Goal: Communication & Community: Answer question/provide support

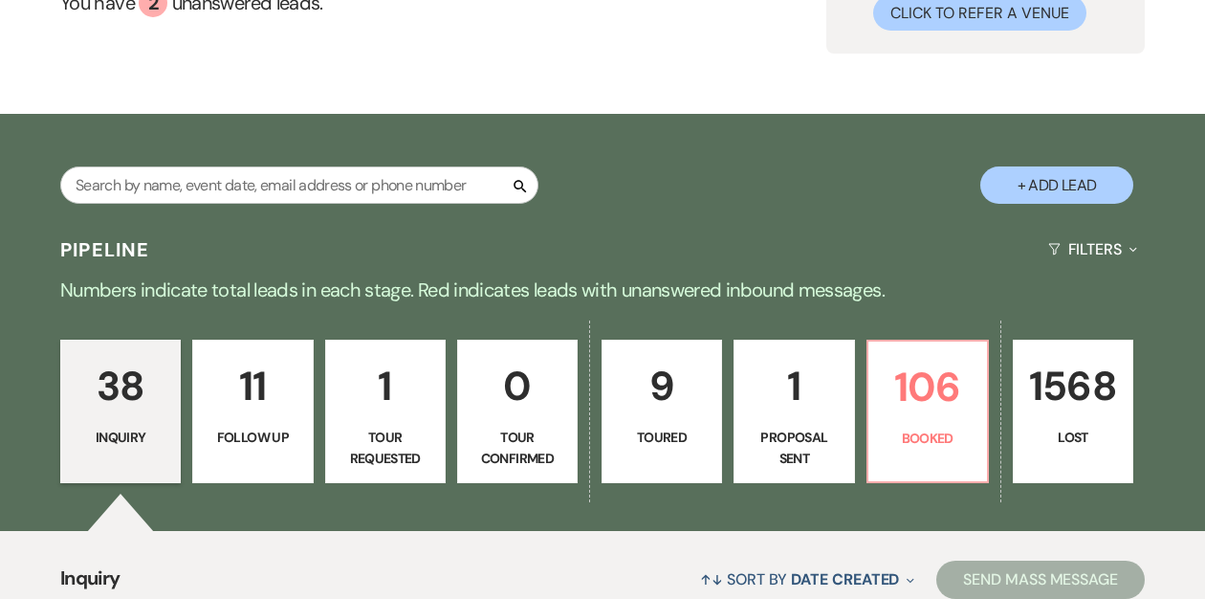
scroll to position [207, 0]
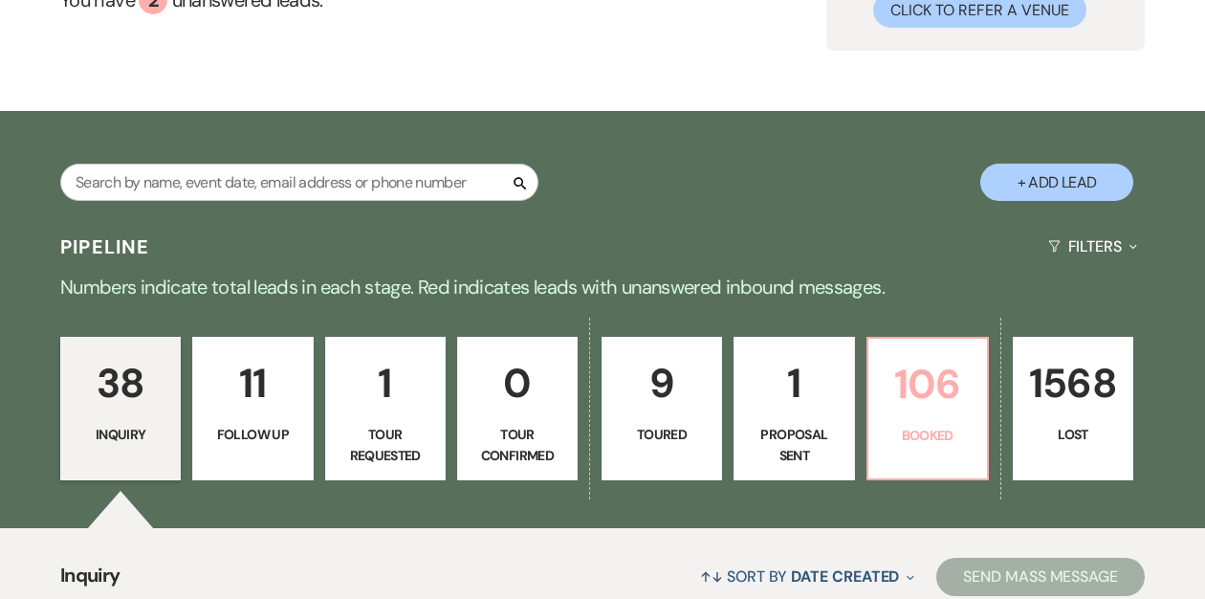
click at [889, 420] on link "106 Booked" at bounding box center [928, 408] width 122 height 143
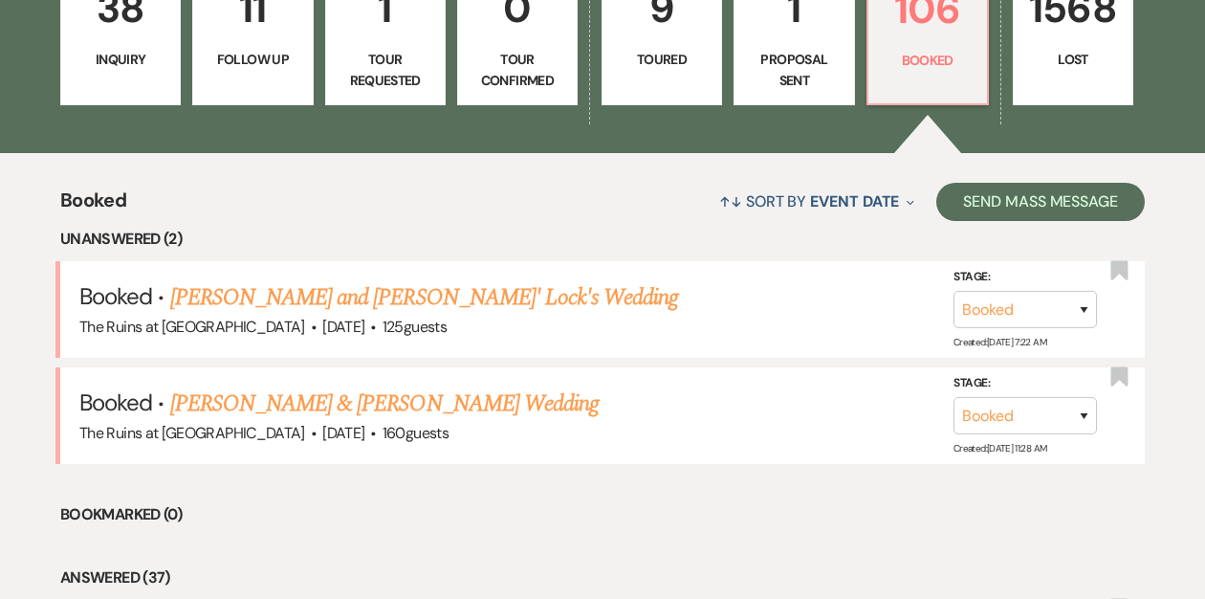
scroll to position [666, 0]
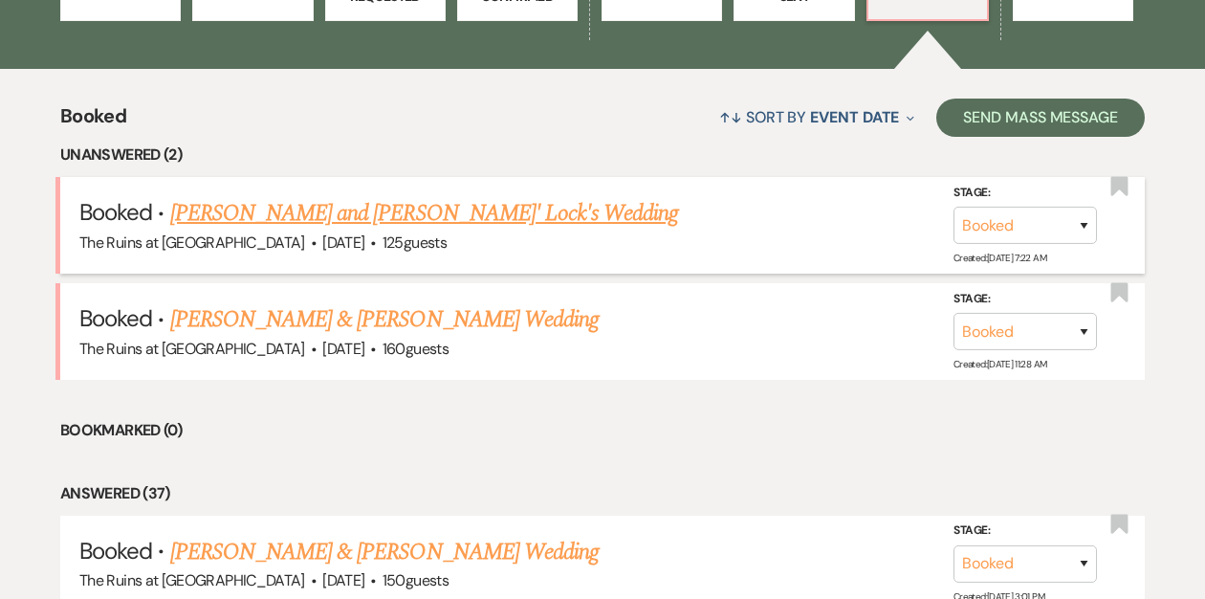
click at [330, 218] on link "[PERSON_NAME] and [PERSON_NAME]' Lock's Wedding" at bounding box center [424, 213] width 509 height 34
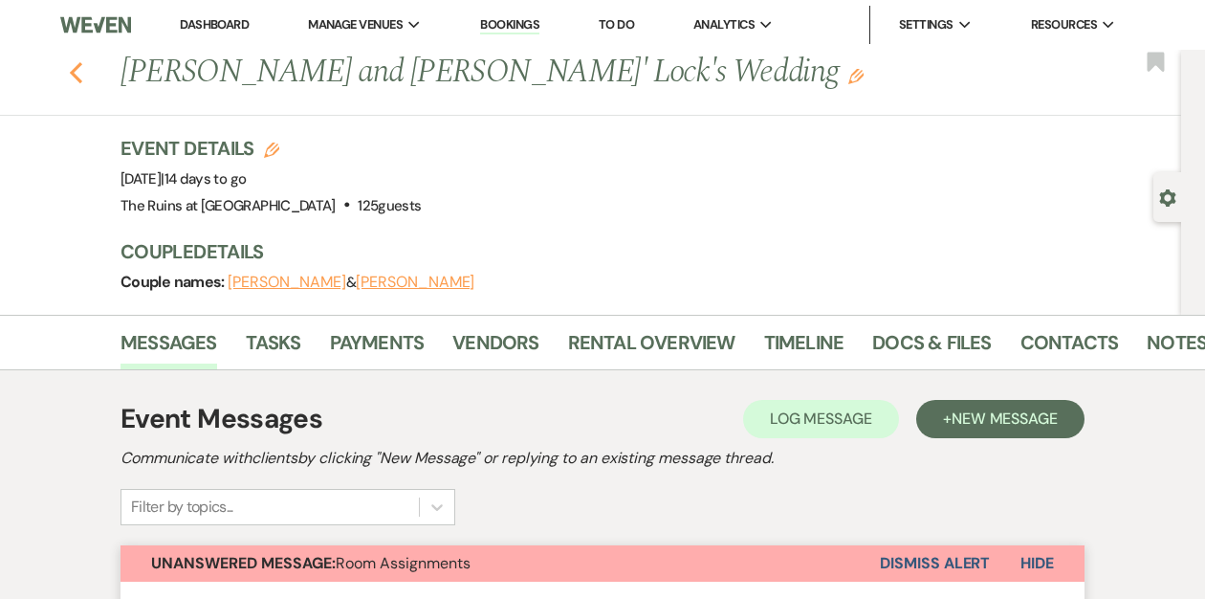
click at [77, 70] on icon "Previous" at bounding box center [76, 72] width 14 height 23
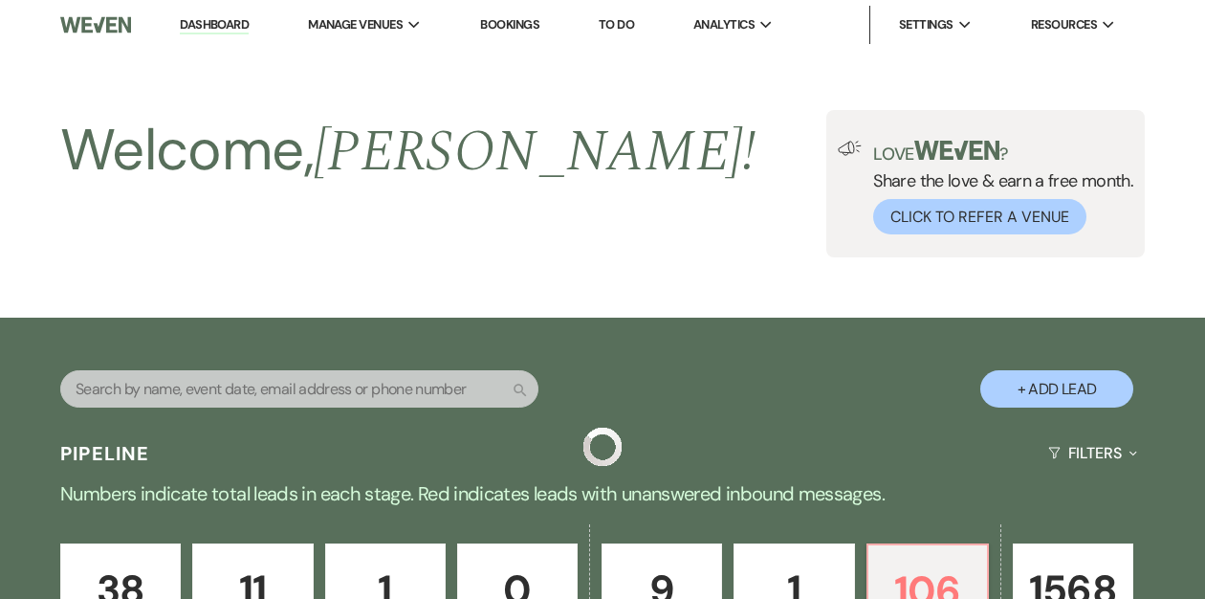
scroll to position [666, 0]
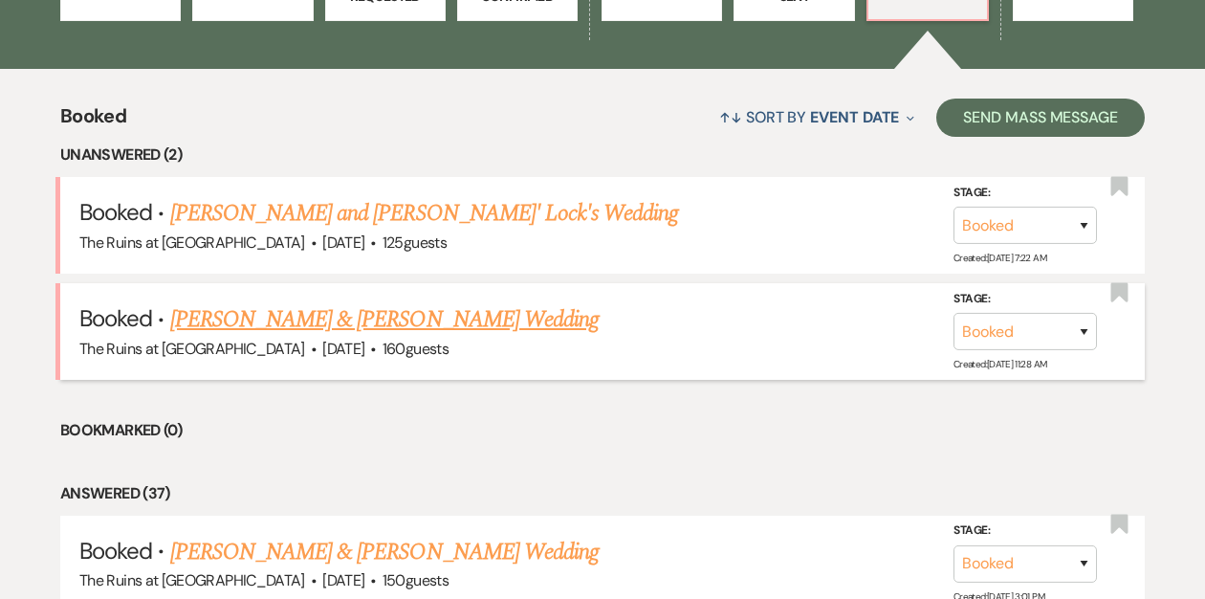
click at [272, 317] on link "[PERSON_NAME] & [PERSON_NAME] Wedding" at bounding box center [384, 319] width 429 height 34
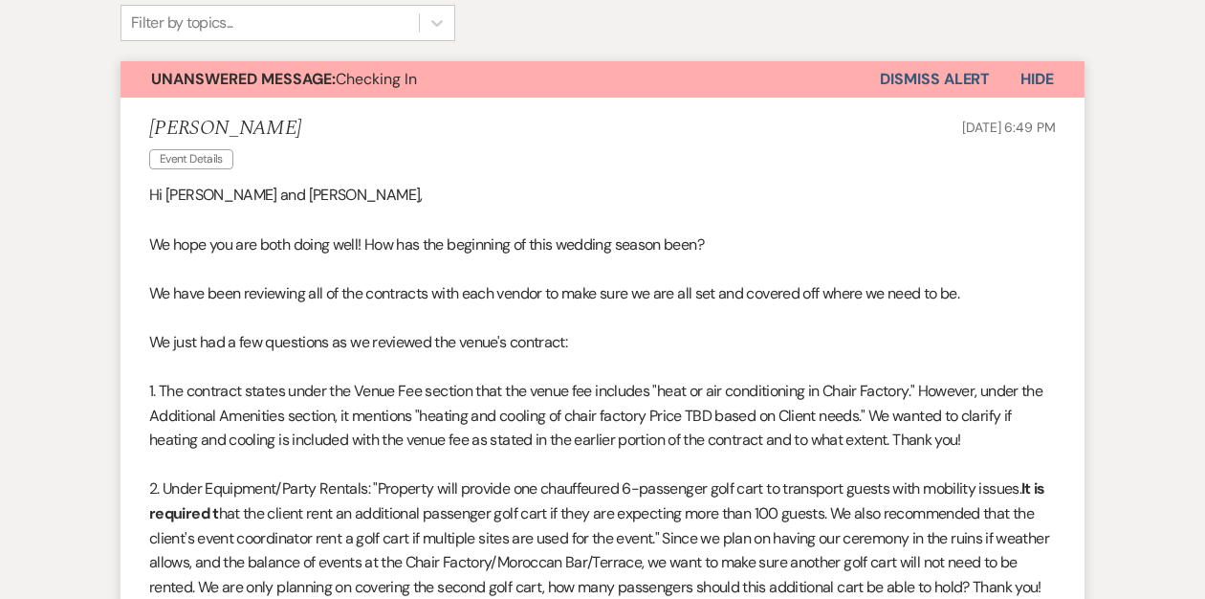
scroll to position [537, 0]
click at [917, 74] on button "Dismiss Alert" at bounding box center [935, 80] width 110 height 36
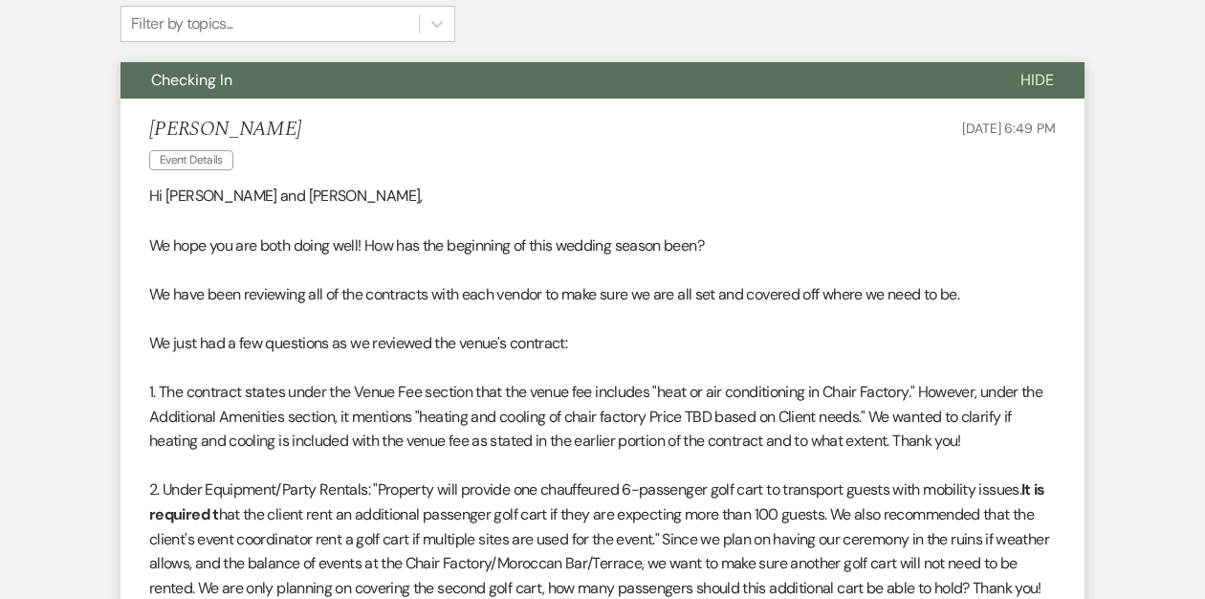
scroll to position [0, 0]
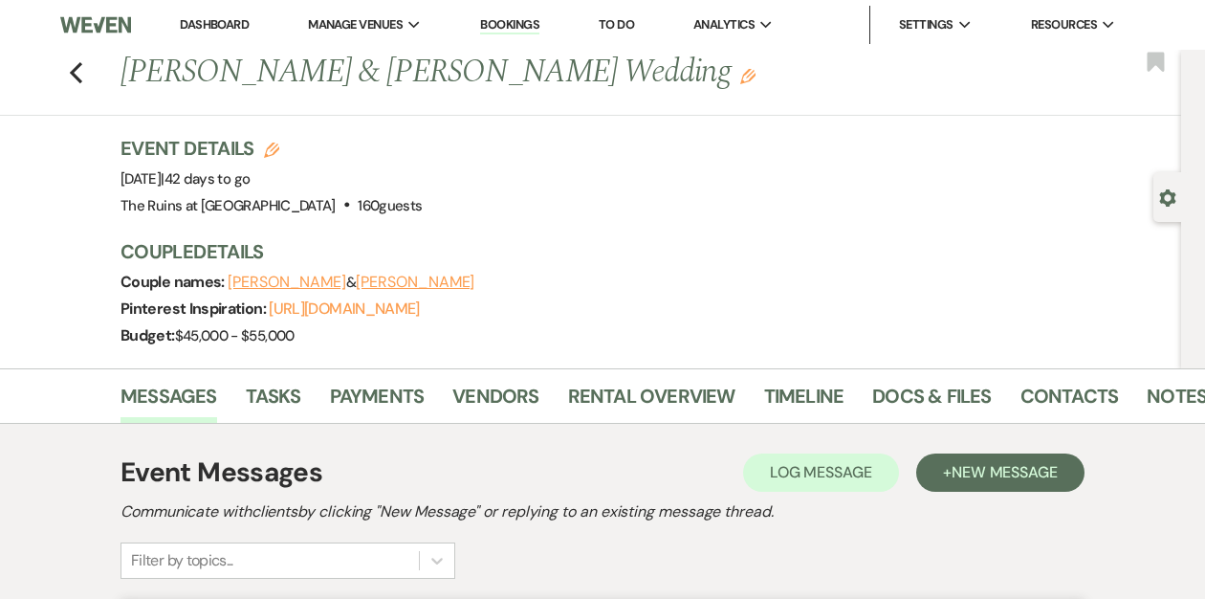
click at [213, 10] on li "Dashboard" at bounding box center [214, 25] width 88 height 38
click at [213, 19] on link "Dashboard" at bounding box center [214, 24] width 69 height 16
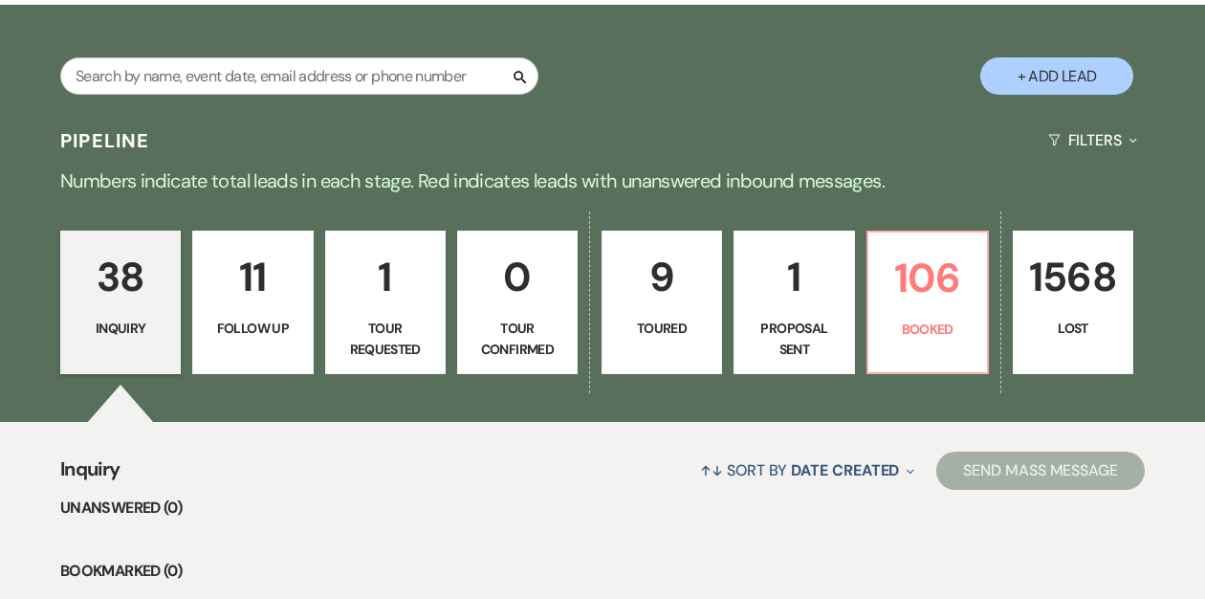
scroll to position [315, 0]
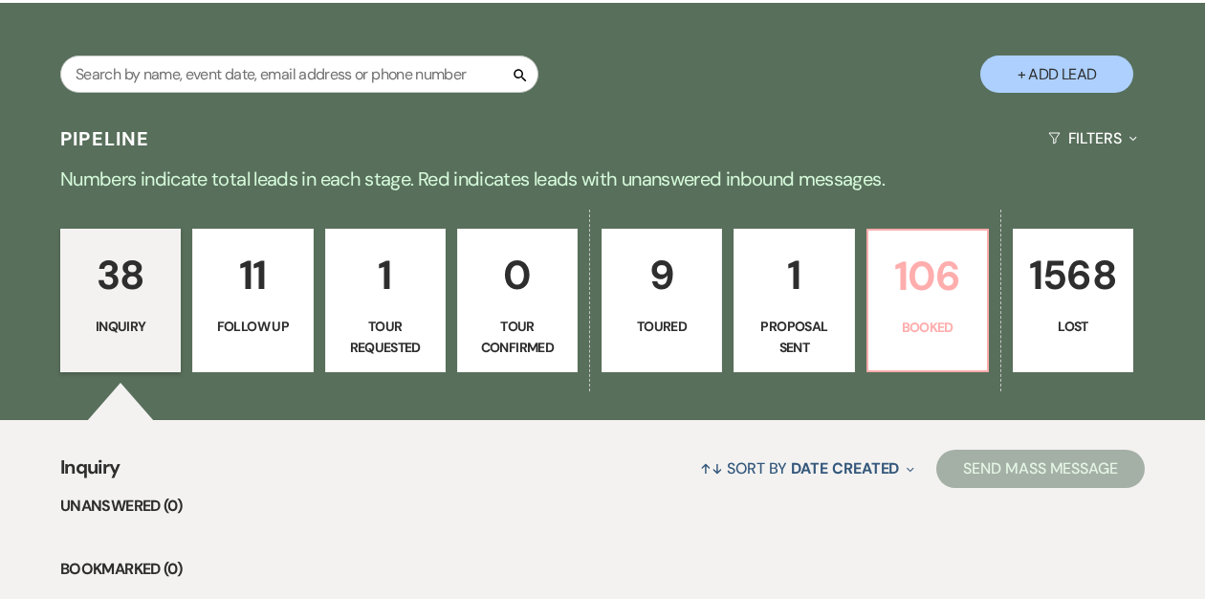
click at [893, 314] on link "106 Booked" at bounding box center [928, 300] width 122 height 143
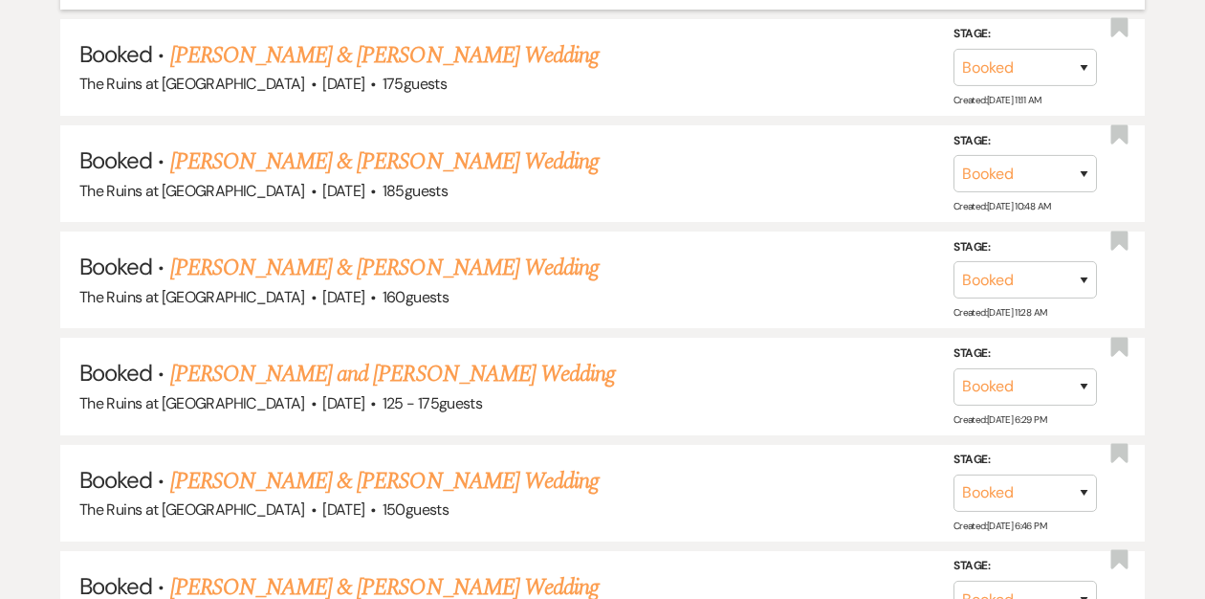
scroll to position [1464, 0]
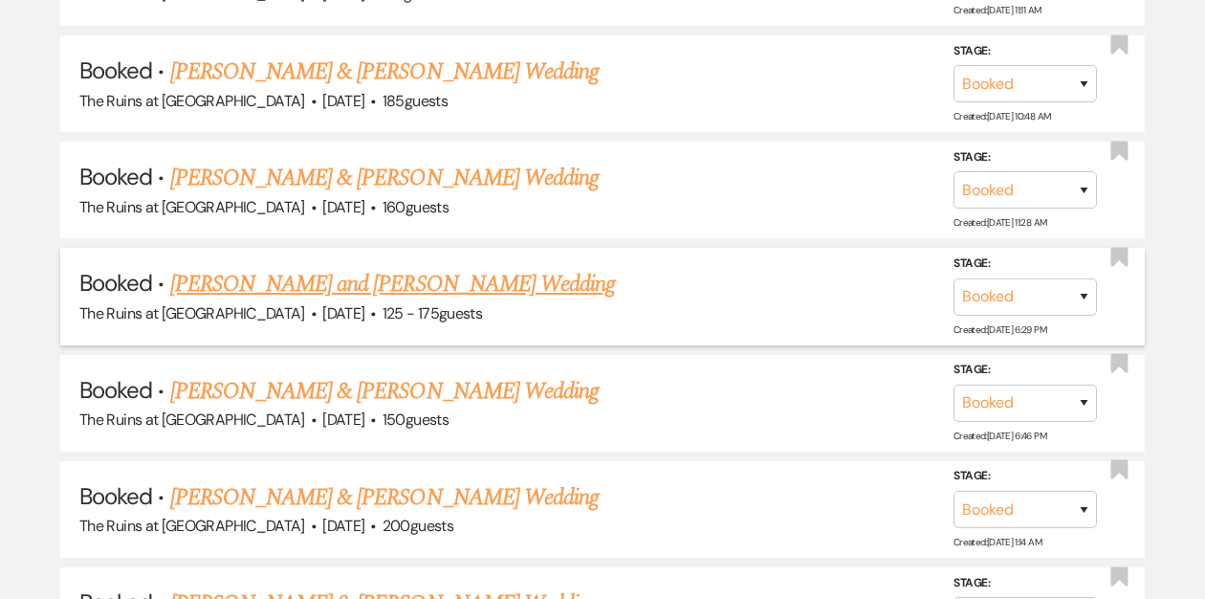
click at [349, 282] on link "[PERSON_NAME] and [PERSON_NAME] Wedding" at bounding box center [393, 284] width 446 height 34
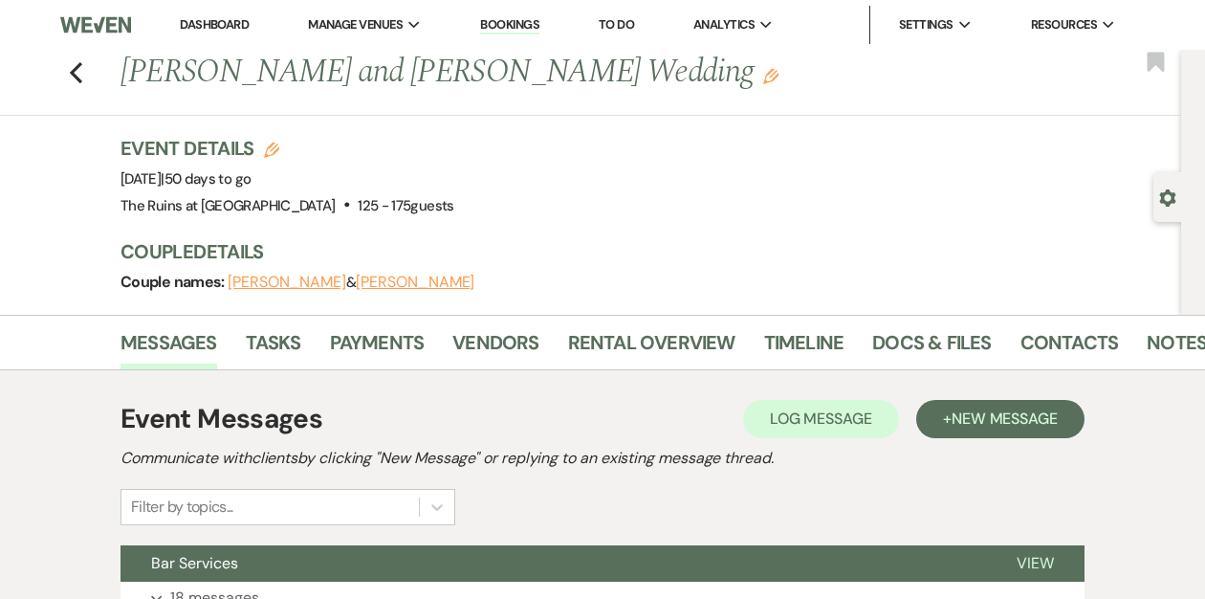
scroll to position [239, 0]
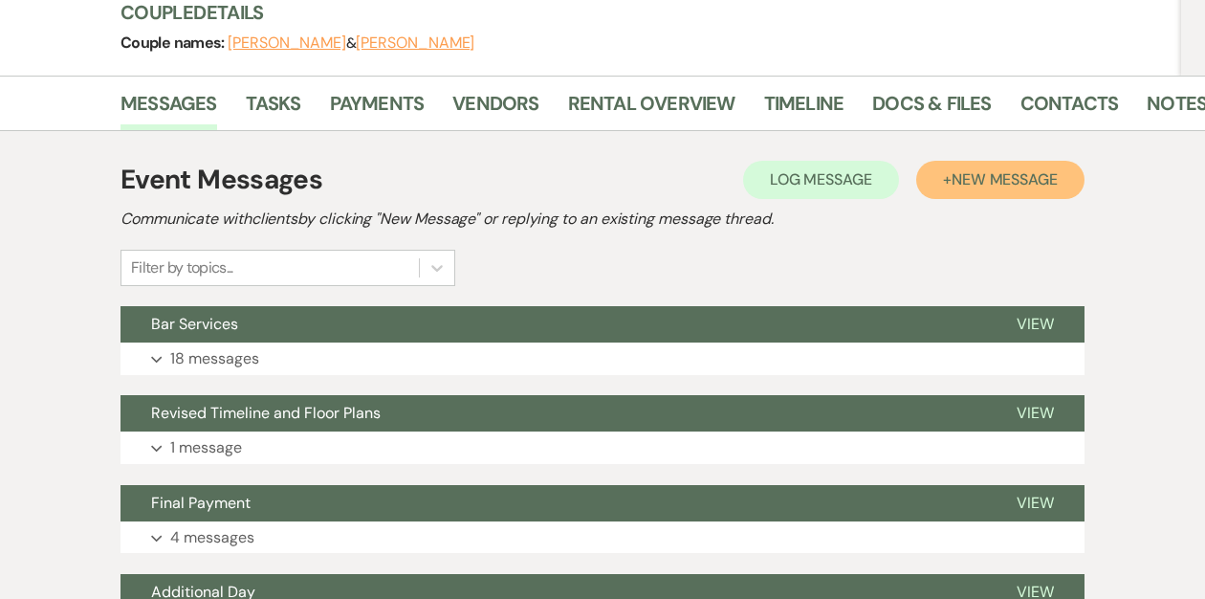
click at [982, 173] on span "New Message" at bounding box center [1005, 179] width 106 height 20
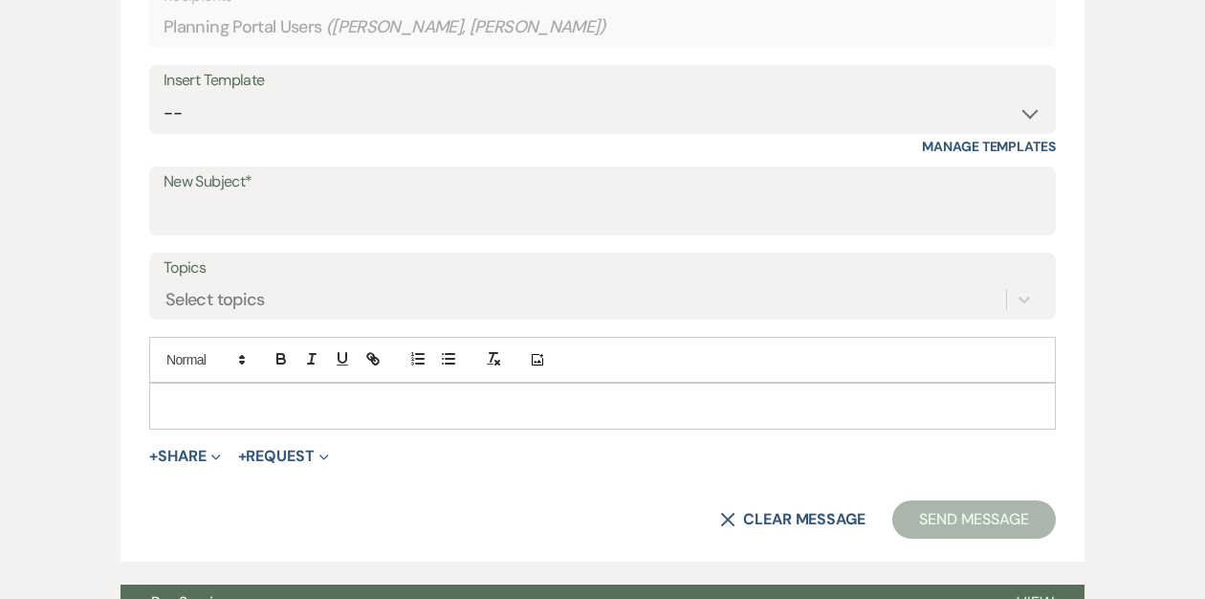
scroll to position [731, 0]
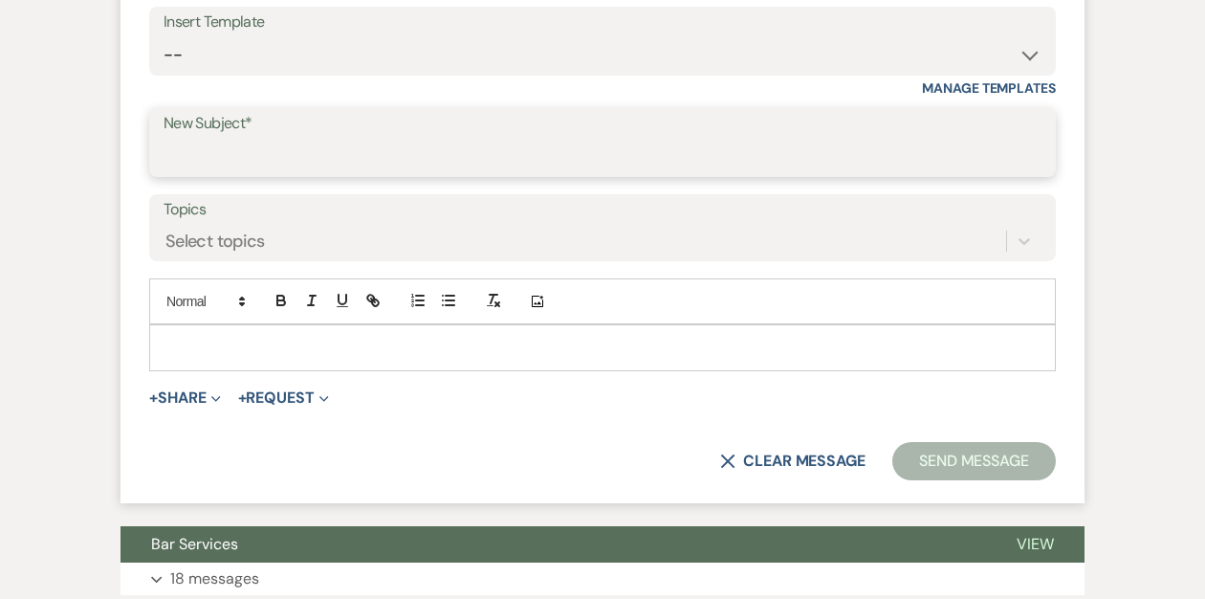
click at [363, 151] on input "New Subject*" at bounding box center [603, 156] width 878 height 37
type input "[PERSON_NAME]"
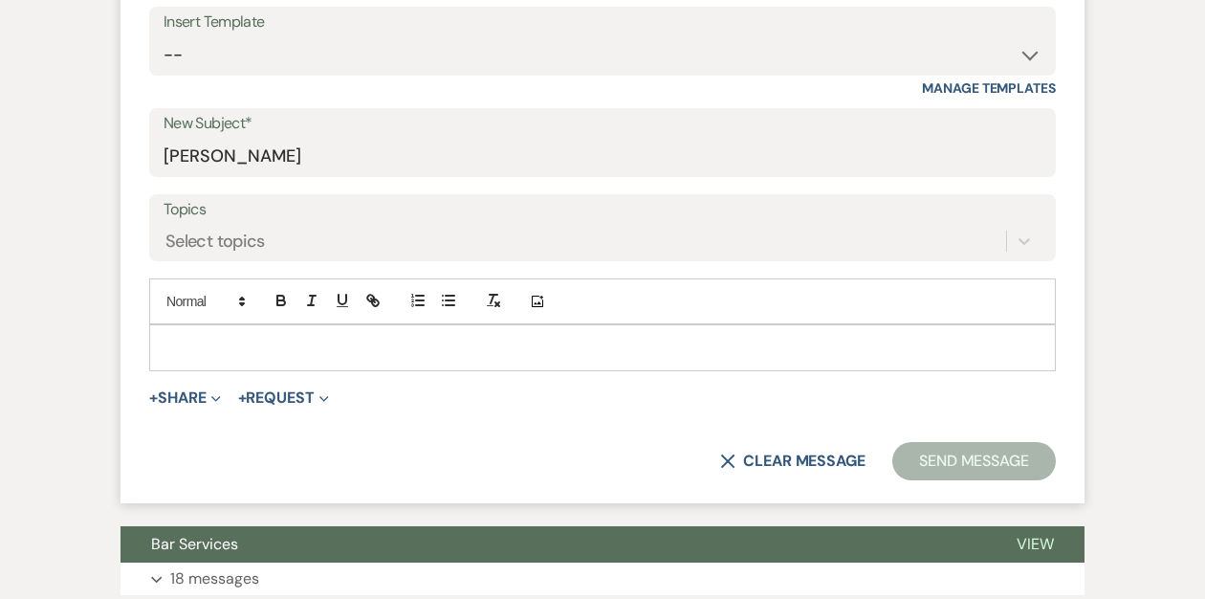
click at [200, 340] on p at bounding box center [603, 347] width 876 height 21
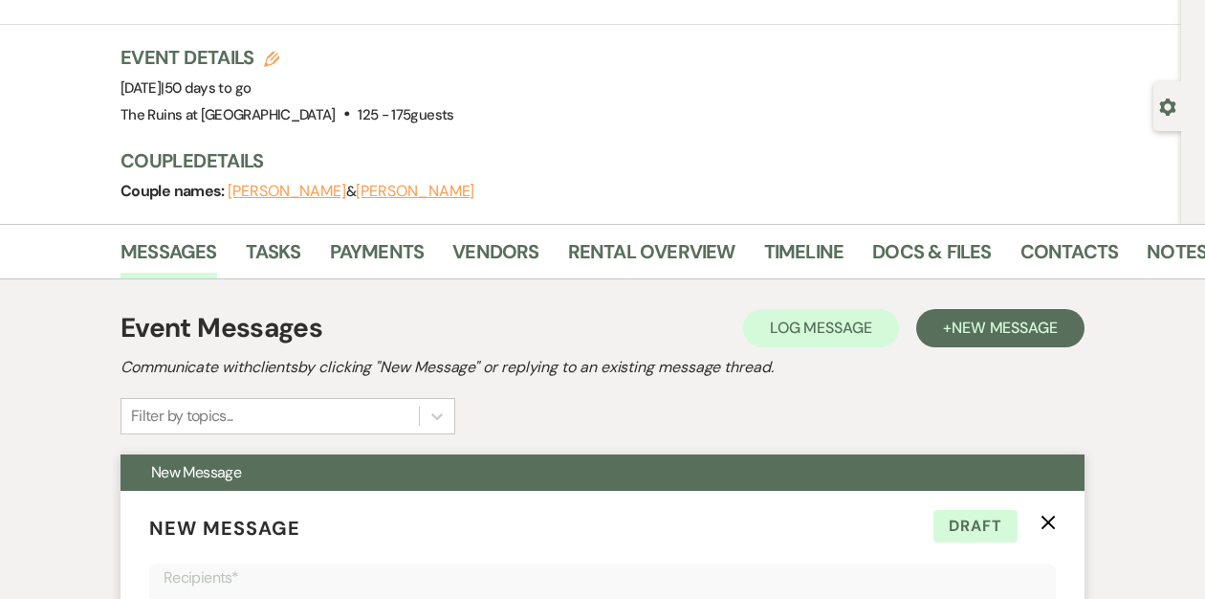
scroll to position [0, 0]
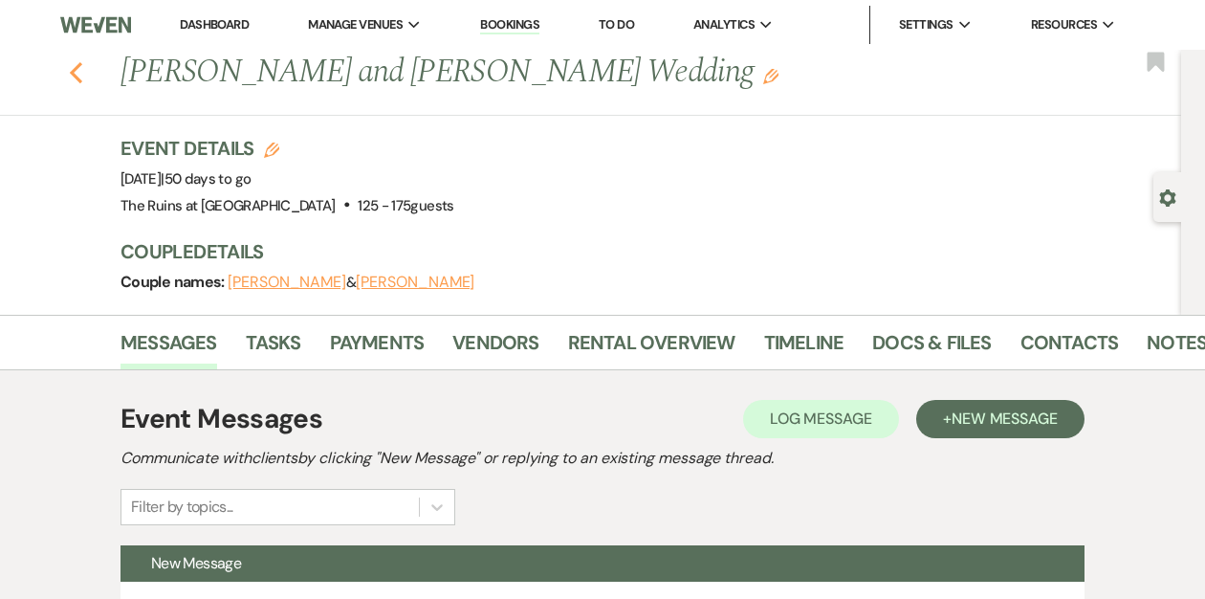
click at [73, 77] on icon "Previous" at bounding box center [76, 72] width 14 height 23
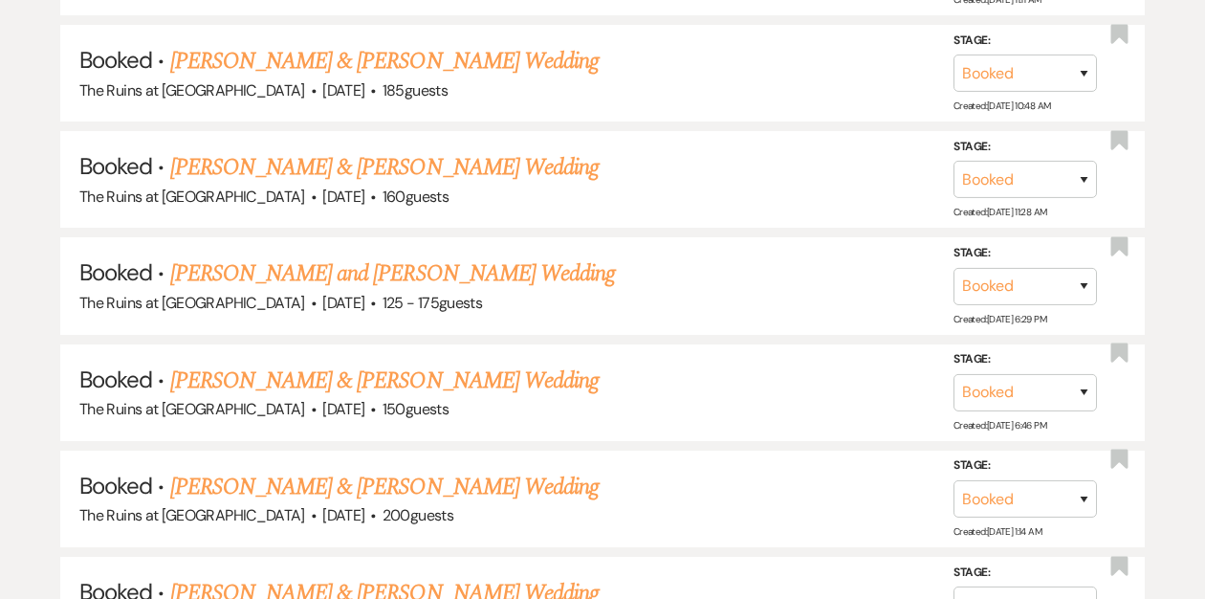
scroll to position [1518, 0]
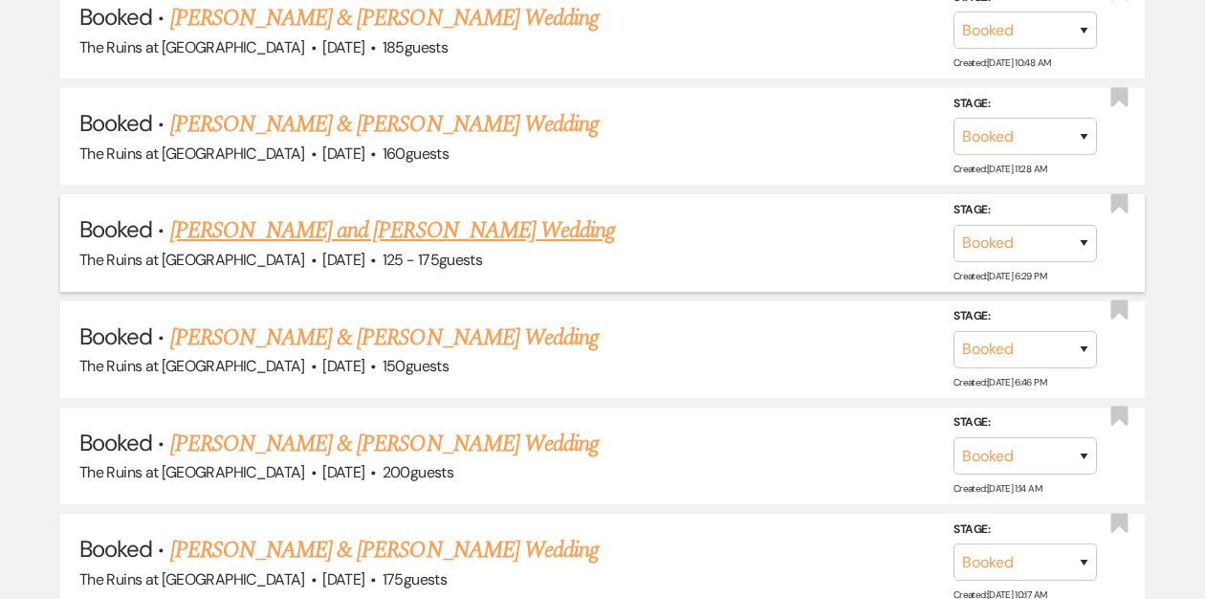
click at [351, 225] on link "[PERSON_NAME] and [PERSON_NAME] Wedding" at bounding box center [393, 230] width 446 height 34
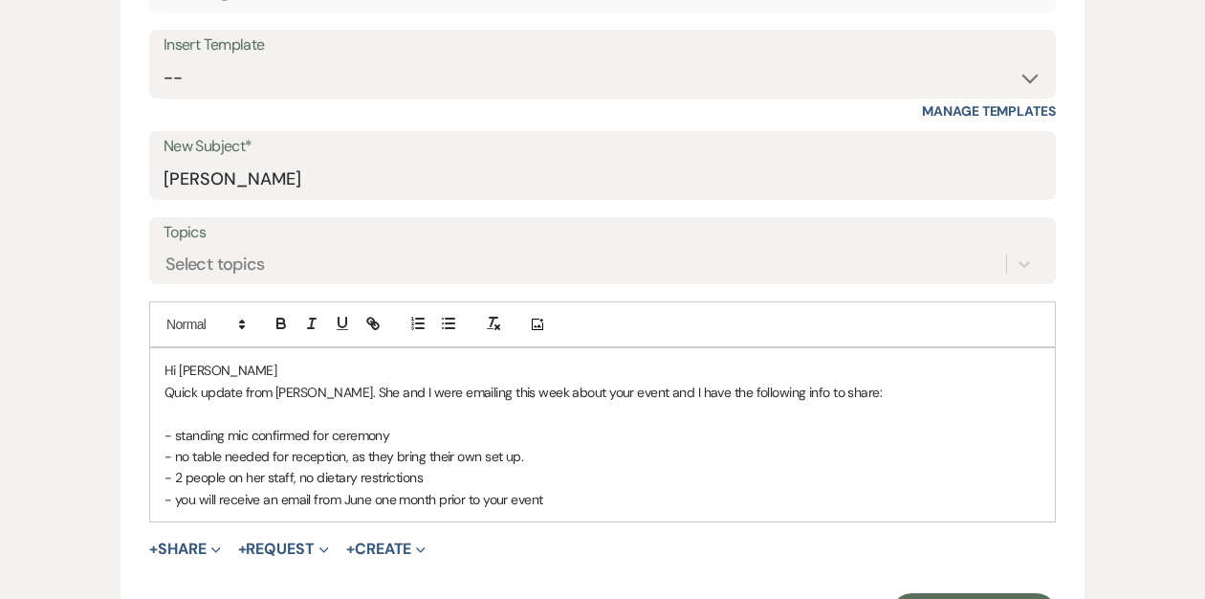
scroll to position [795, 0]
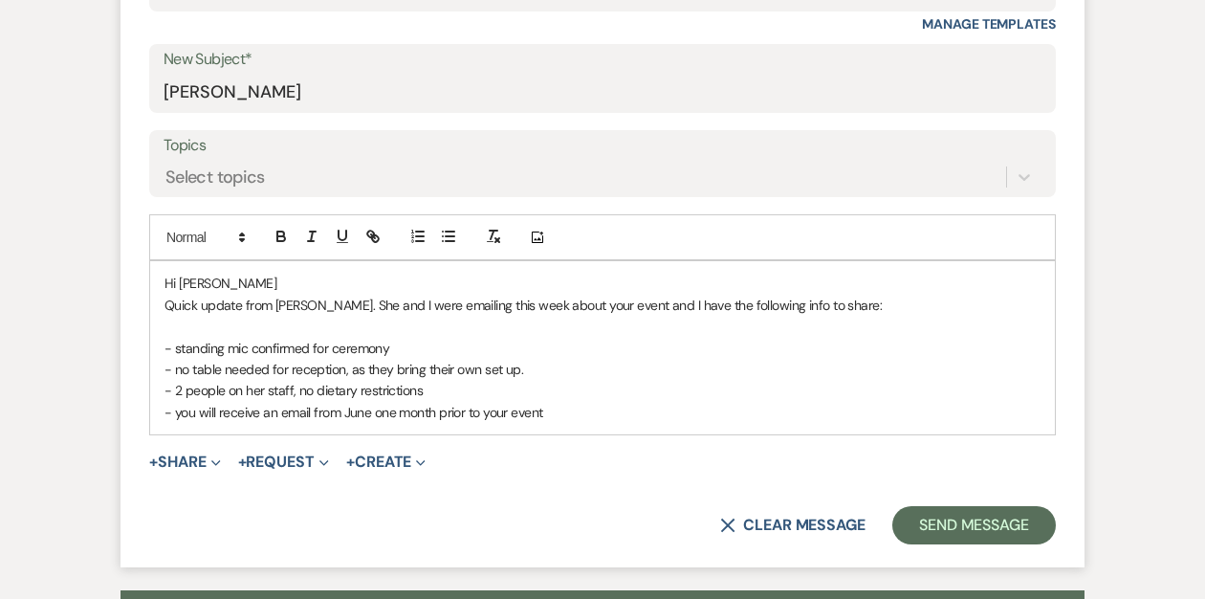
click at [558, 411] on p "- you will receive an email from June one month prior to your event" at bounding box center [603, 412] width 876 height 21
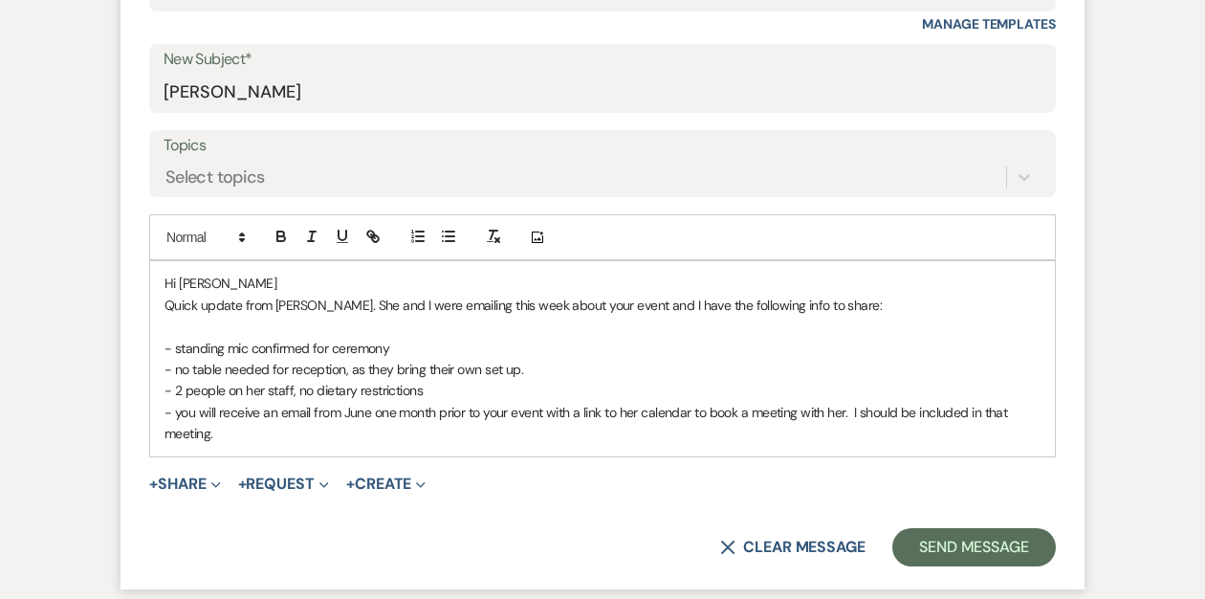
drag, startPoint x: 853, startPoint y: 412, endPoint x: 865, endPoint y: 423, distance: 15.6
click at [865, 423] on p "- you will receive an email from June one month prior to your event with a link…" at bounding box center [603, 423] width 876 height 43
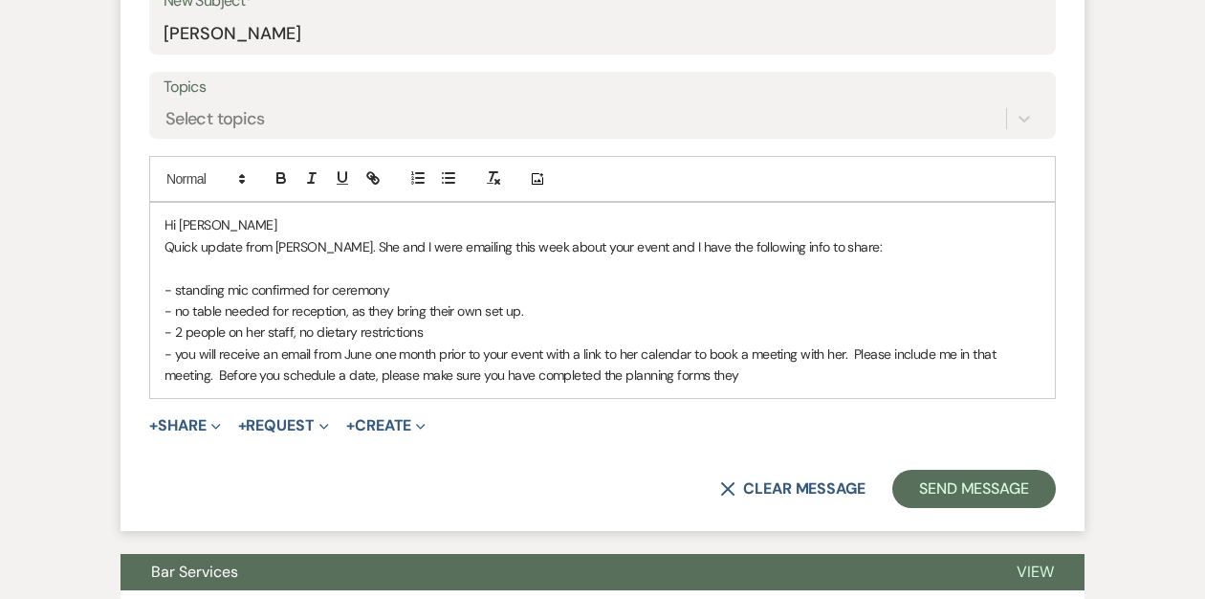
scroll to position [855, 0]
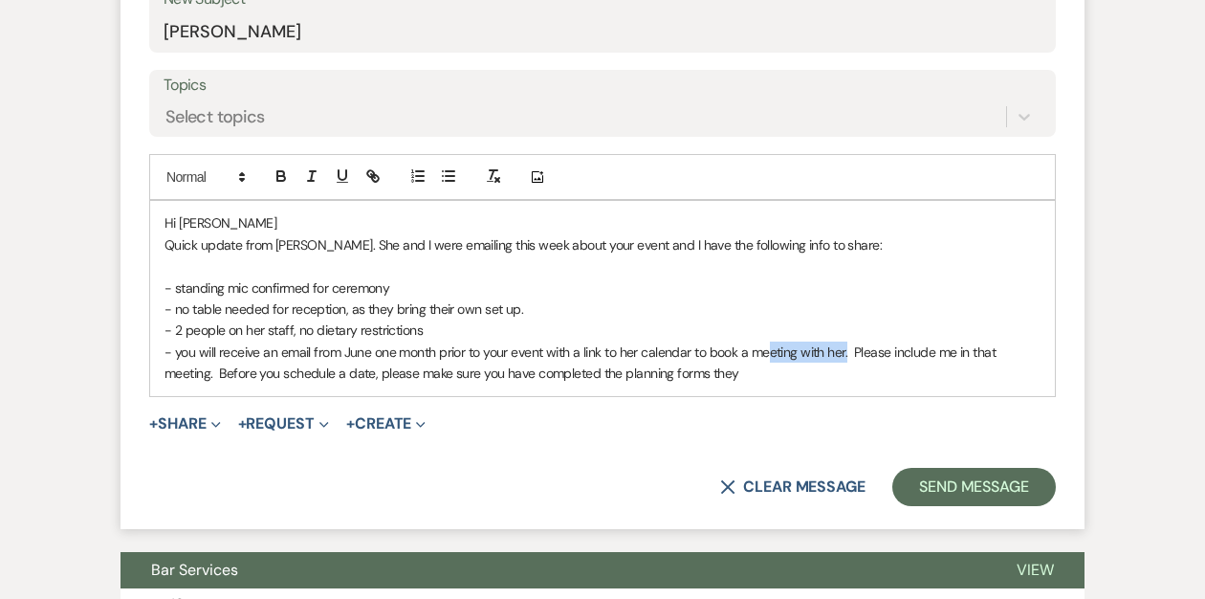
drag, startPoint x: 848, startPoint y: 352, endPoint x: 771, endPoint y: 352, distance: 77.5
click at [771, 352] on p "- you will receive an email from June one month prior to your event with a link…" at bounding box center [603, 362] width 876 height 43
drag, startPoint x: 686, startPoint y: 373, endPoint x: 707, endPoint y: 373, distance: 21.0
click at [695, 373] on p "- you will receive an email from June one month prior to your event with a link…" at bounding box center [603, 362] width 876 height 43
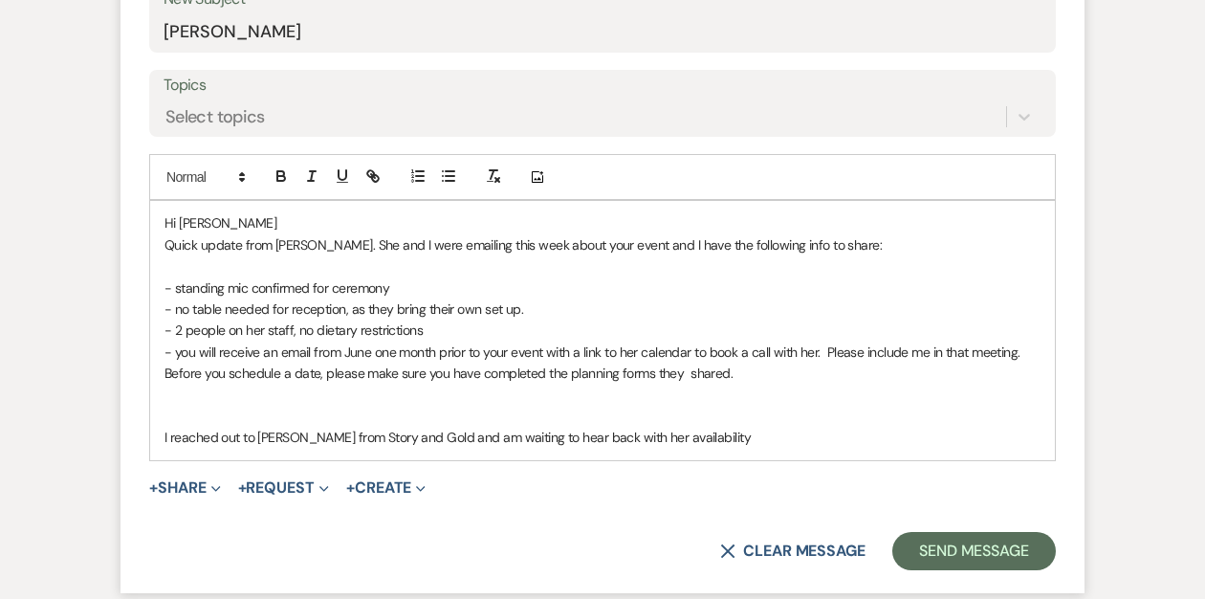
click at [187, 413] on p at bounding box center [603, 416] width 876 height 21
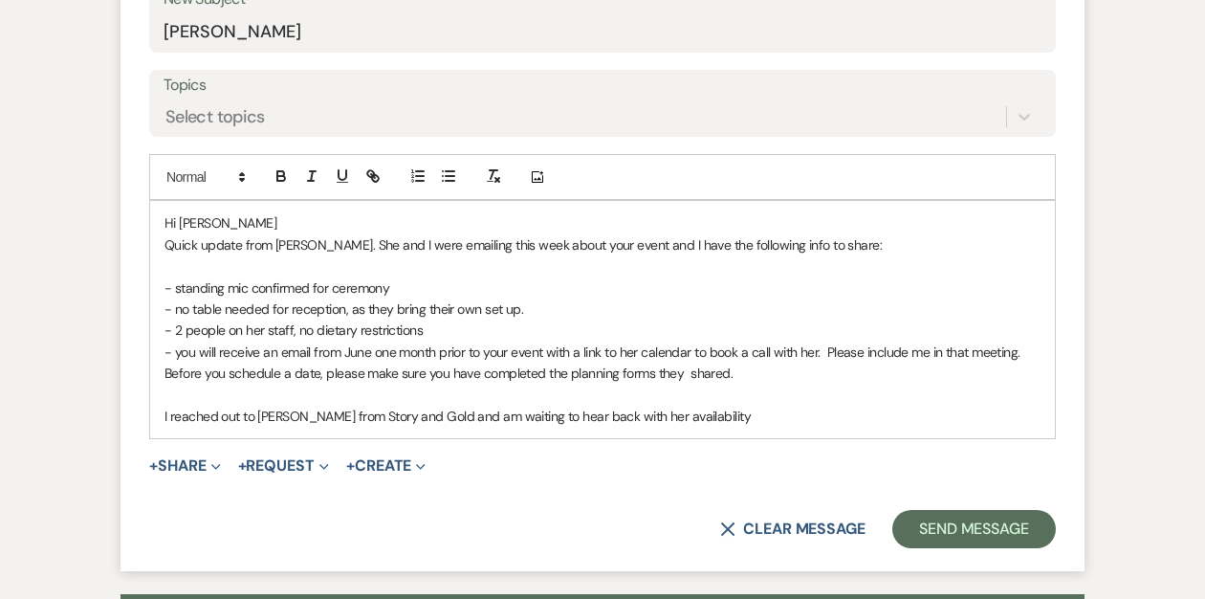
click at [703, 416] on p "I reached out to [PERSON_NAME] from Story and Gold and am waiting to hear back …" at bounding box center [603, 416] width 876 height 21
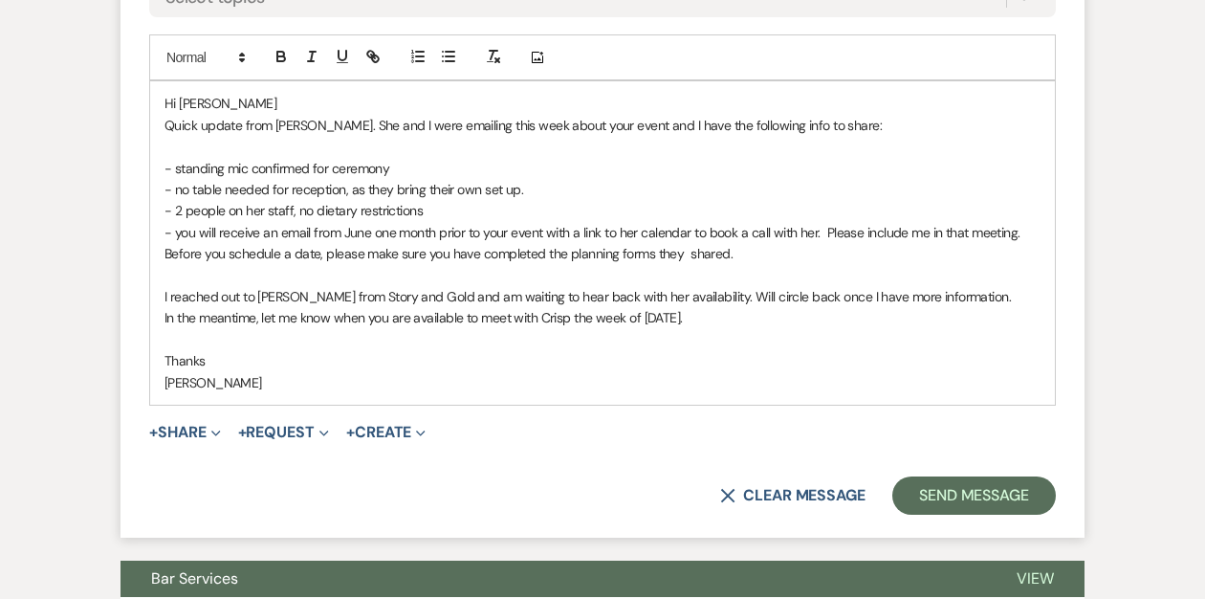
scroll to position [980, 0]
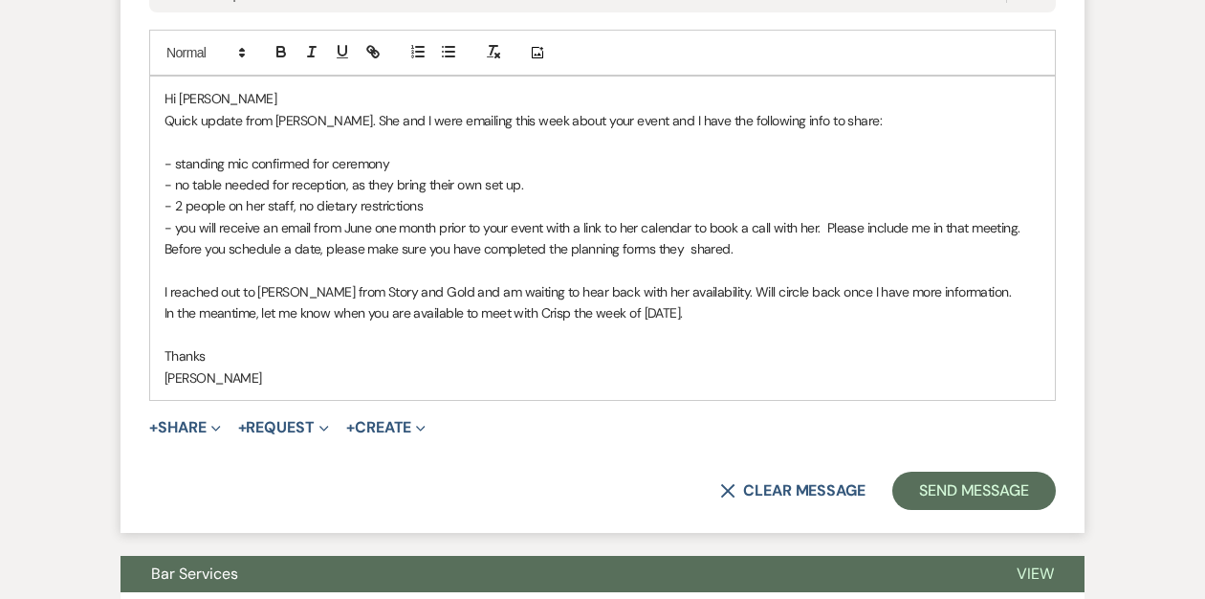
click at [263, 314] on p "In the meantime, let me know when you are available to meet with Crisp the week…" at bounding box center [603, 312] width 876 height 21
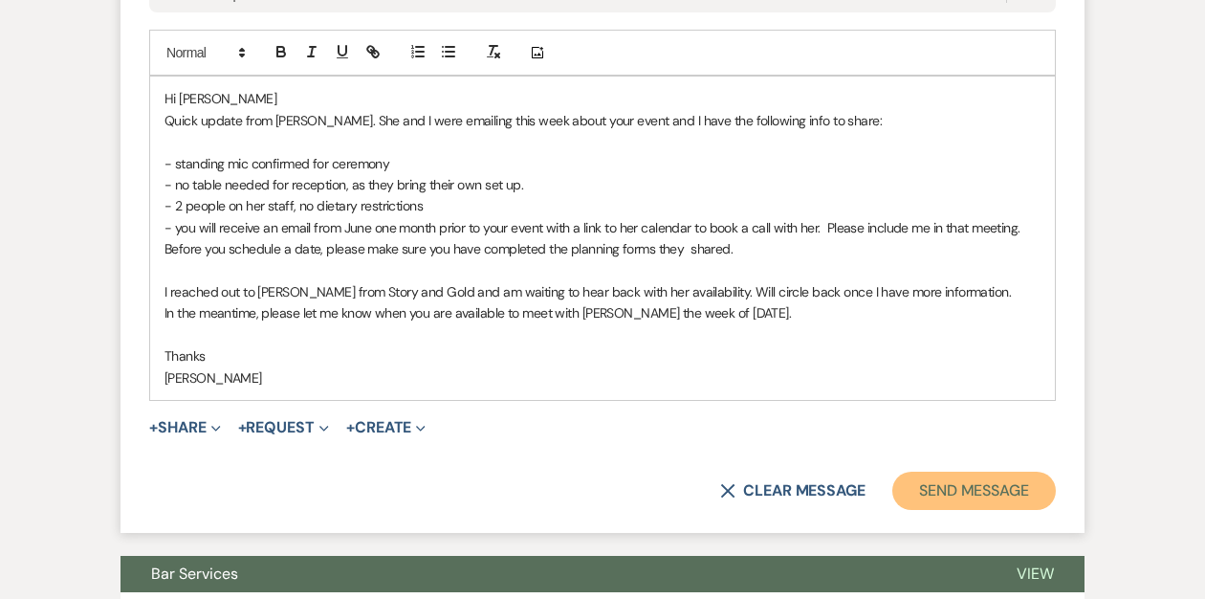
click at [962, 482] on button "Send Message" at bounding box center [974, 491] width 164 height 38
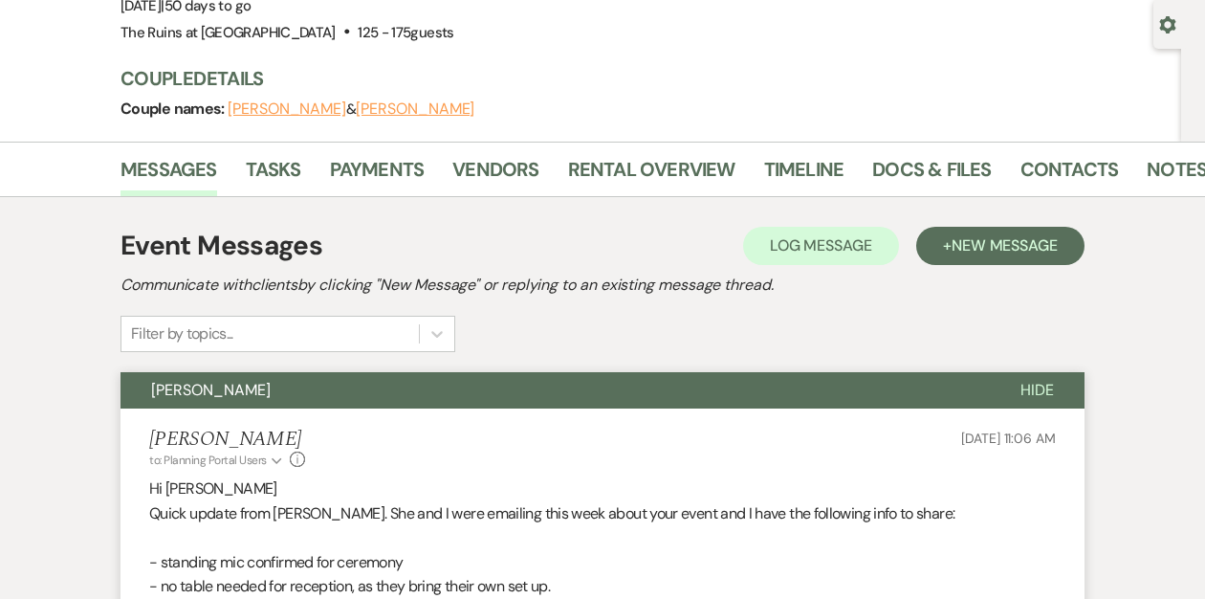
scroll to position [0, 0]
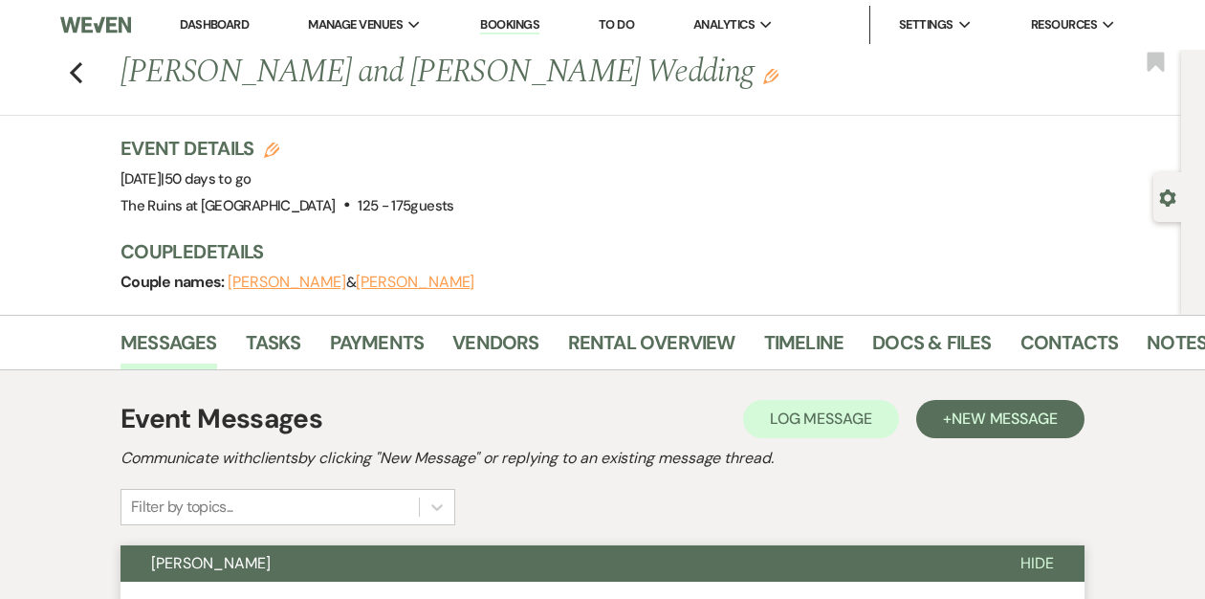
click at [224, 21] on link "Dashboard" at bounding box center [214, 24] width 69 height 16
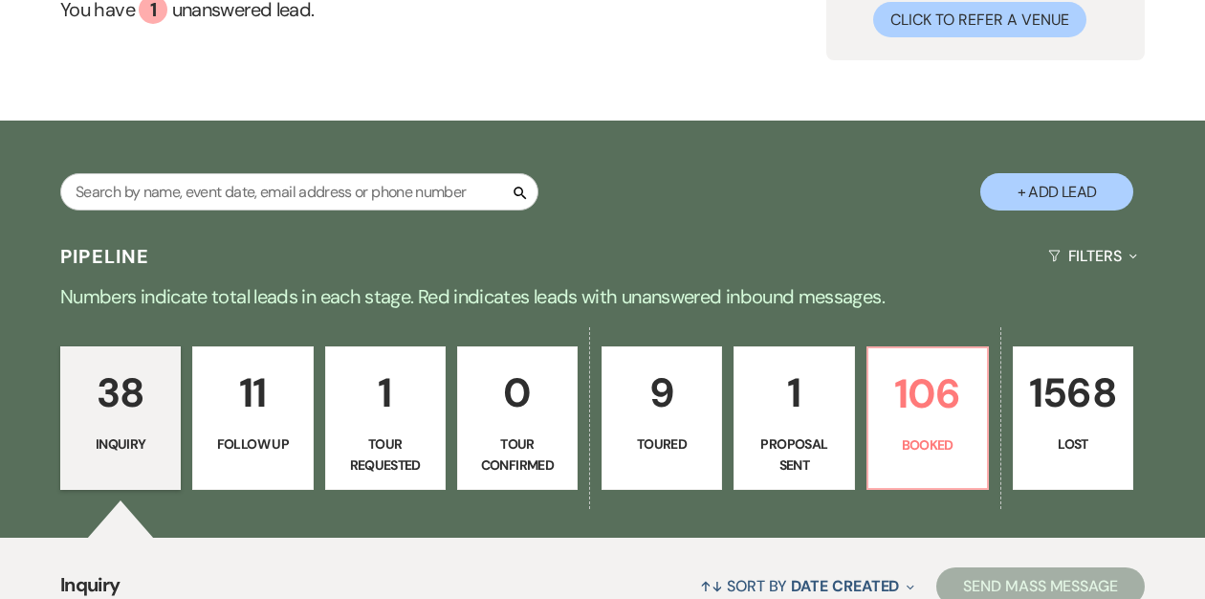
scroll to position [199, 0]
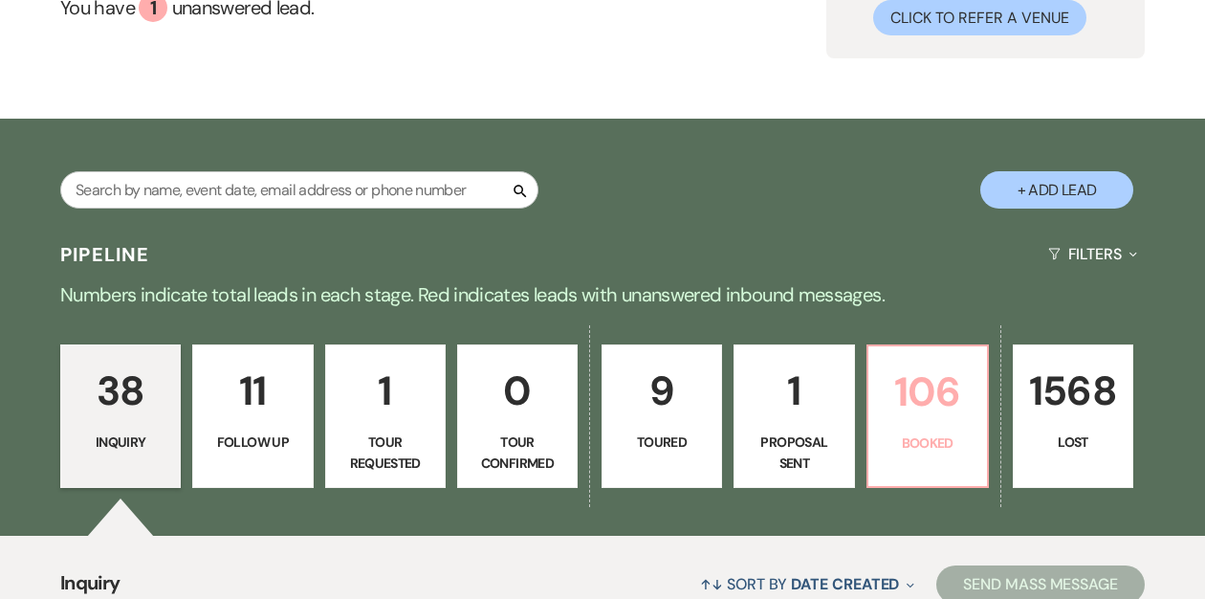
click at [897, 443] on p "Booked" at bounding box center [928, 442] width 96 height 21
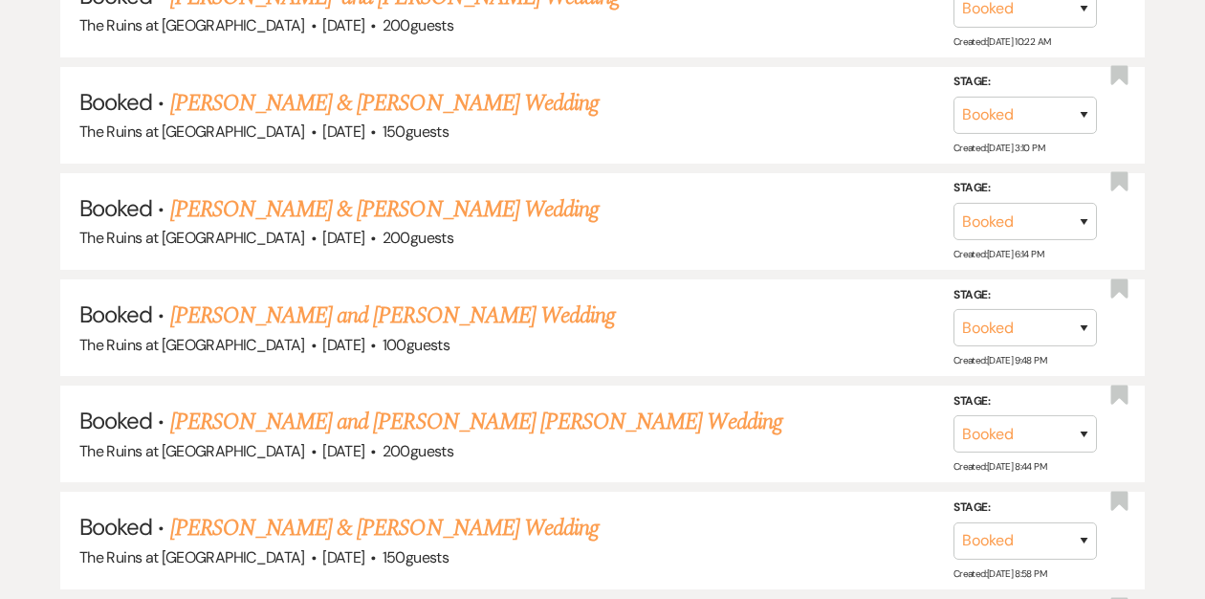
scroll to position [2924, 0]
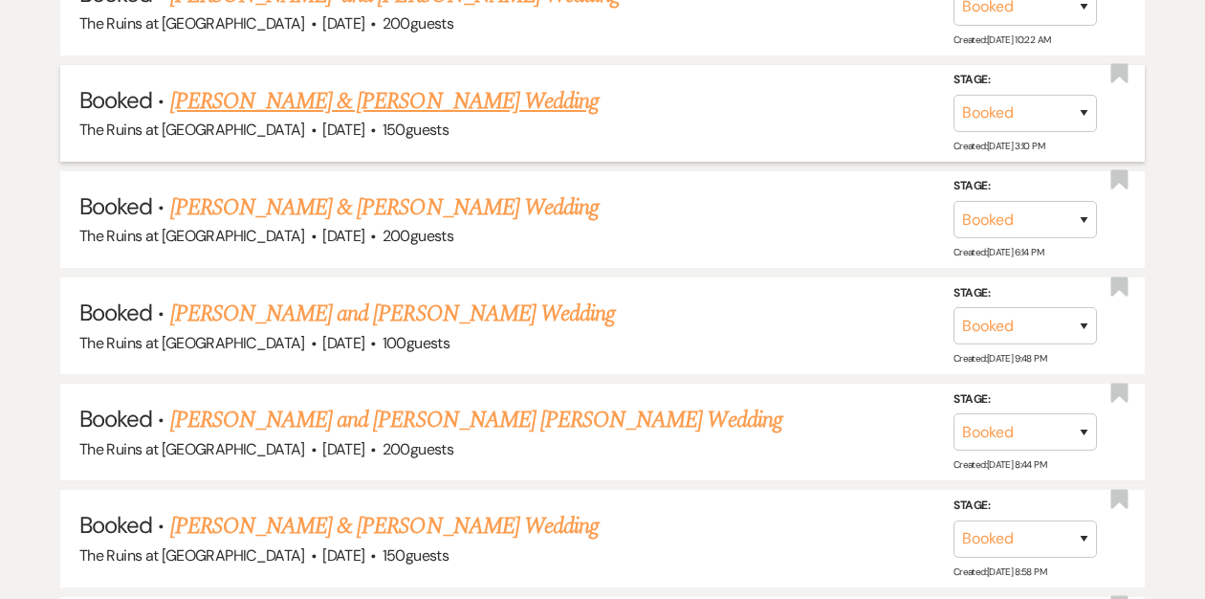
click at [380, 87] on link "[PERSON_NAME] & [PERSON_NAME] Wedding" at bounding box center [384, 101] width 429 height 34
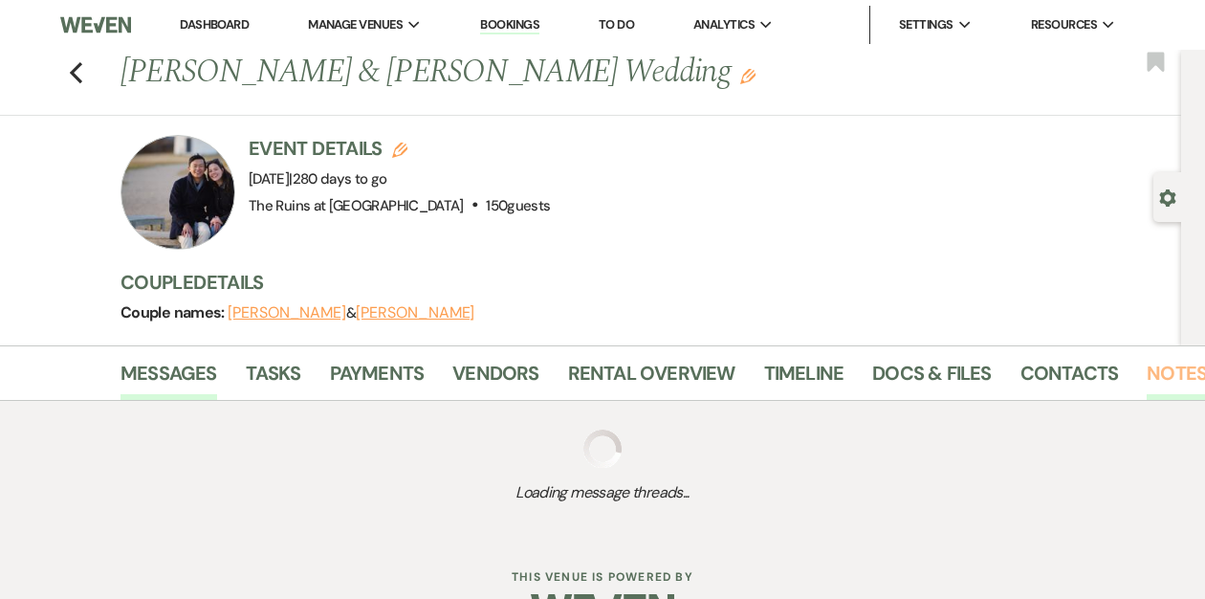
click at [1147, 381] on link "Notes" at bounding box center [1177, 379] width 60 height 42
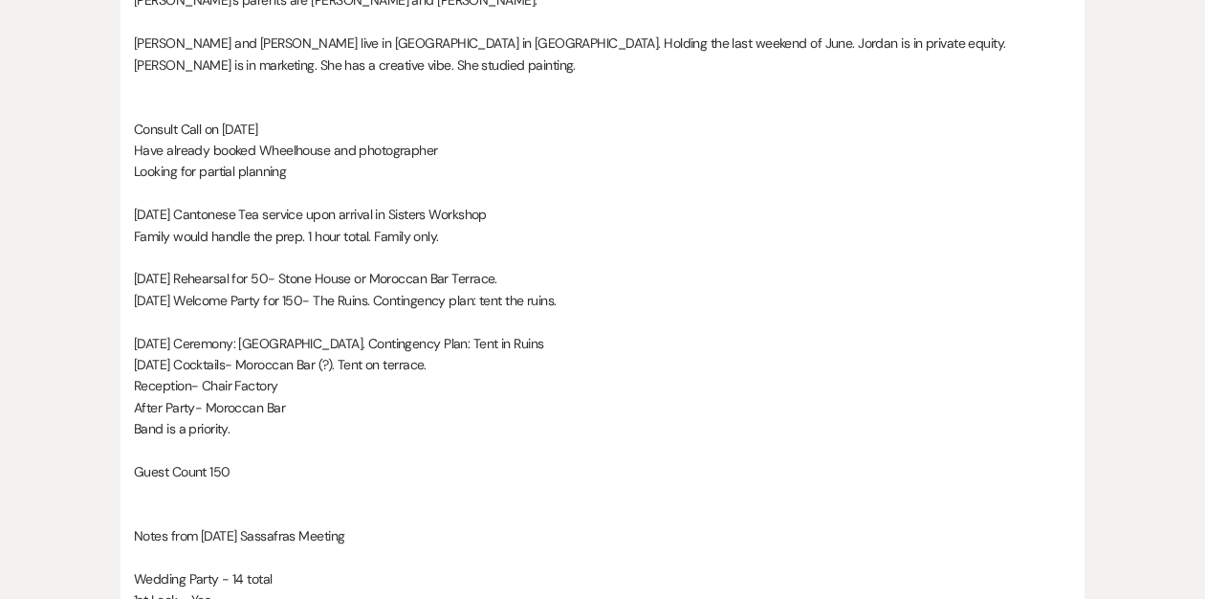
scroll to position [31, 0]
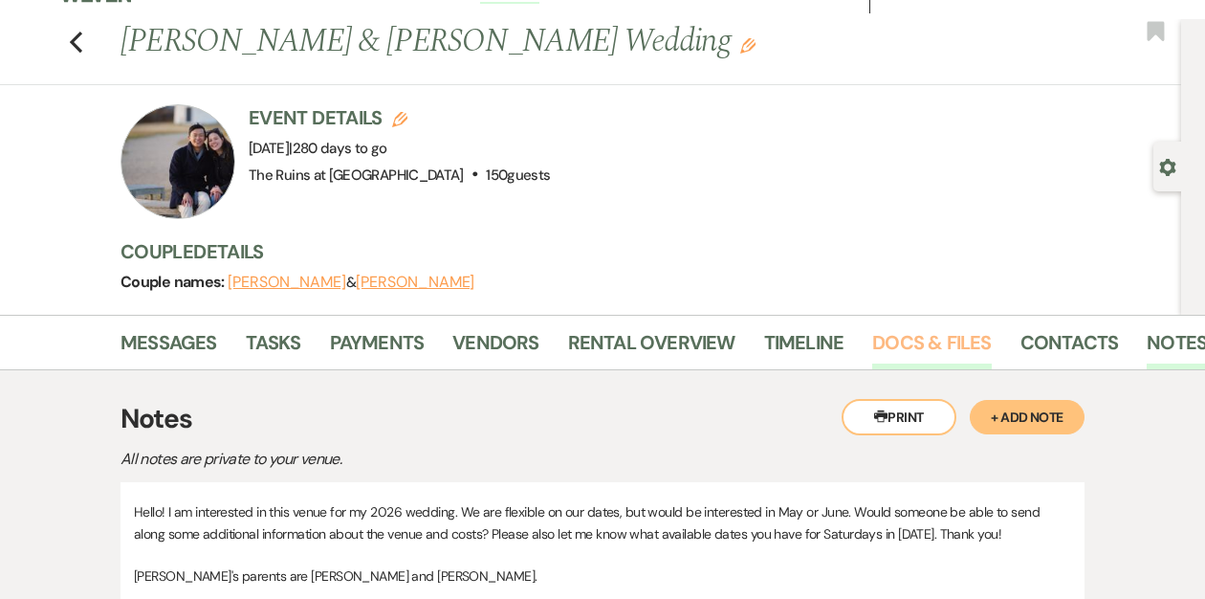
click at [905, 344] on link "Docs & Files" at bounding box center [931, 348] width 119 height 42
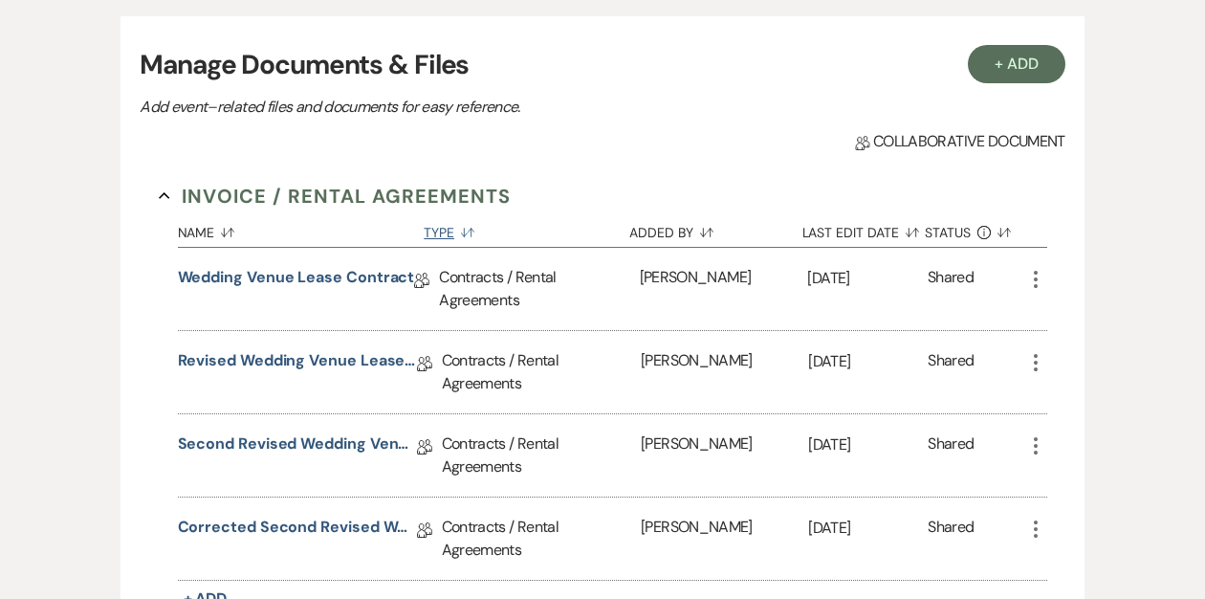
scroll to position [456, 0]
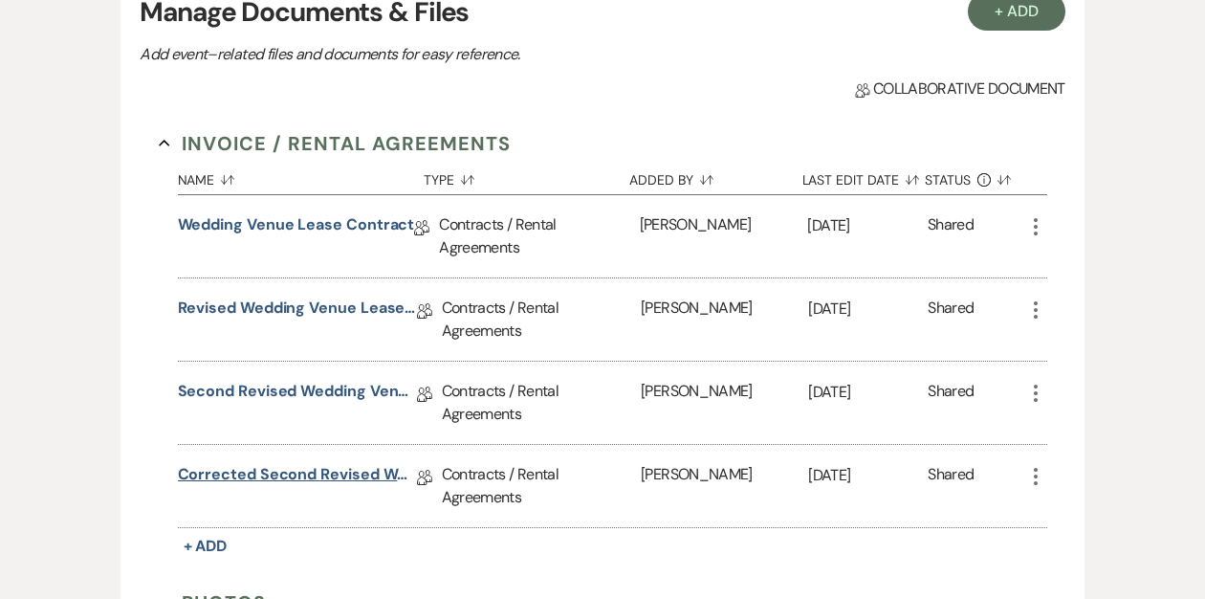
click at [279, 474] on link "Corrected Second Revised Wedding Venue Lease Contract" at bounding box center [297, 478] width 239 height 30
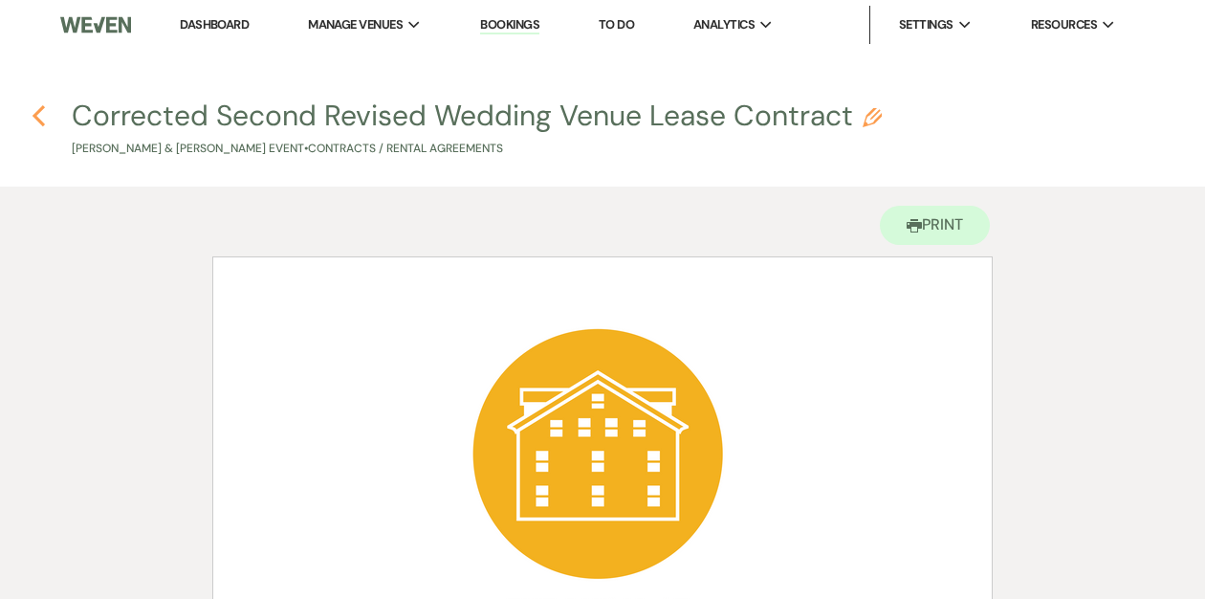
click at [39, 111] on use "button" at bounding box center [39, 115] width 12 height 21
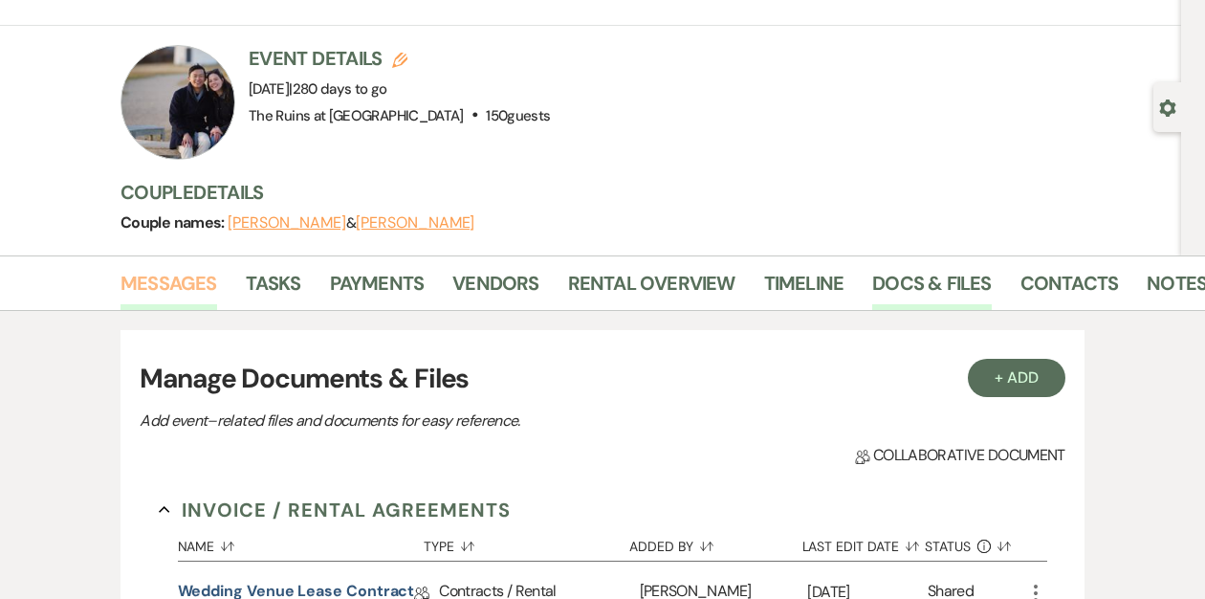
click at [172, 290] on link "Messages" at bounding box center [169, 289] width 97 height 42
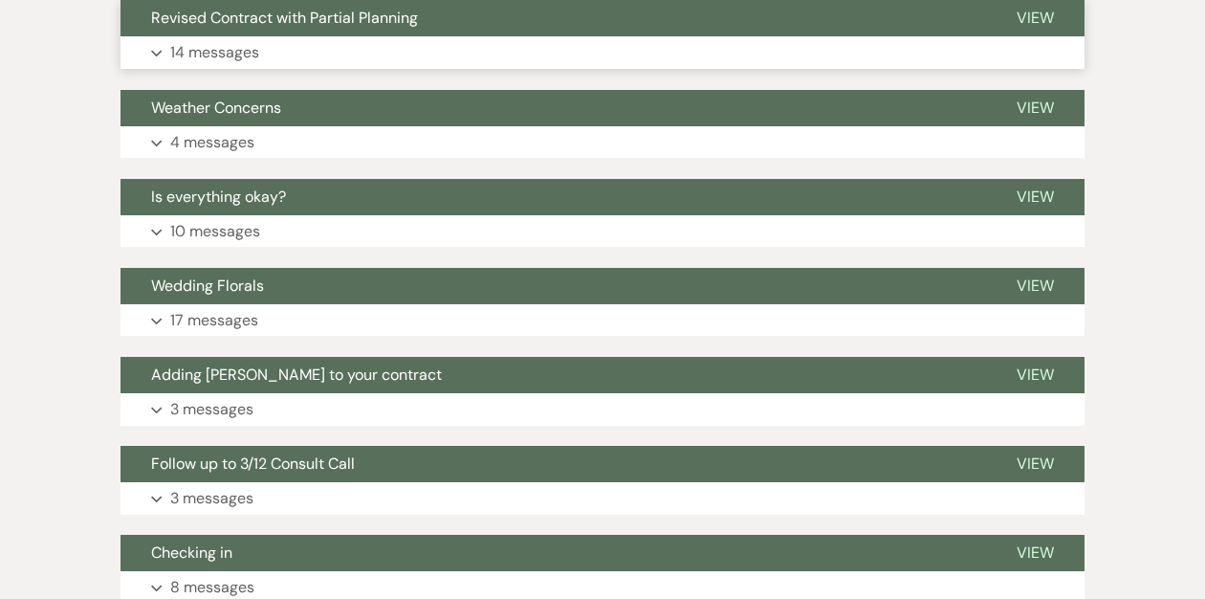
scroll to position [1470, 0]
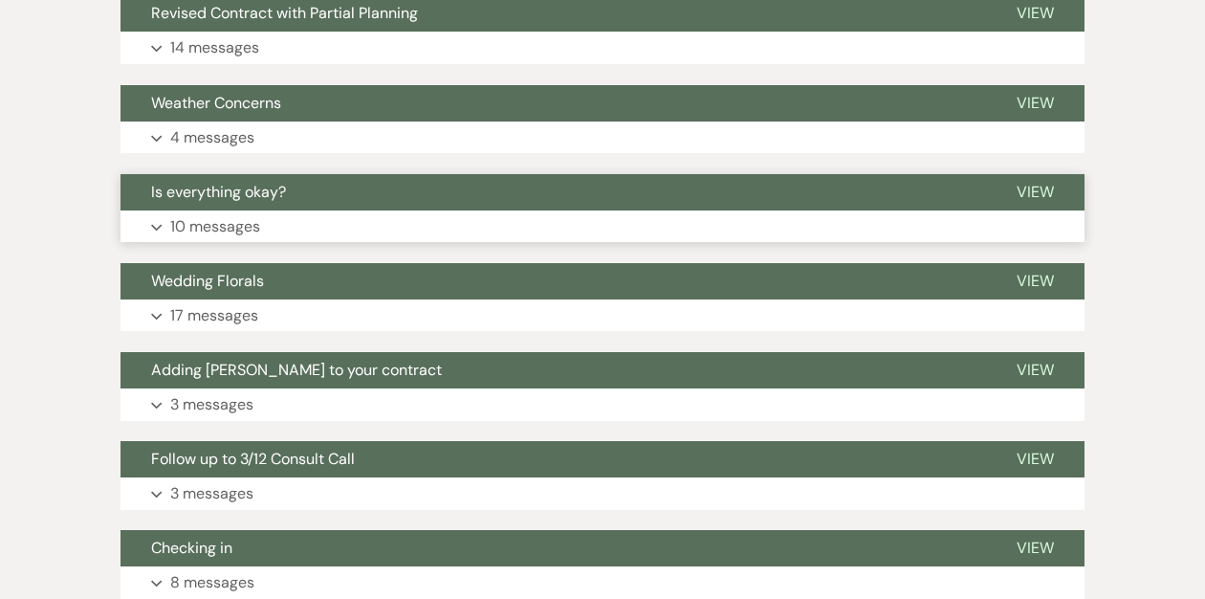
click at [241, 189] on span "Is everything okay?" at bounding box center [218, 192] width 135 height 20
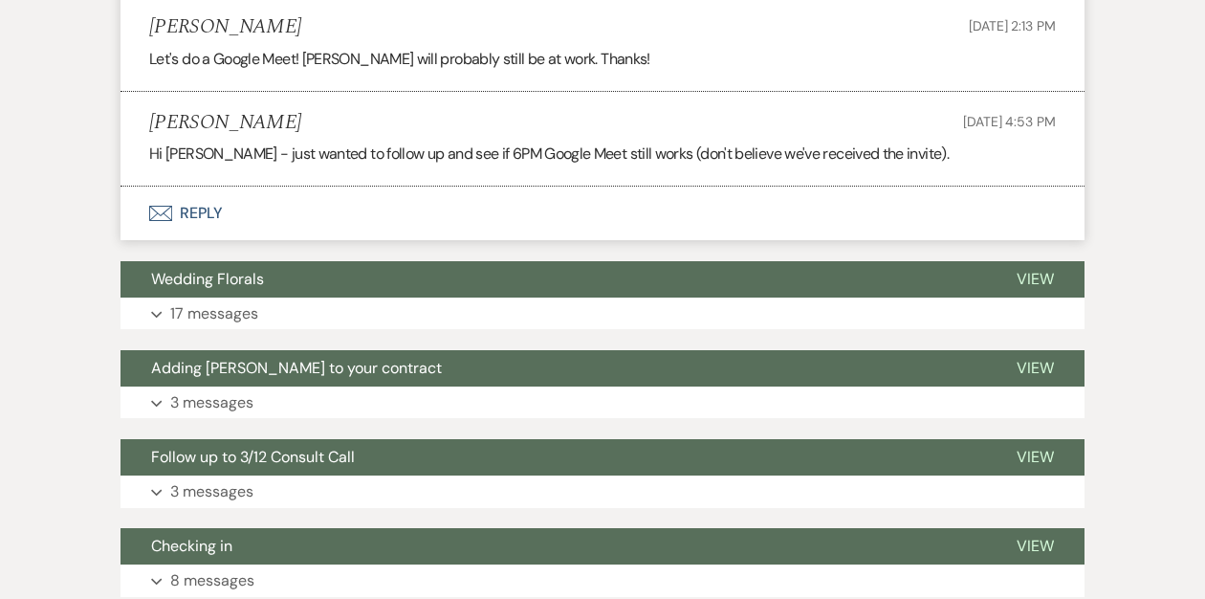
scroll to position [3888, 0]
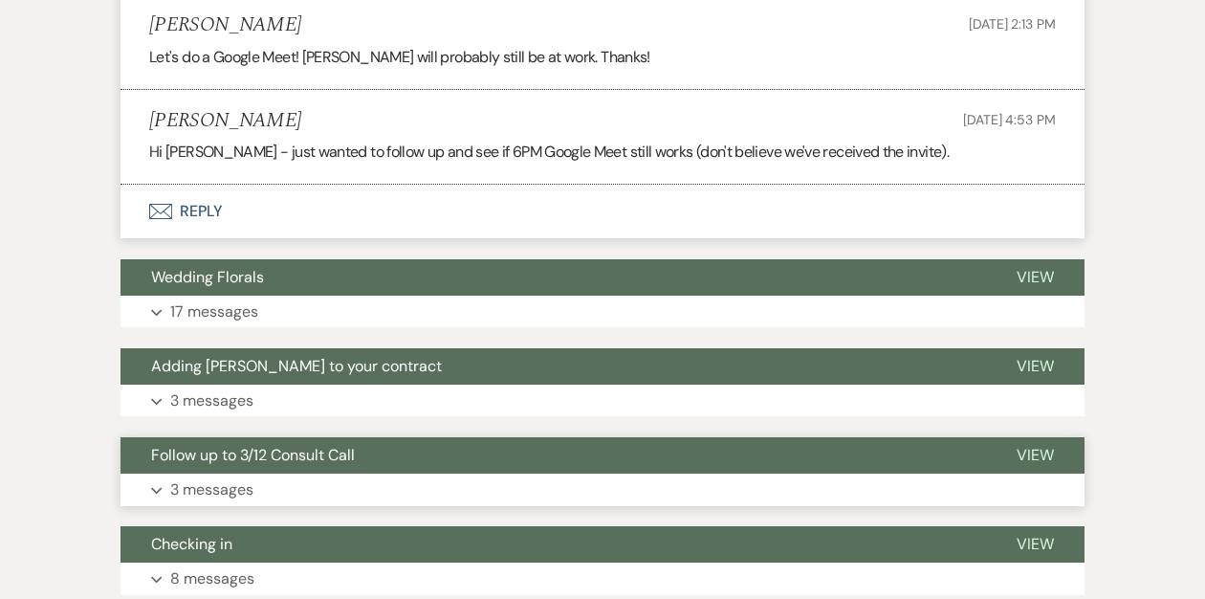
click at [236, 445] on span "Follow up to 3/12 Consult Call" at bounding box center [253, 455] width 204 height 20
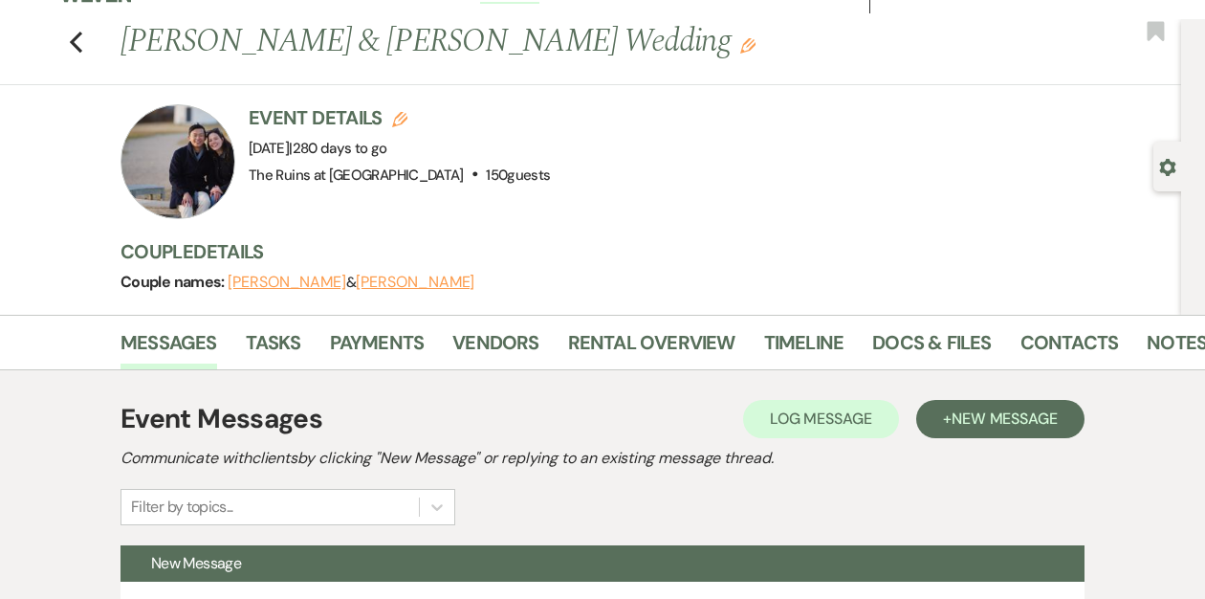
scroll to position [0, 0]
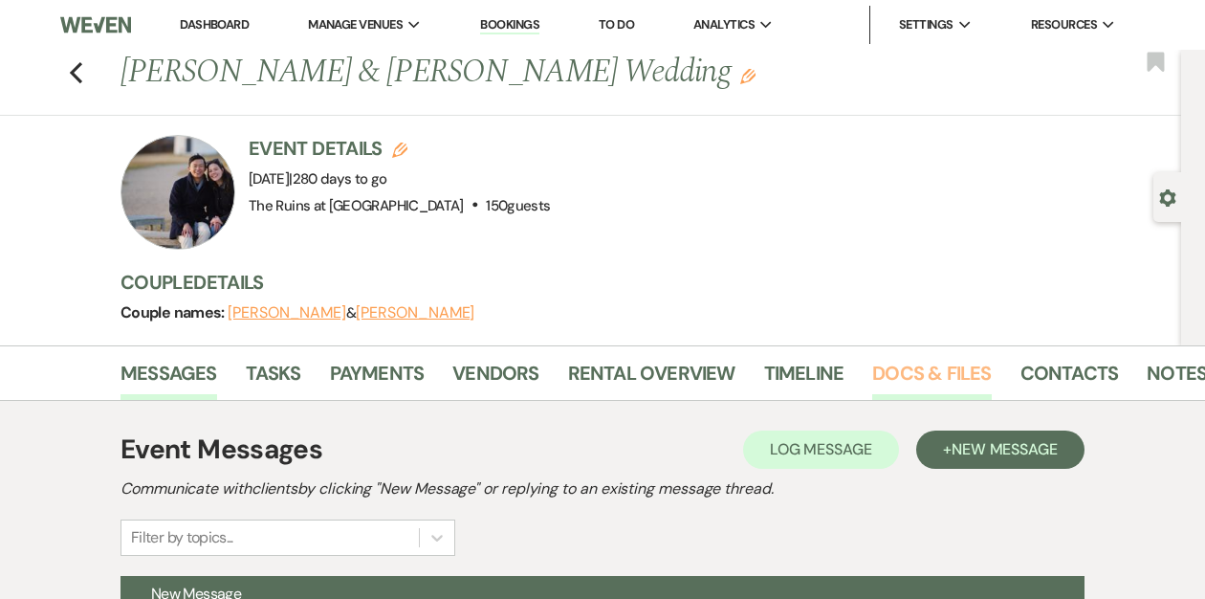
click at [892, 372] on link "Docs & Files" at bounding box center [931, 379] width 119 height 42
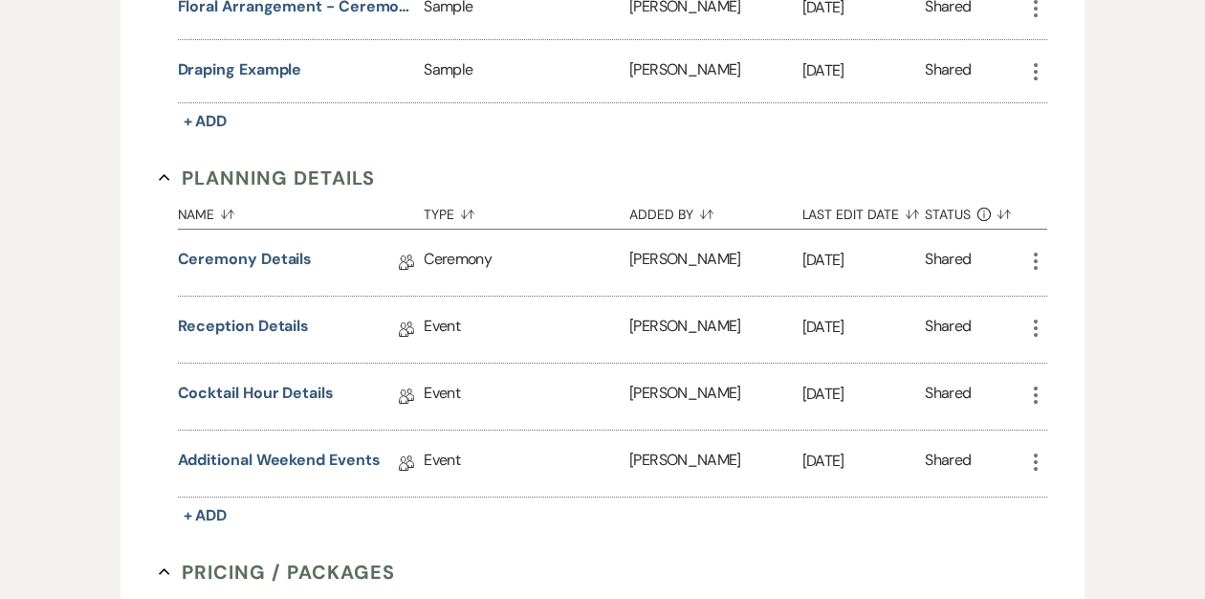
scroll to position [1149, 0]
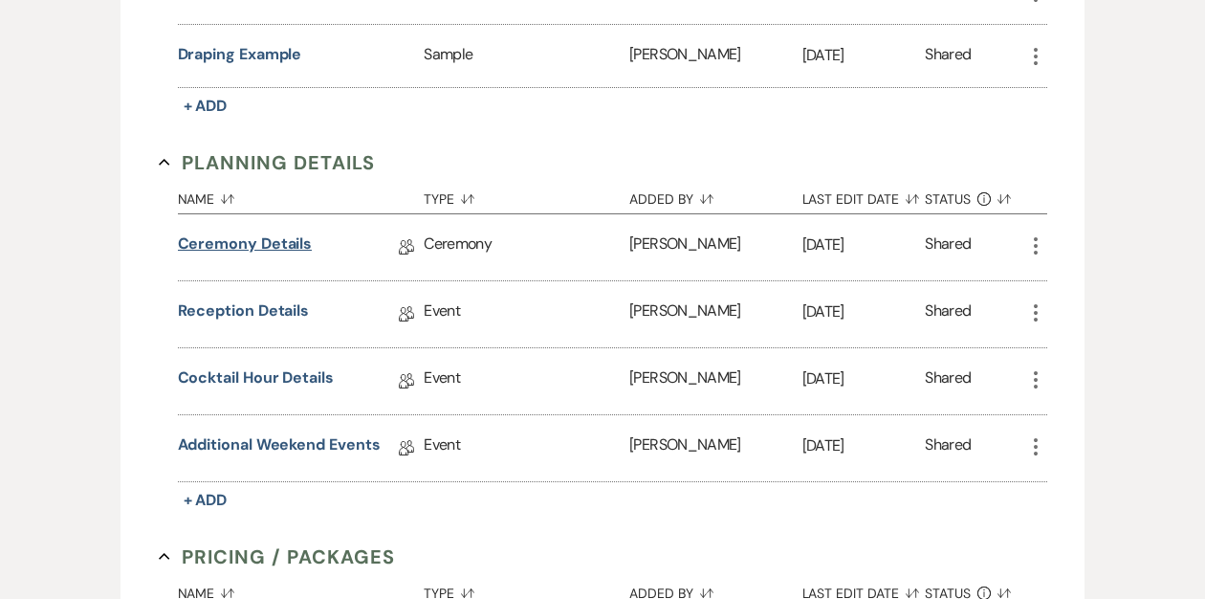
click at [271, 244] on link "Ceremony Details" at bounding box center [245, 247] width 135 height 30
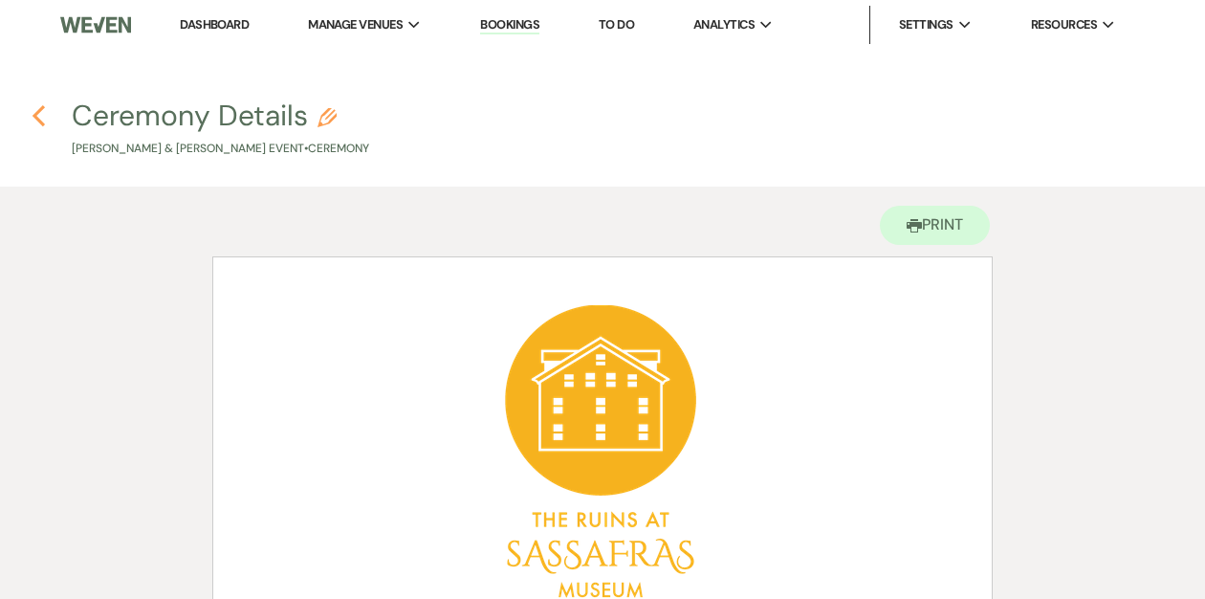
click at [37, 117] on use "button" at bounding box center [39, 115] width 12 height 21
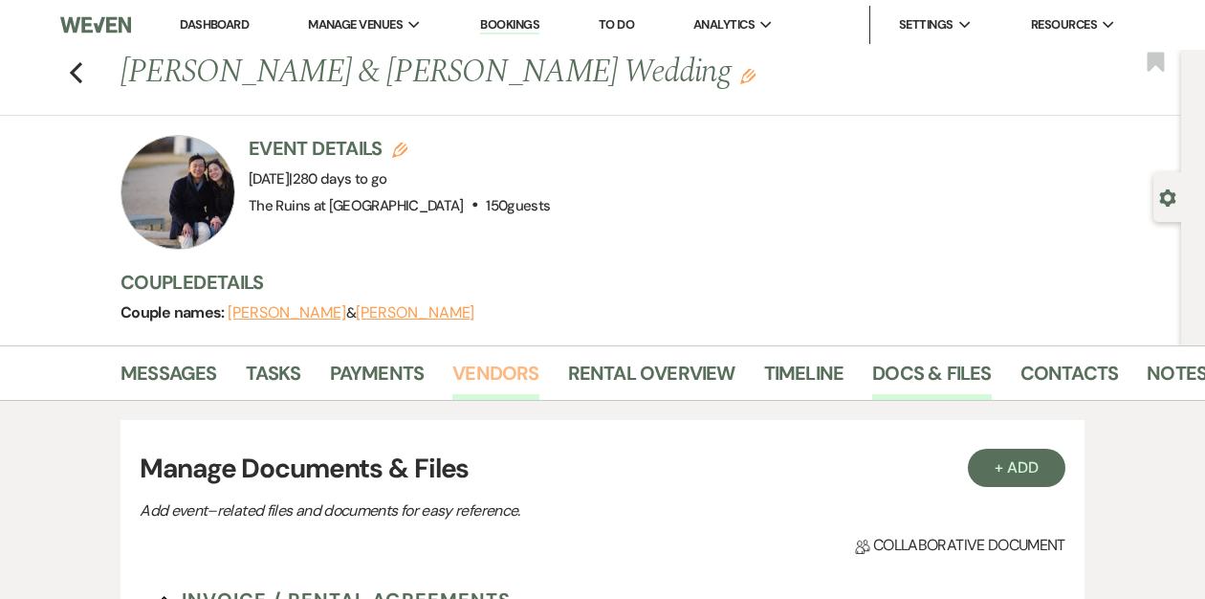
click at [490, 371] on link "Vendors" at bounding box center [495, 379] width 86 height 42
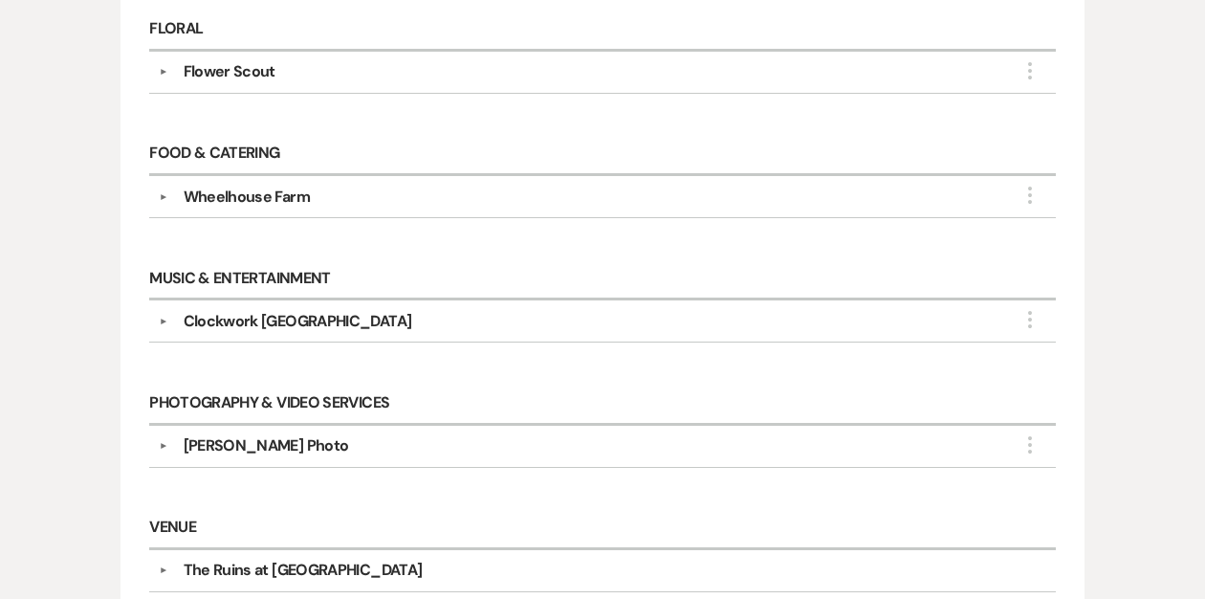
scroll to position [658, 0]
click at [162, 316] on button "▼" at bounding box center [163, 321] width 23 height 10
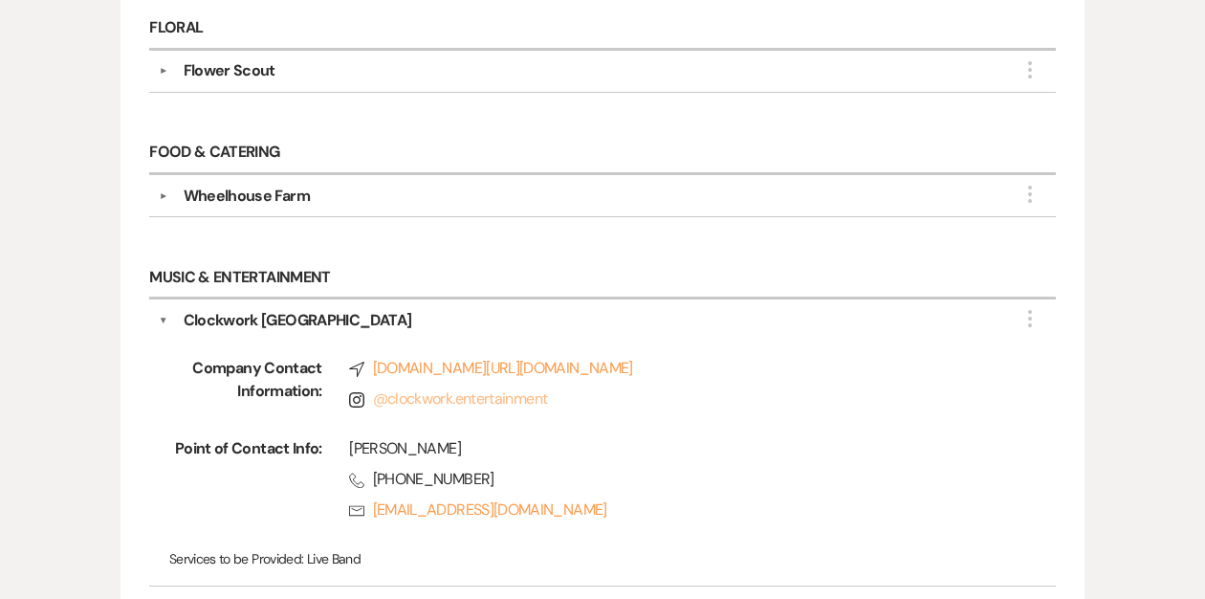
click at [417, 393] on link "@ clockwork.entertainment" at bounding box center [460, 398] width 175 height 20
click at [458, 364] on link "Compass [DOMAIN_NAME][URL][DOMAIN_NAME]" at bounding box center [675, 368] width 652 height 23
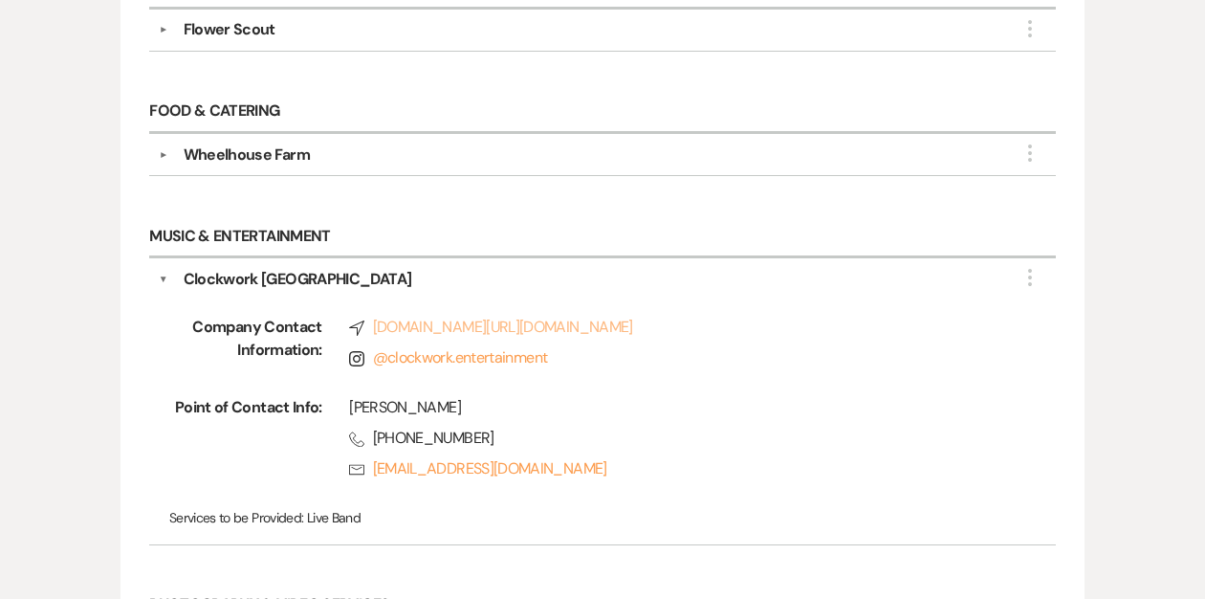
scroll to position [0, 0]
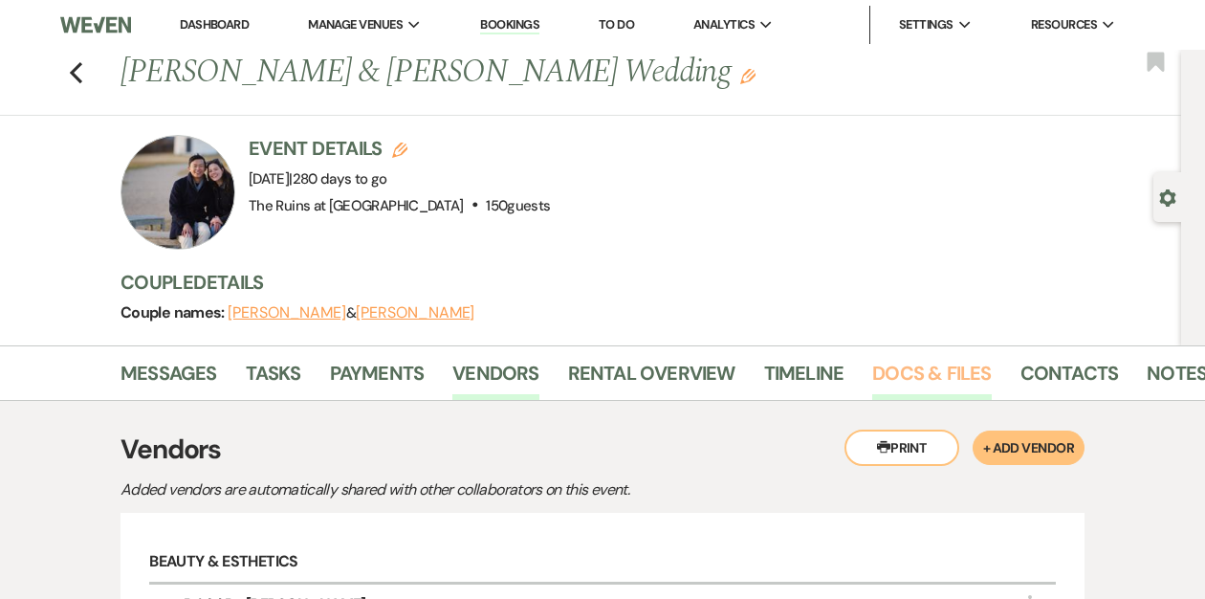
click at [921, 378] on link "Docs & Files" at bounding box center [931, 379] width 119 height 42
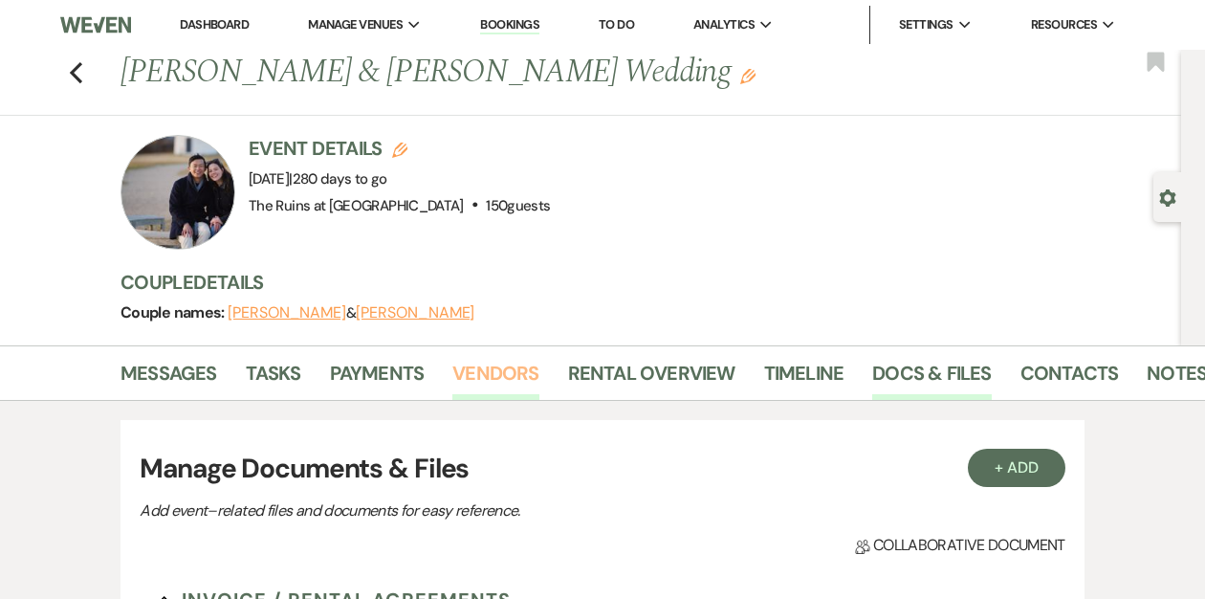
click at [487, 373] on link "Vendors" at bounding box center [495, 379] width 86 height 42
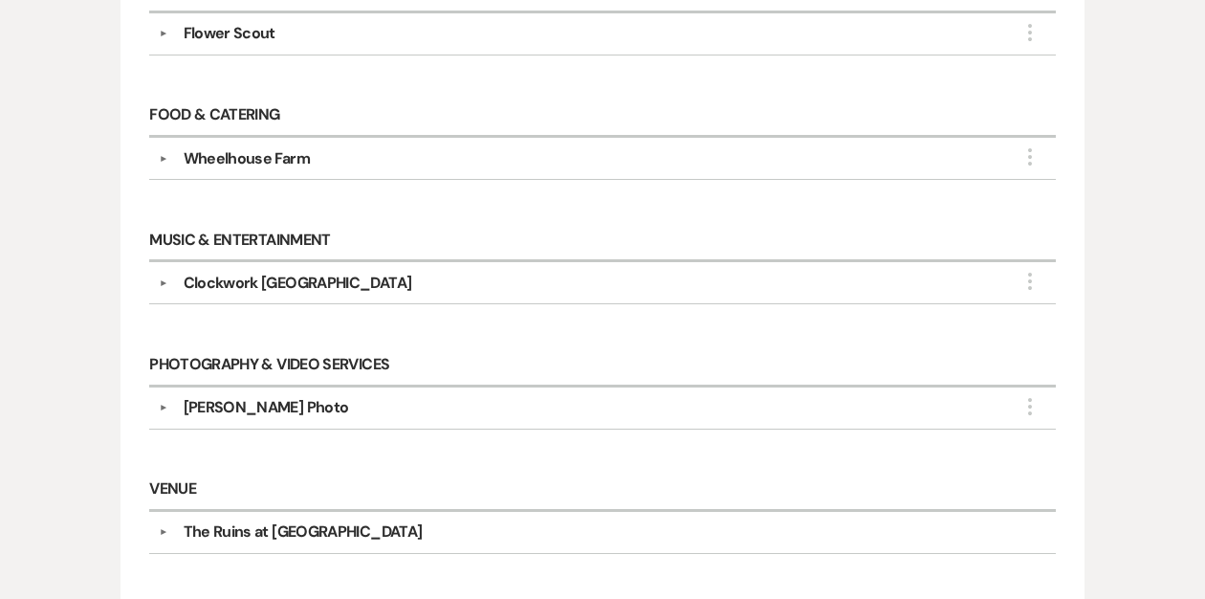
scroll to position [502, 0]
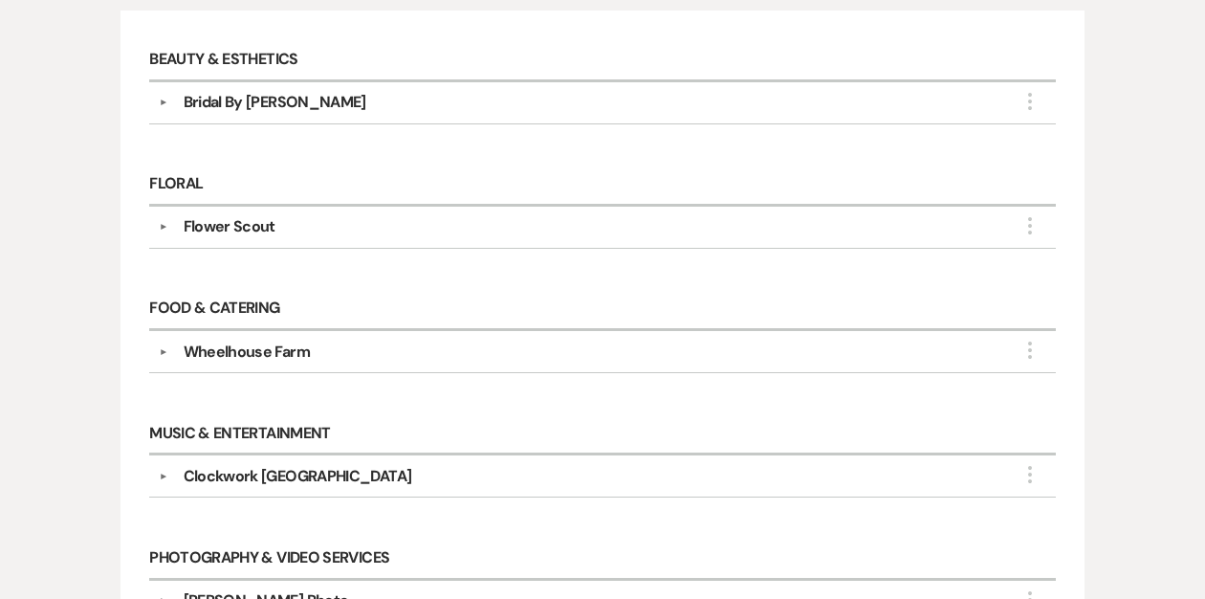
click at [160, 223] on button "▼" at bounding box center [163, 227] width 23 height 10
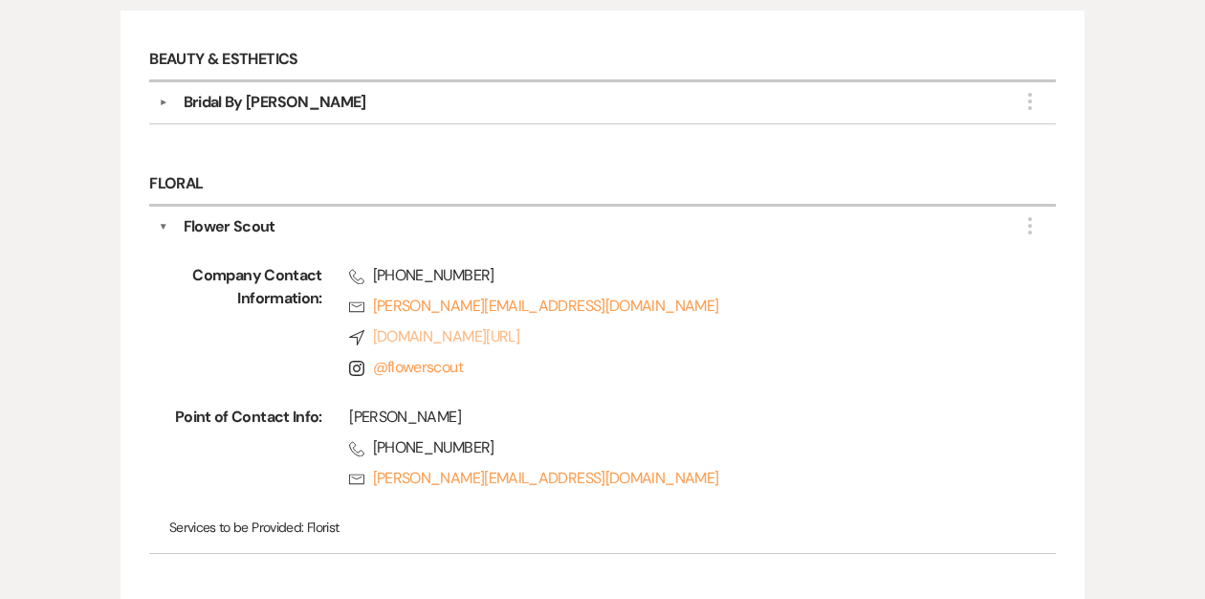
click at [433, 333] on link "Compass [DOMAIN_NAME][URL]" at bounding box center [675, 336] width 652 height 23
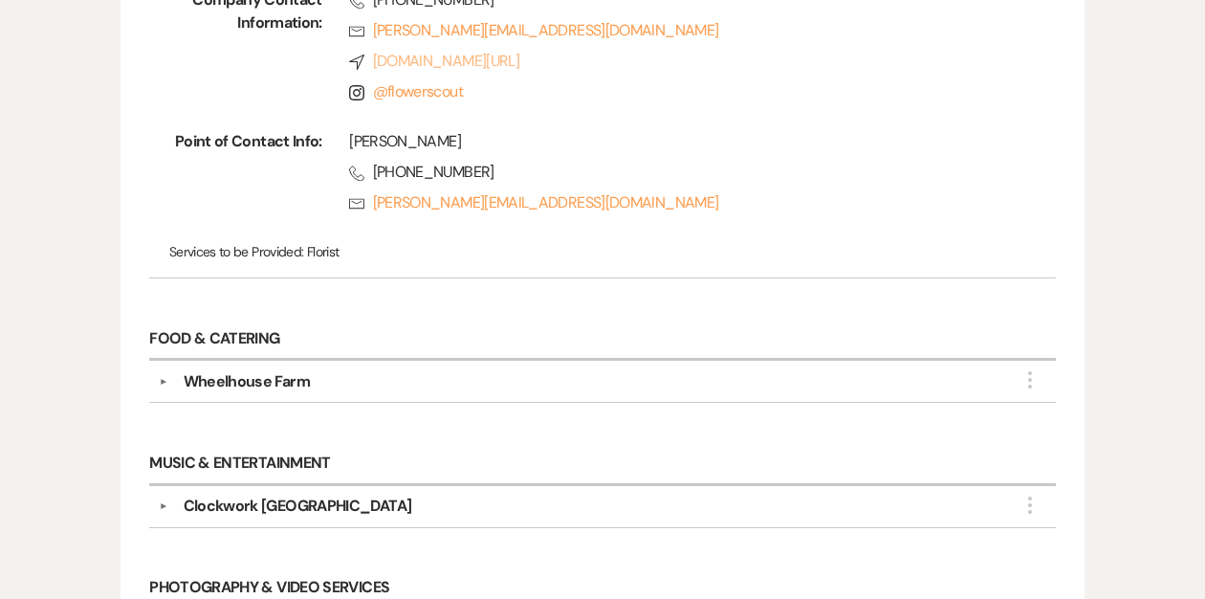
scroll to position [946, 0]
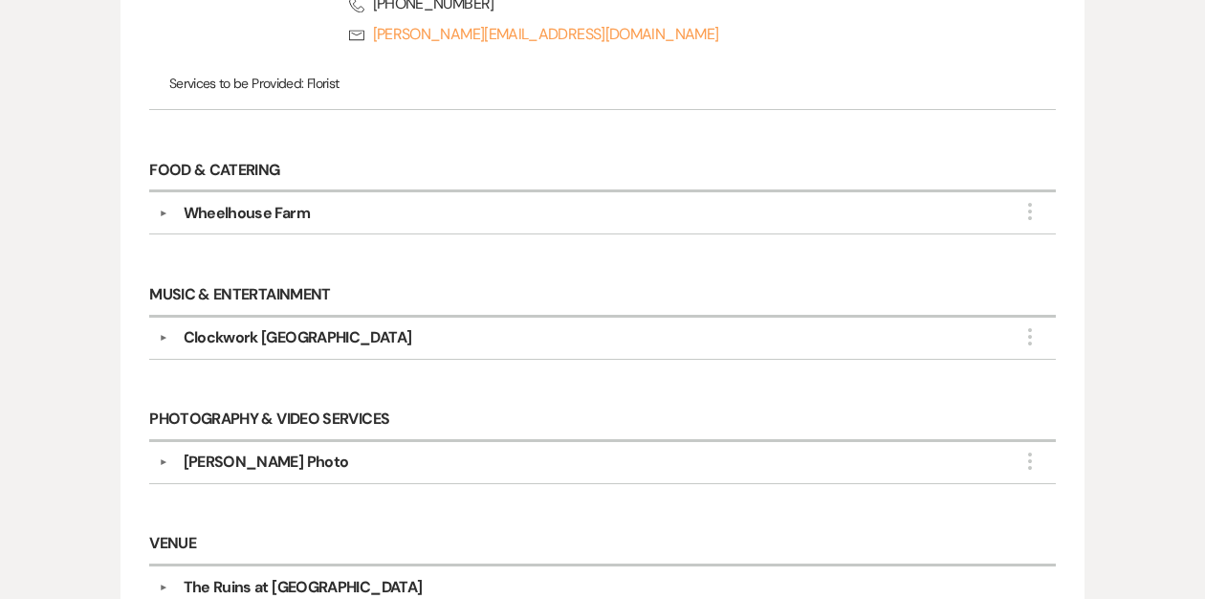
click at [157, 457] on button "▼" at bounding box center [163, 462] width 23 height 10
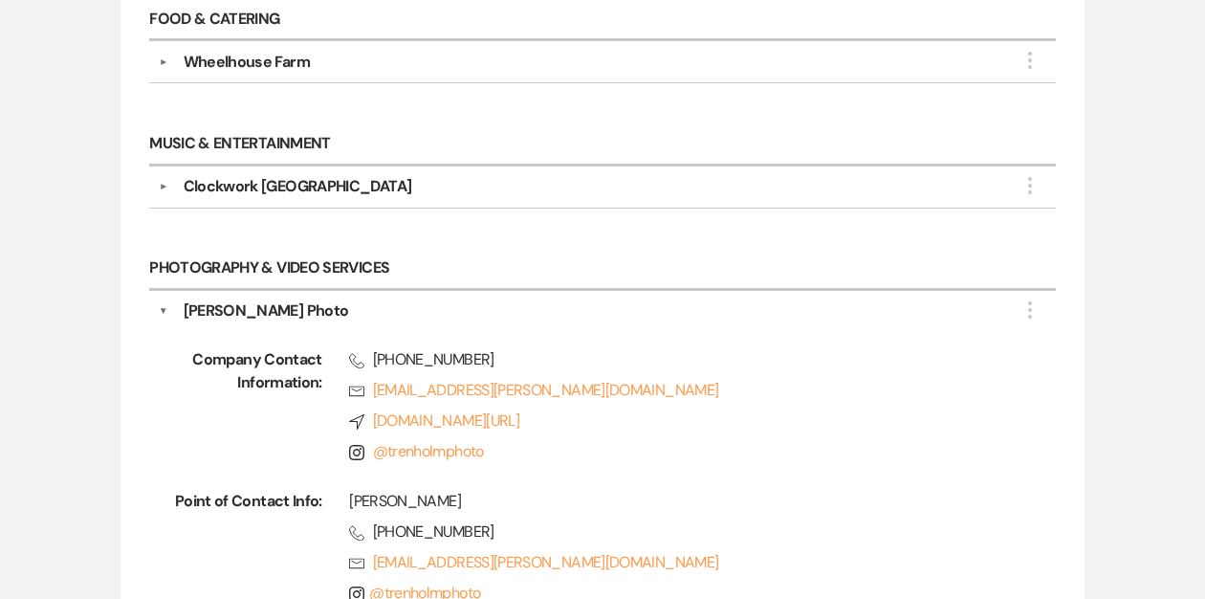
scroll to position [1101, 0]
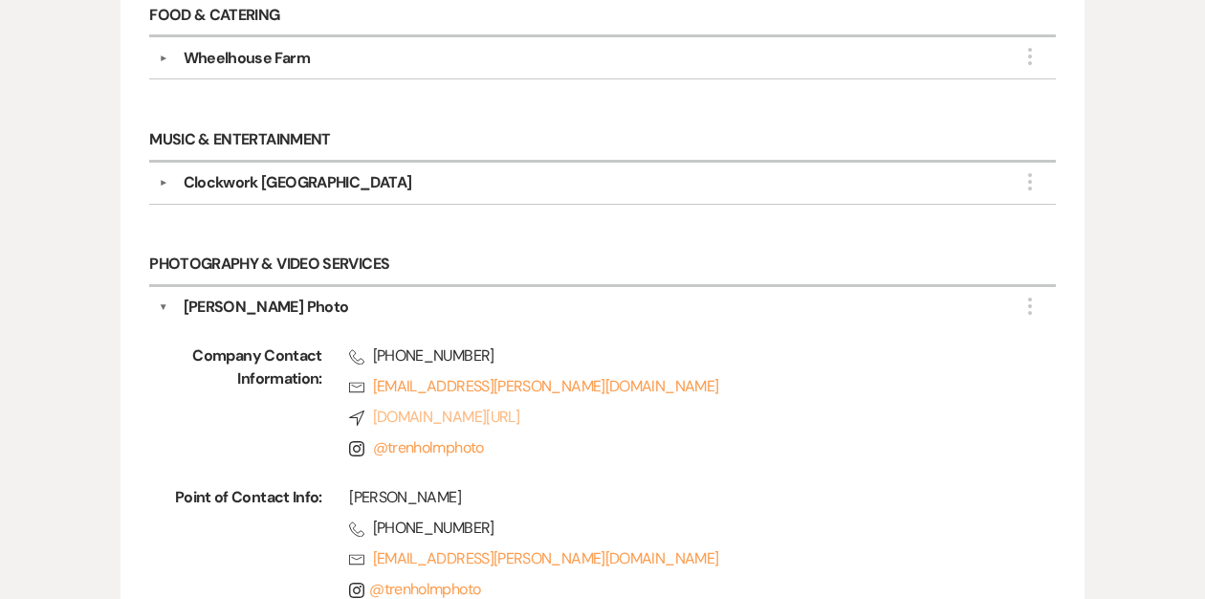
click at [452, 408] on link "Compass [DOMAIN_NAME][URL]" at bounding box center [675, 417] width 652 height 23
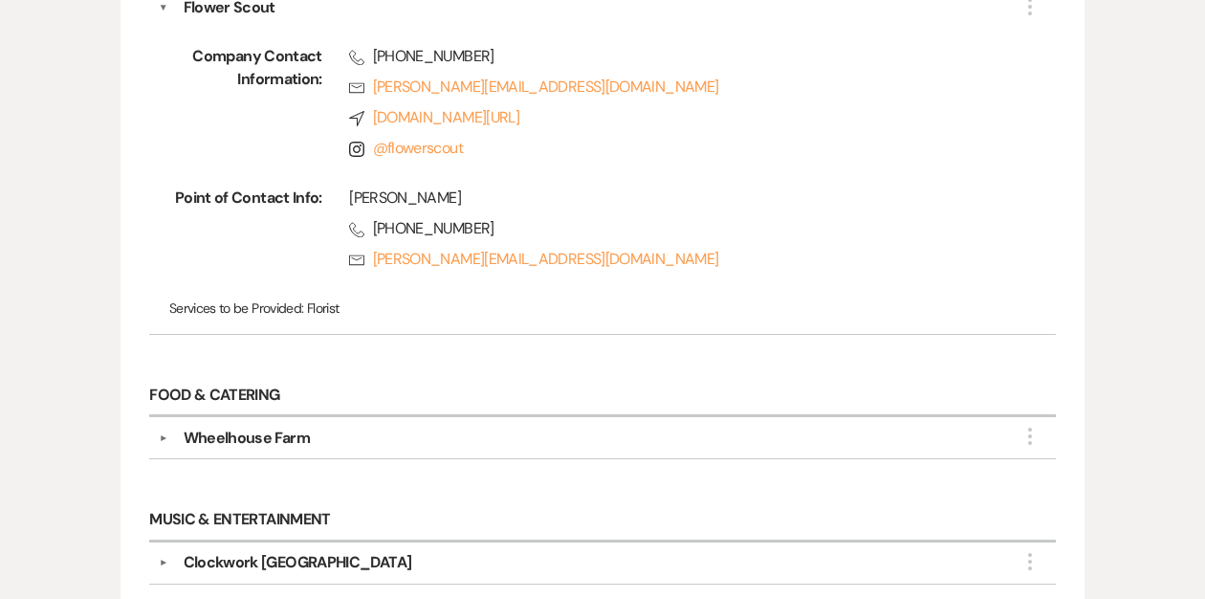
scroll to position [0, 0]
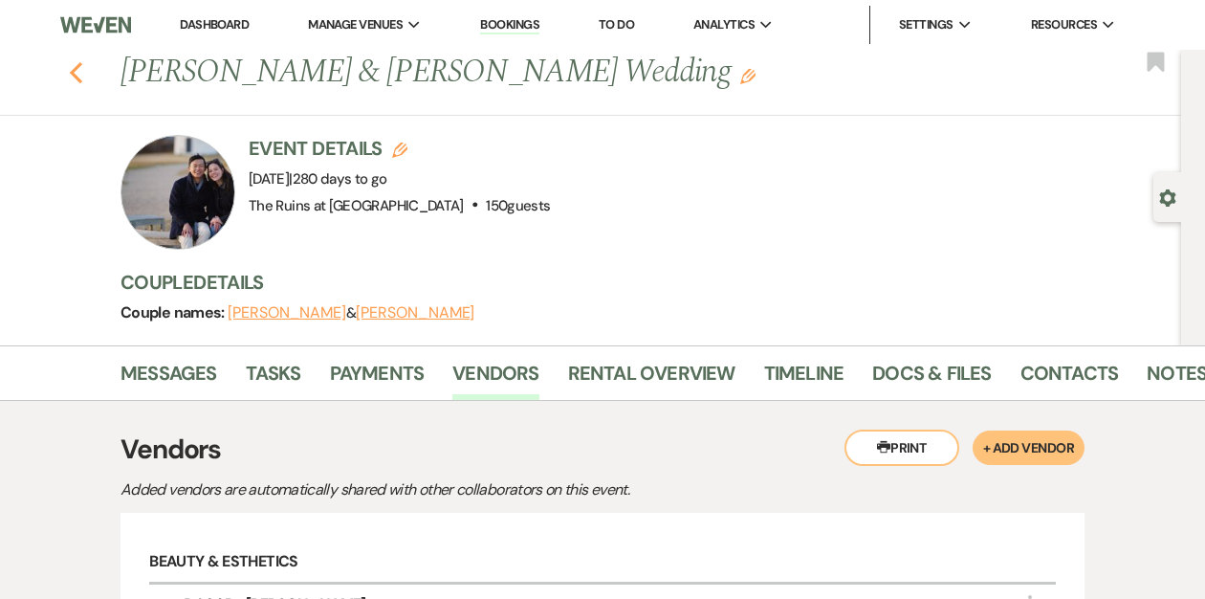
click at [72, 65] on icon "Previous" at bounding box center [76, 72] width 14 height 23
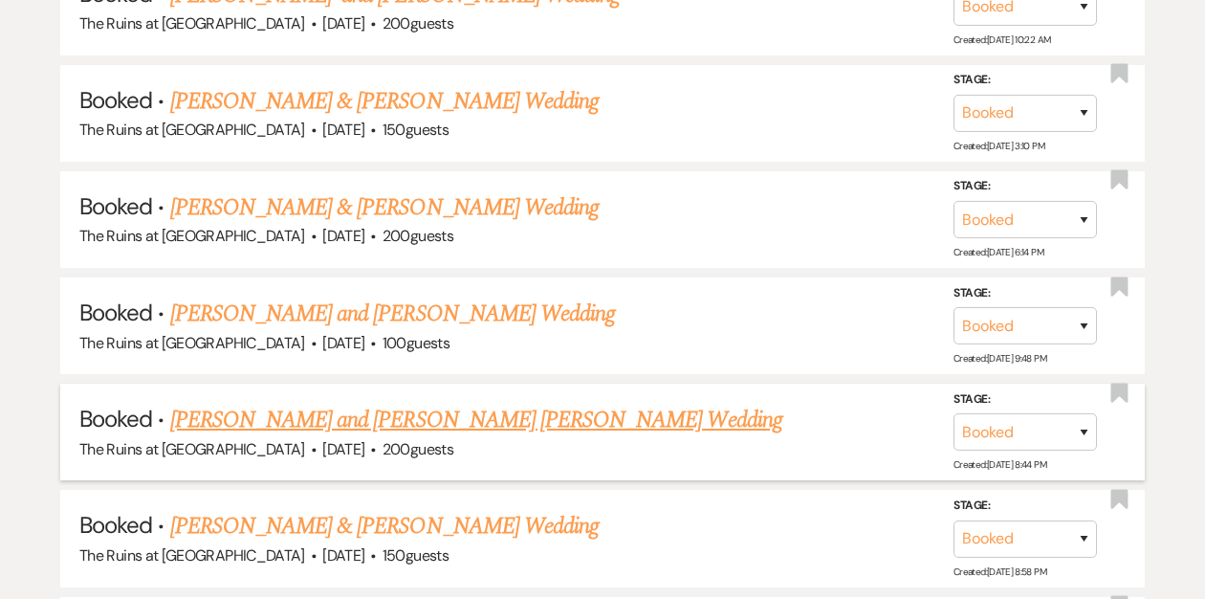
scroll to position [2937, 0]
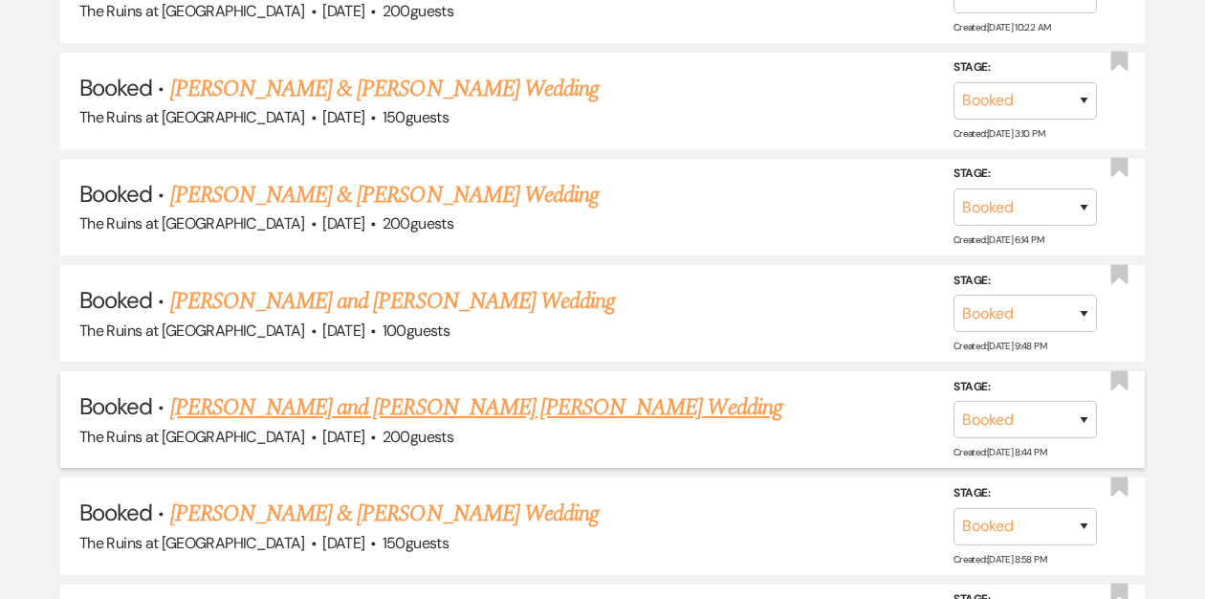
click at [252, 392] on link "[PERSON_NAME] and [PERSON_NAME] [PERSON_NAME] Wedding" at bounding box center [476, 407] width 612 height 34
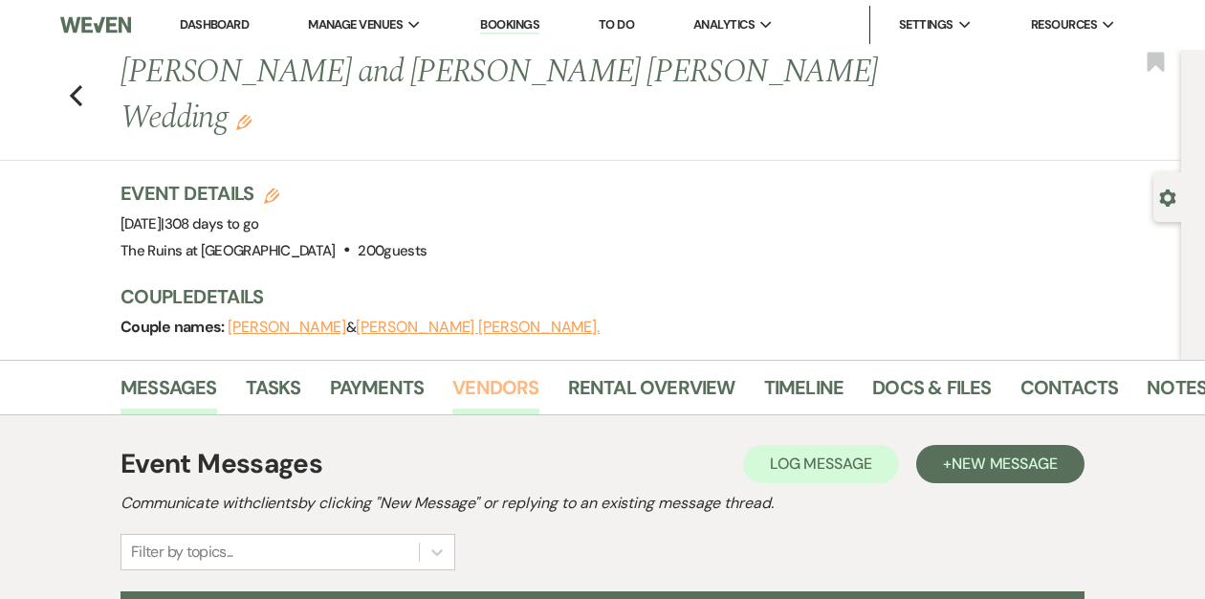
click at [483, 372] on link "Vendors" at bounding box center [495, 393] width 86 height 42
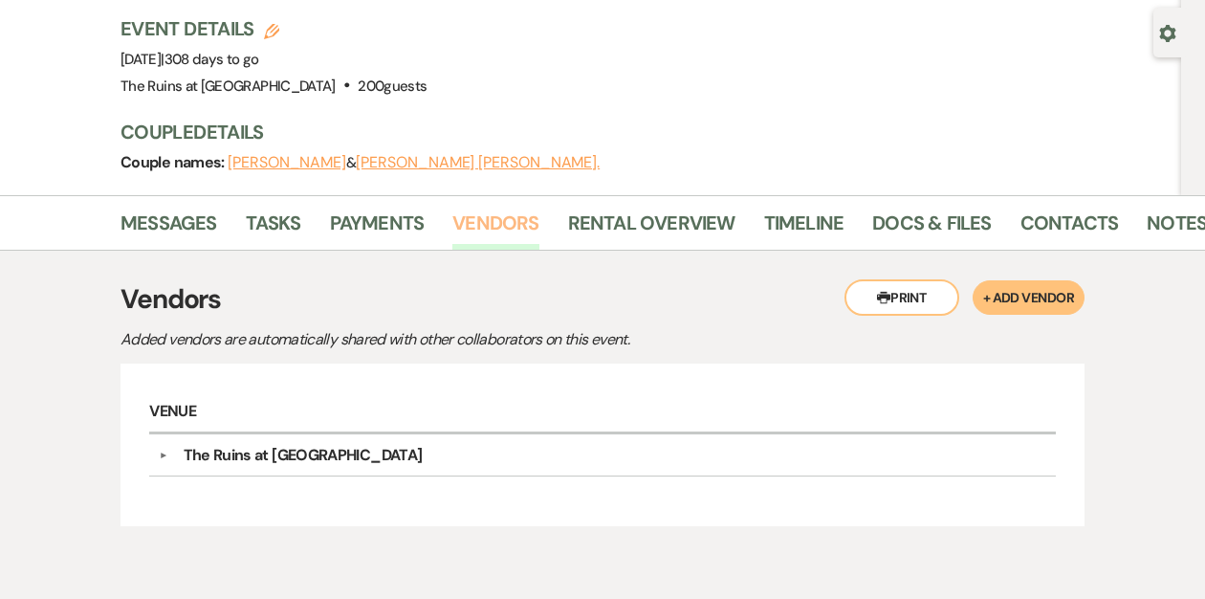
scroll to position [216, 0]
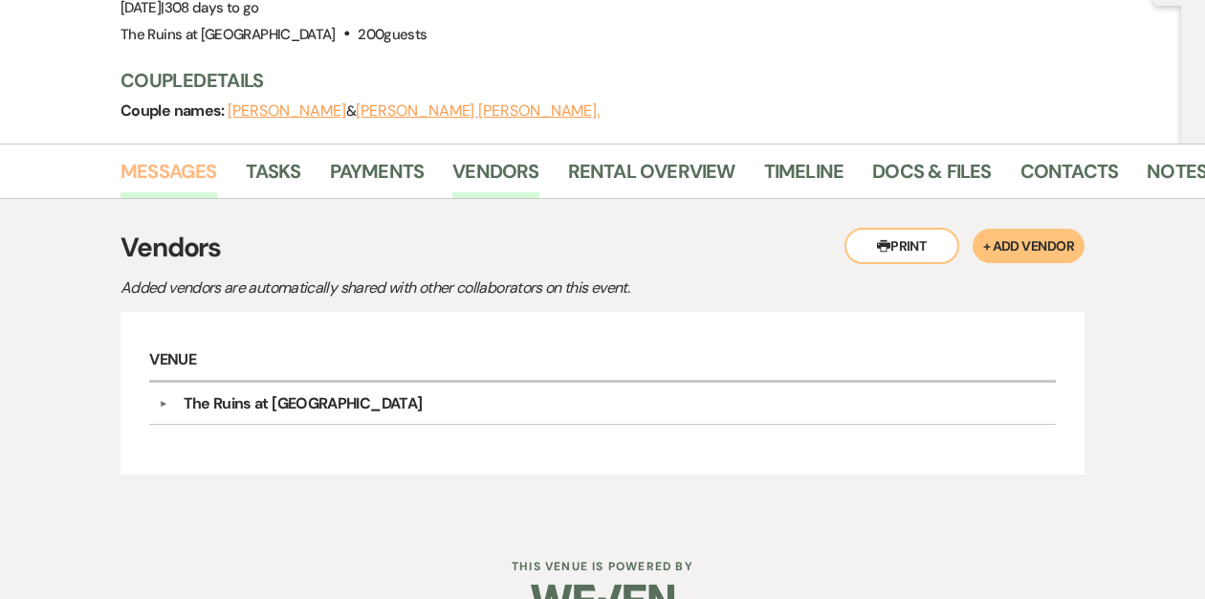
click at [198, 156] on link "Messages" at bounding box center [169, 177] width 97 height 42
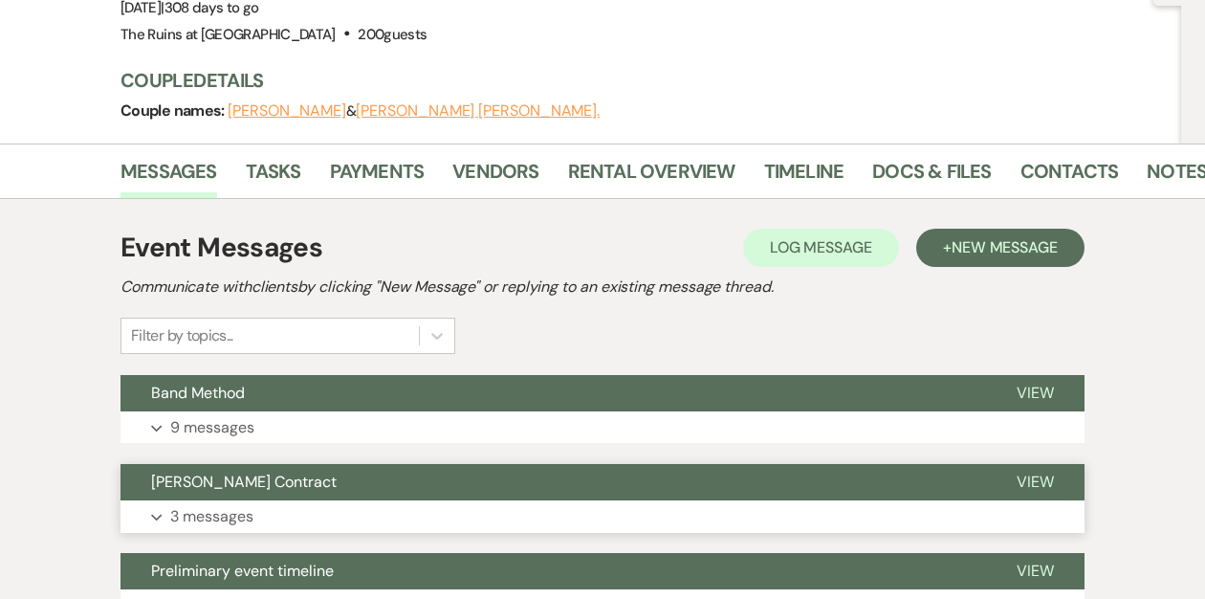
click at [293, 472] on span "[PERSON_NAME] Contract" at bounding box center [244, 482] width 186 height 20
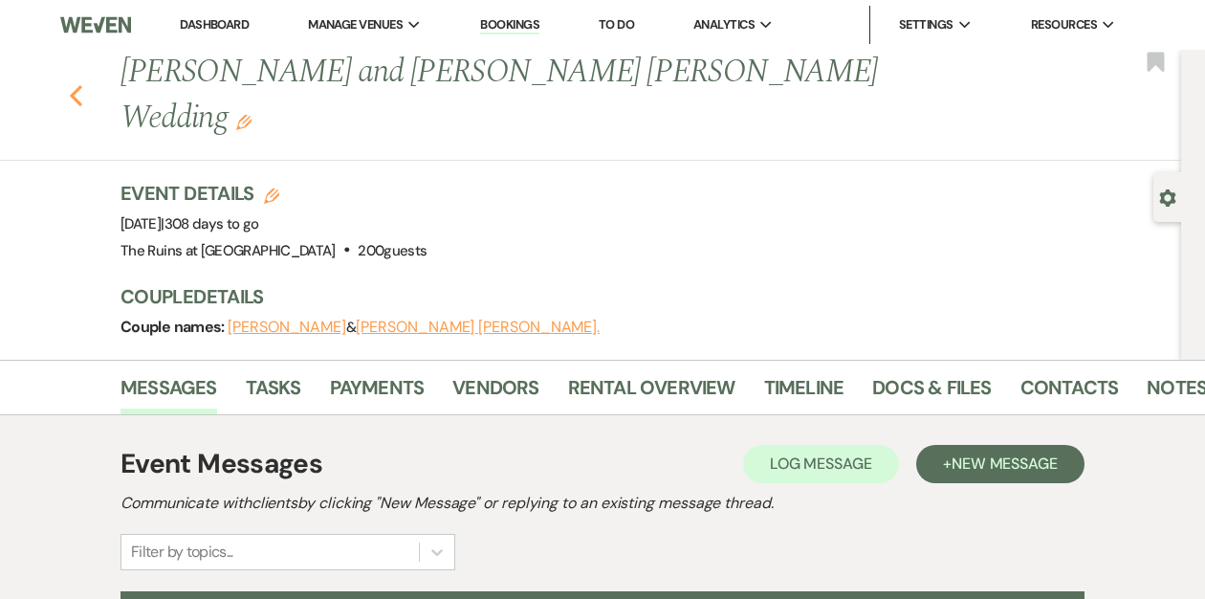
click at [73, 84] on icon "Previous" at bounding box center [76, 95] width 14 height 23
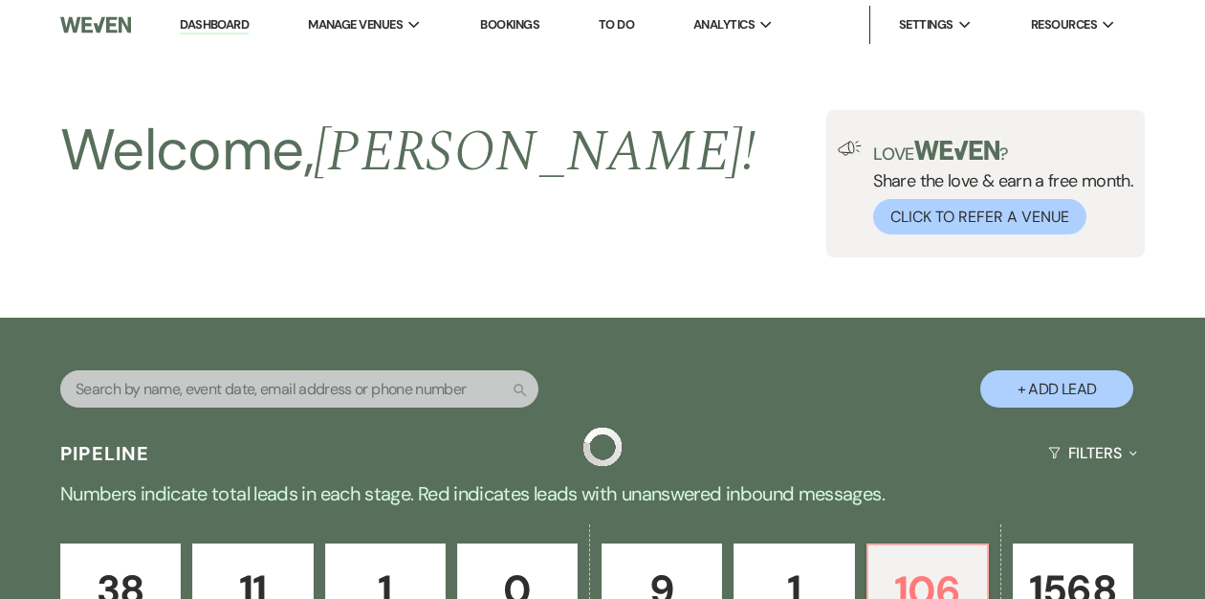
scroll to position [2937, 0]
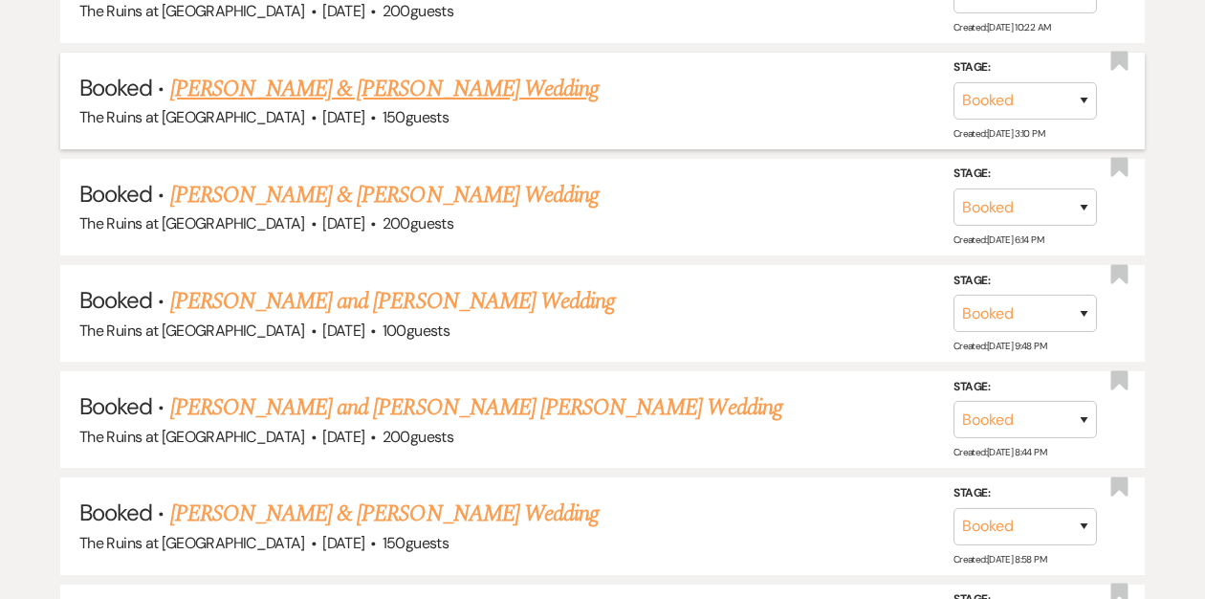
click at [252, 73] on link "[PERSON_NAME] & [PERSON_NAME] Wedding" at bounding box center [384, 89] width 429 height 34
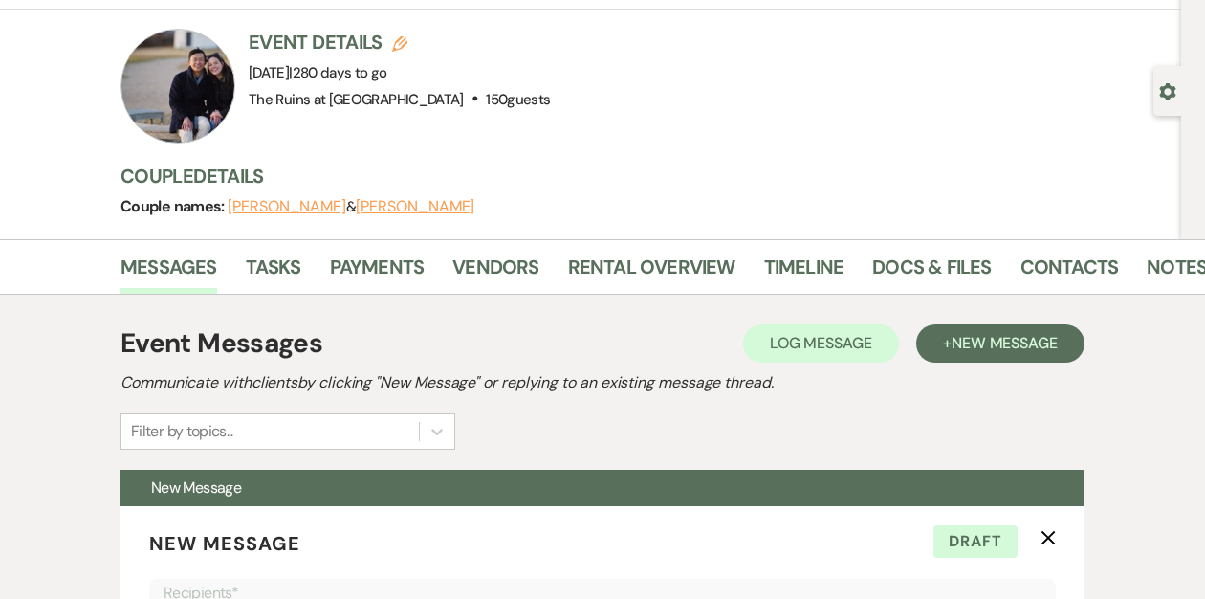
scroll to position [53, 0]
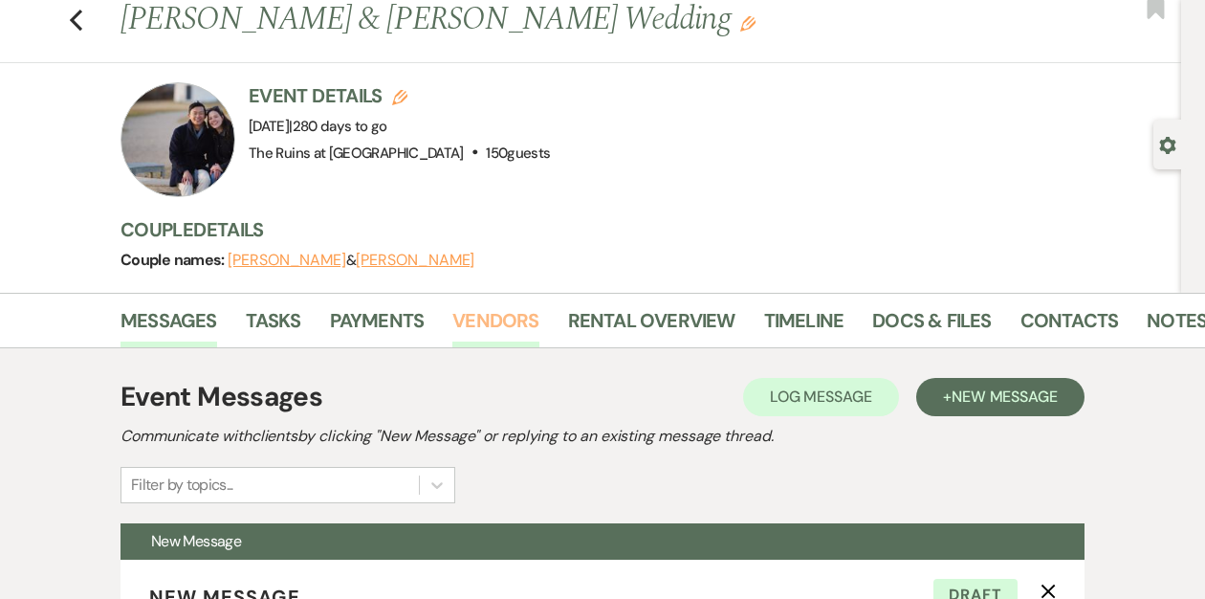
click at [501, 317] on link "Vendors" at bounding box center [495, 326] width 86 height 42
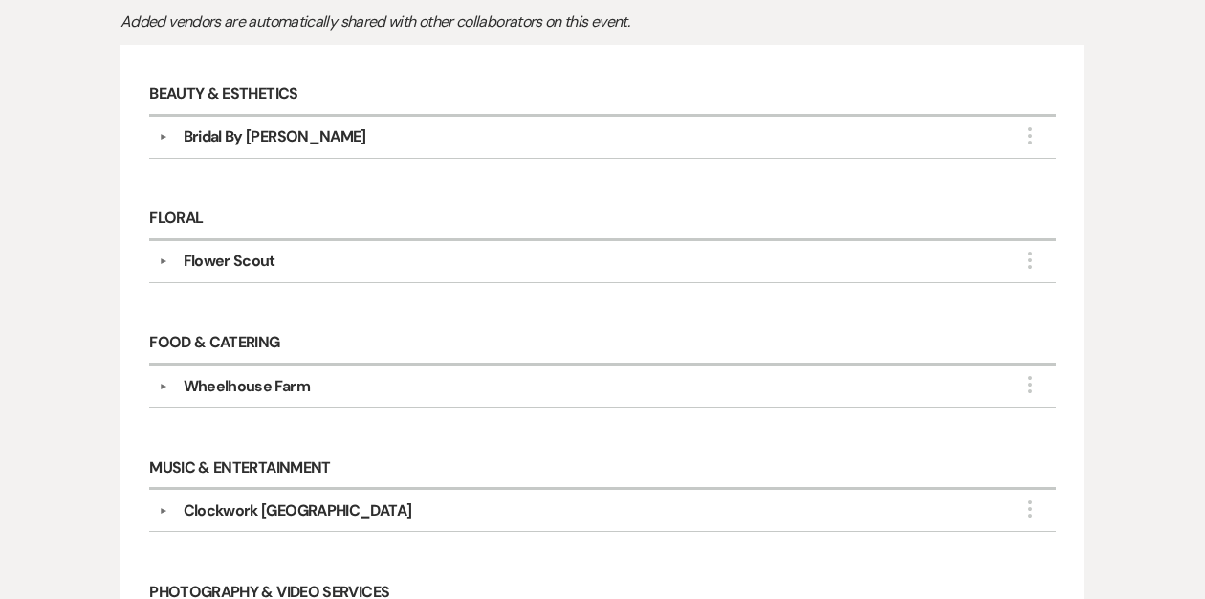
scroll to position [137, 0]
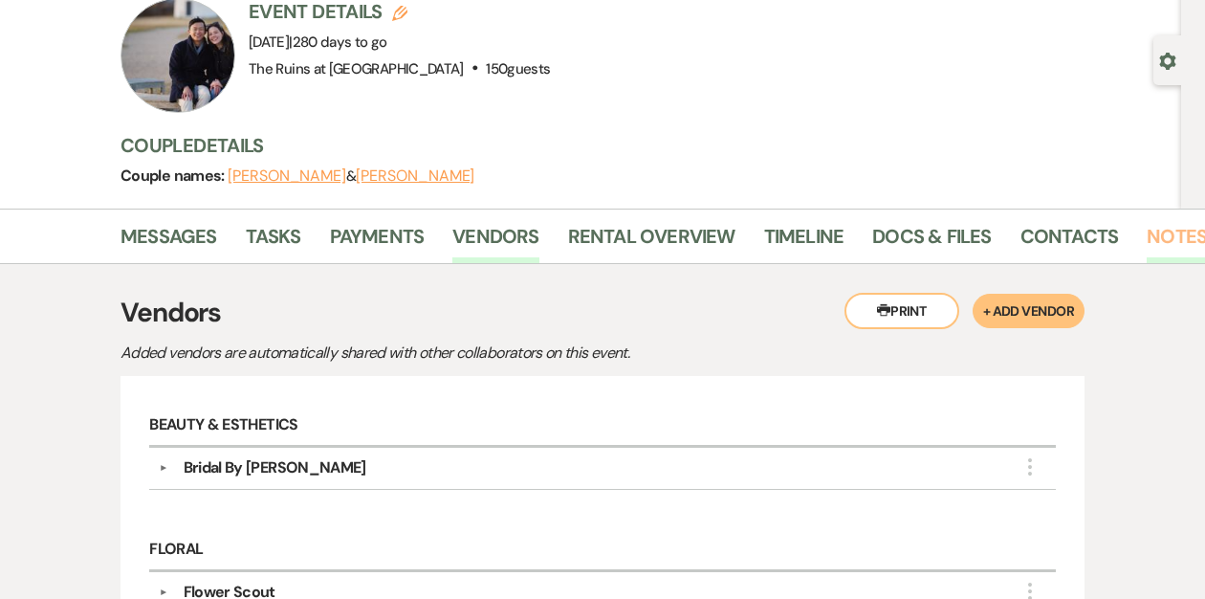
click at [1156, 231] on link "Notes" at bounding box center [1177, 242] width 60 height 42
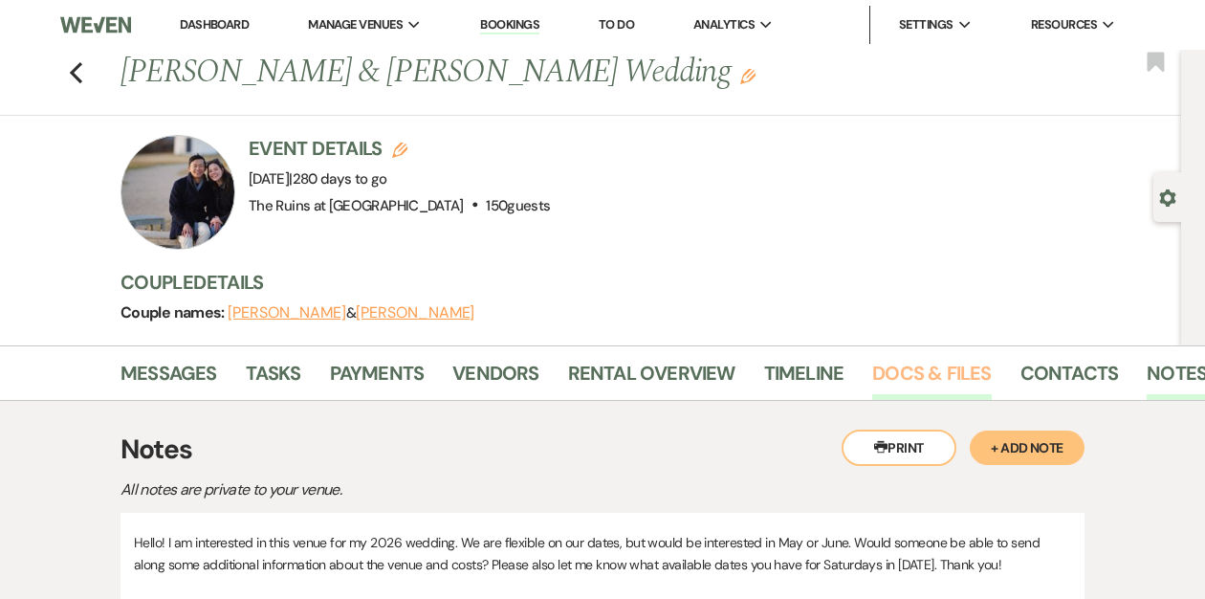
click at [900, 371] on link "Docs & Files" at bounding box center [931, 379] width 119 height 42
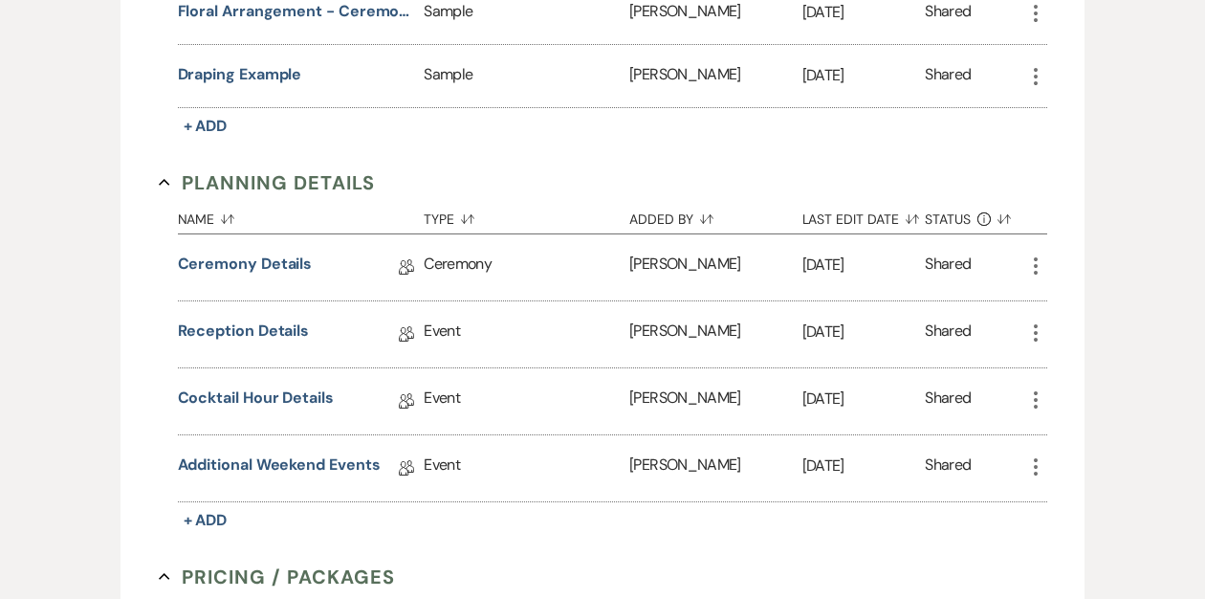
scroll to position [1134, 0]
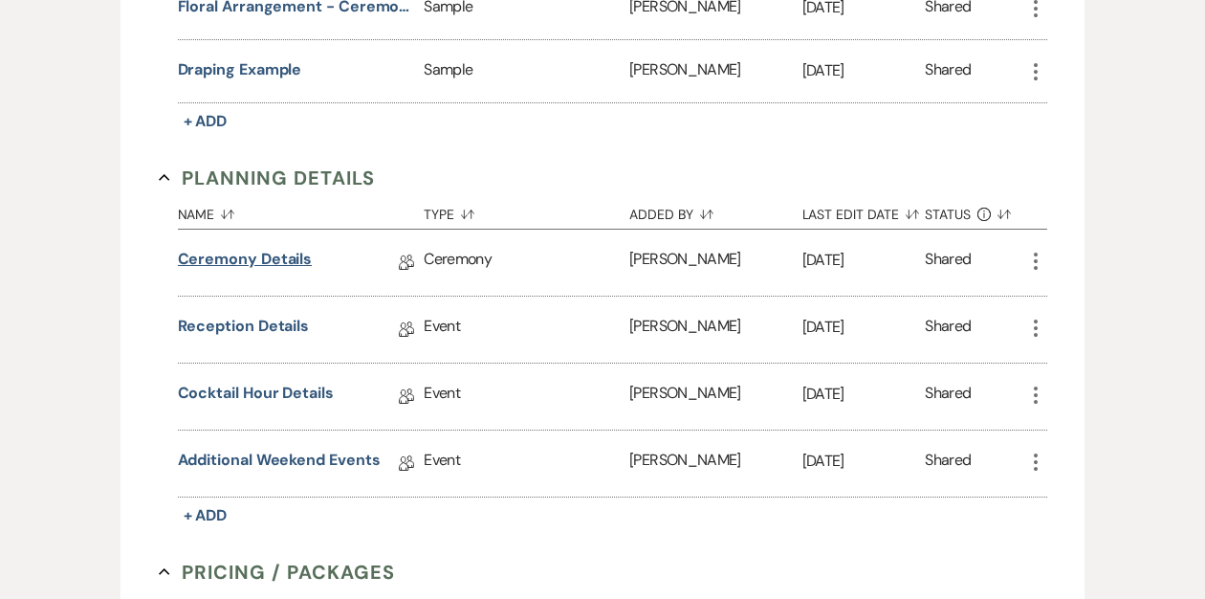
click at [275, 253] on link "Ceremony Details" at bounding box center [245, 263] width 135 height 30
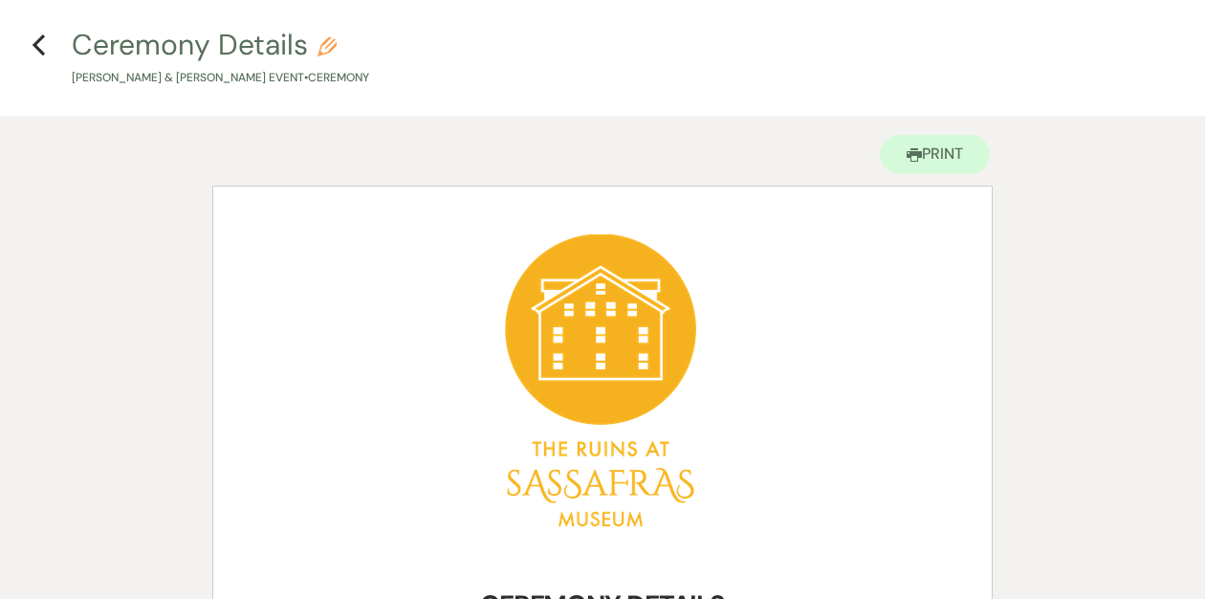
scroll to position [75, 0]
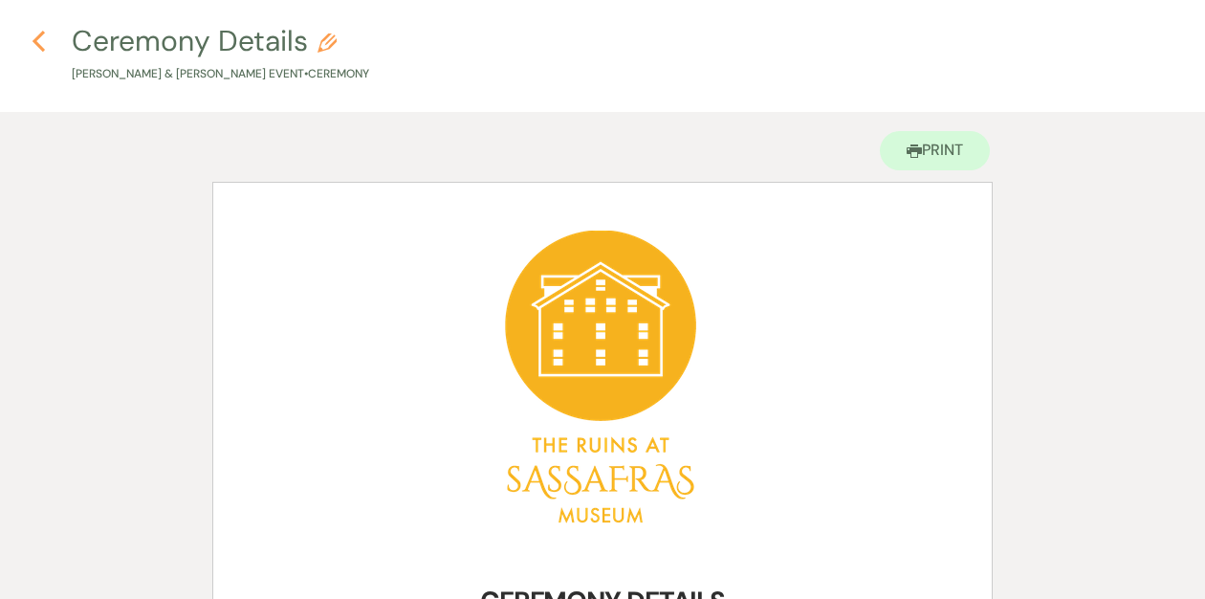
click at [37, 45] on use "button" at bounding box center [39, 41] width 12 height 21
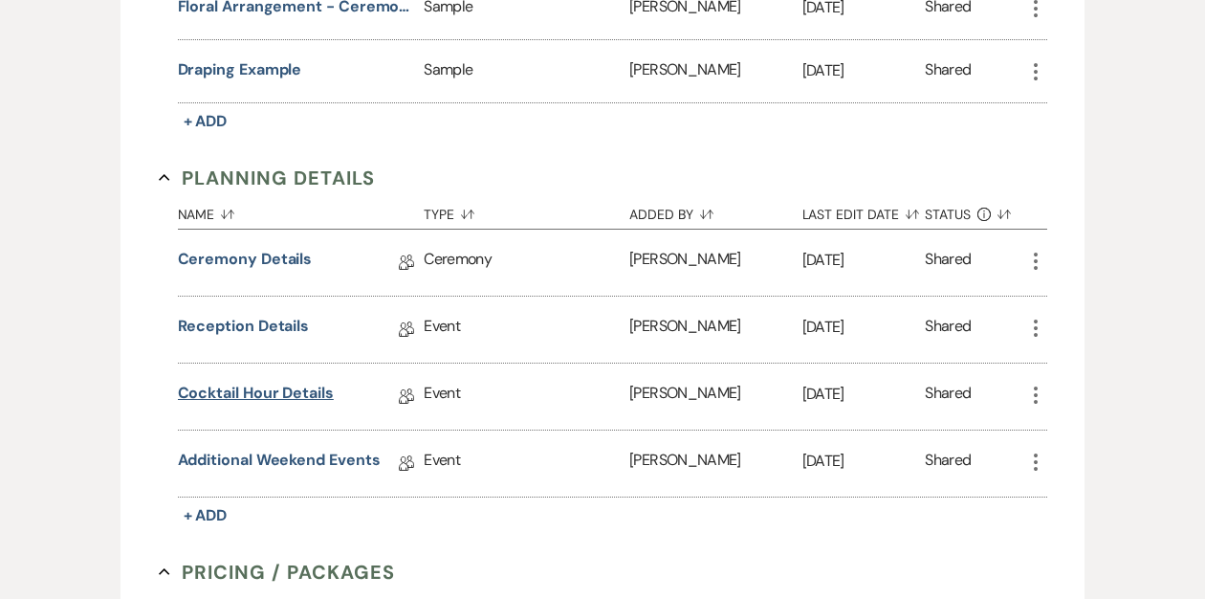
click at [280, 394] on link "Cocktail Hour Details" at bounding box center [256, 397] width 156 height 30
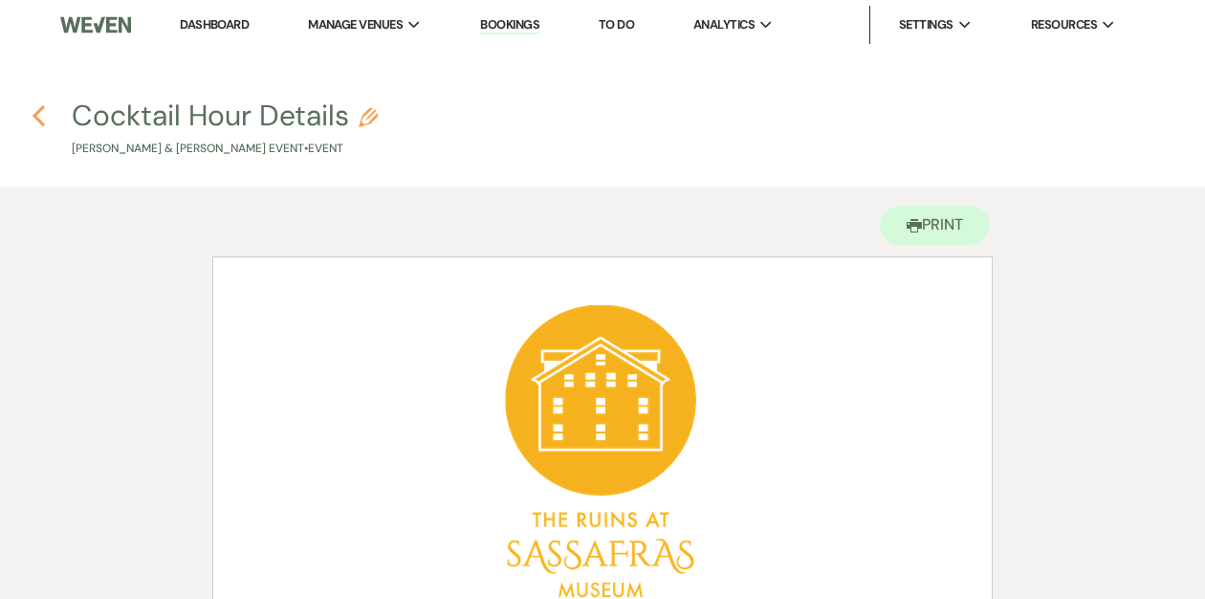
click at [40, 117] on icon "Previous" at bounding box center [39, 115] width 14 height 23
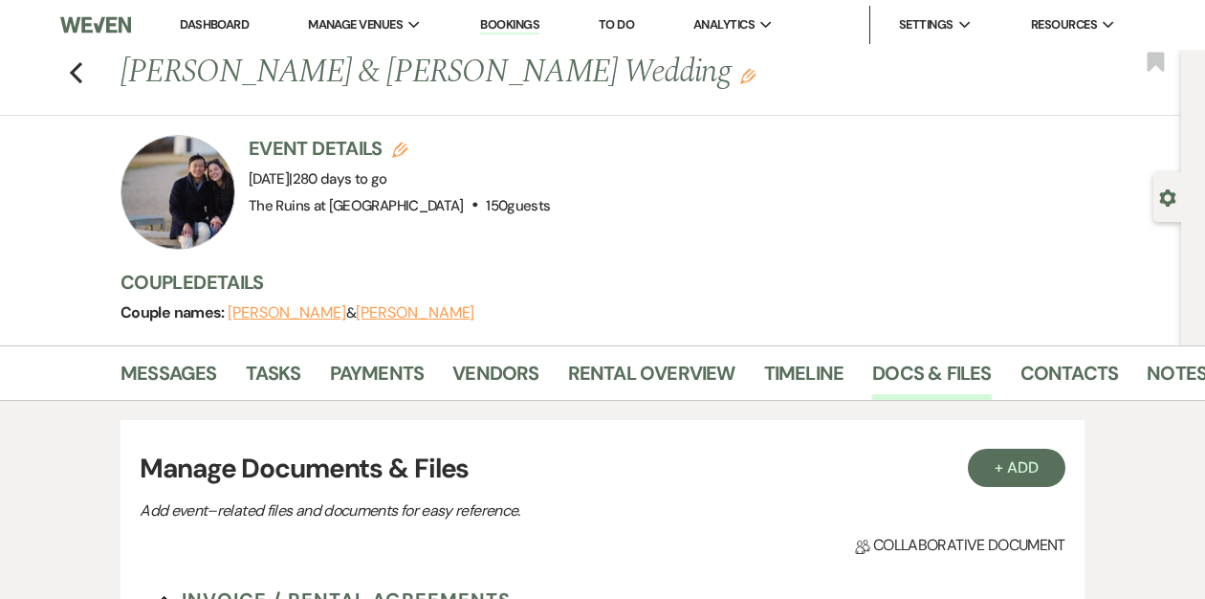
scroll to position [1134, 0]
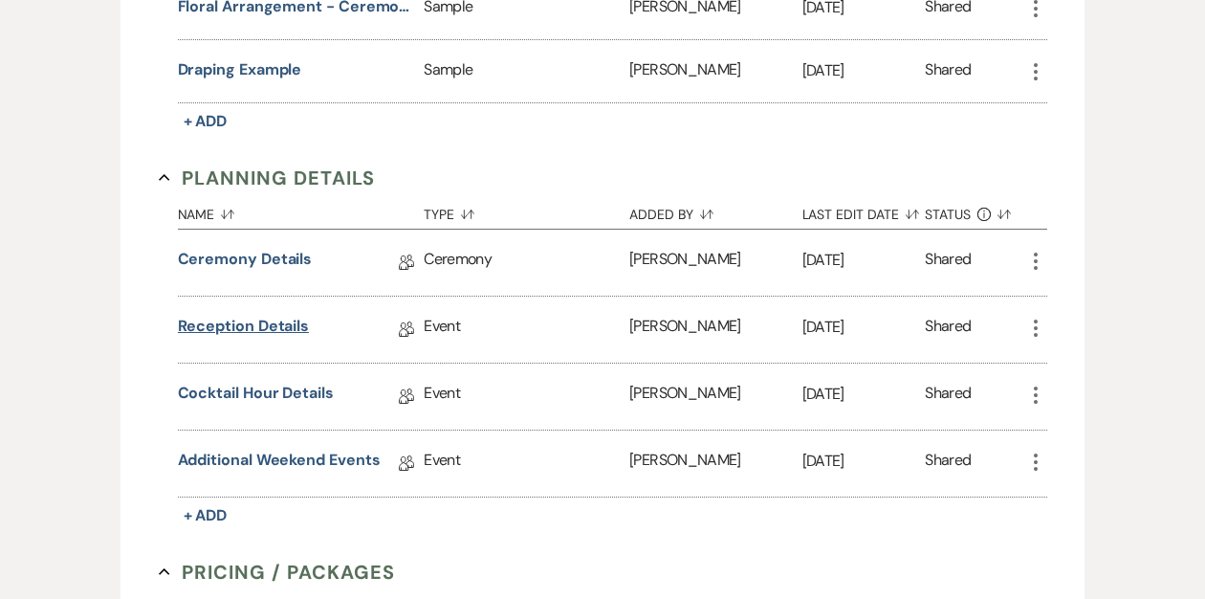
click at [280, 321] on link "Reception Details" at bounding box center [244, 330] width 132 height 30
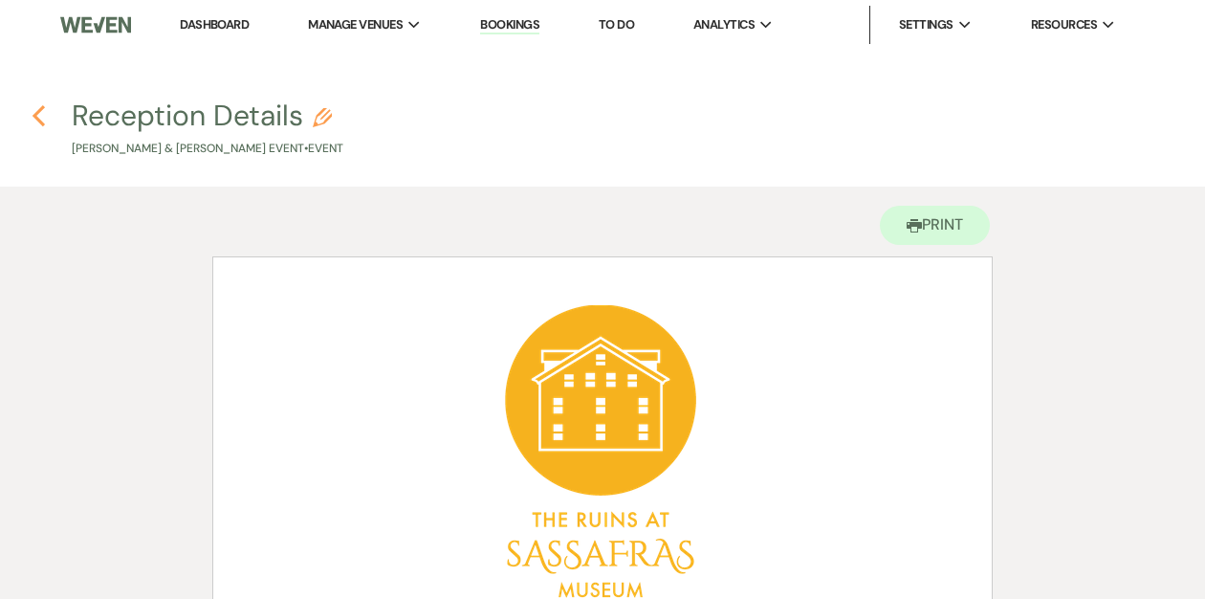
click at [40, 117] on icon "Previous" at bounding box center [39, 115] width 14 height 23
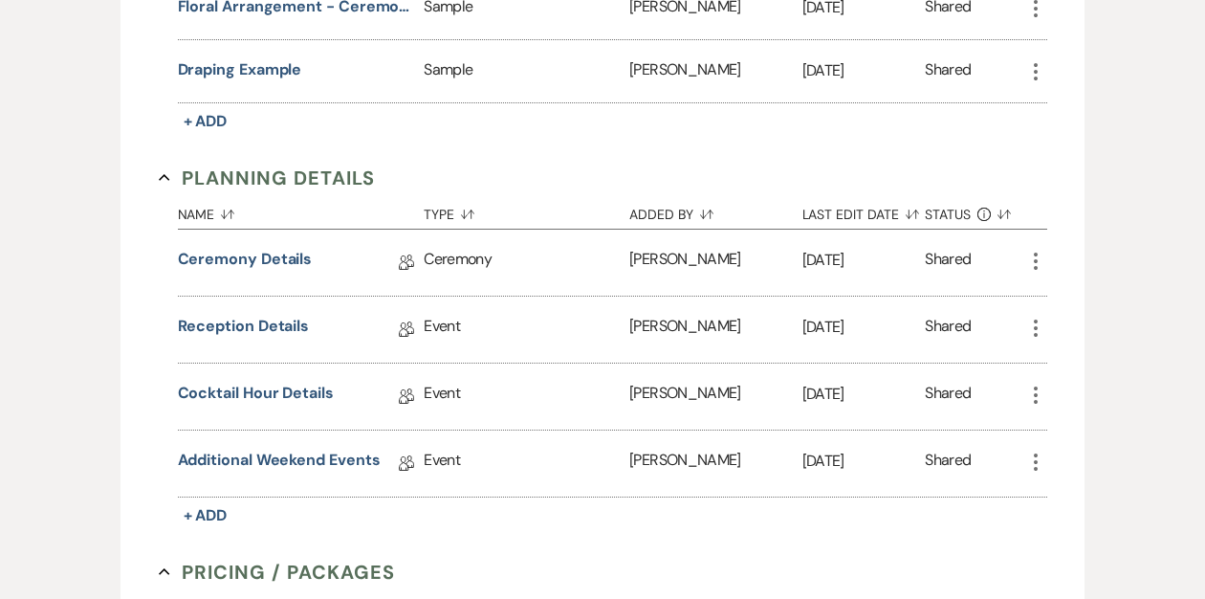
scroll to position [1238, 0]
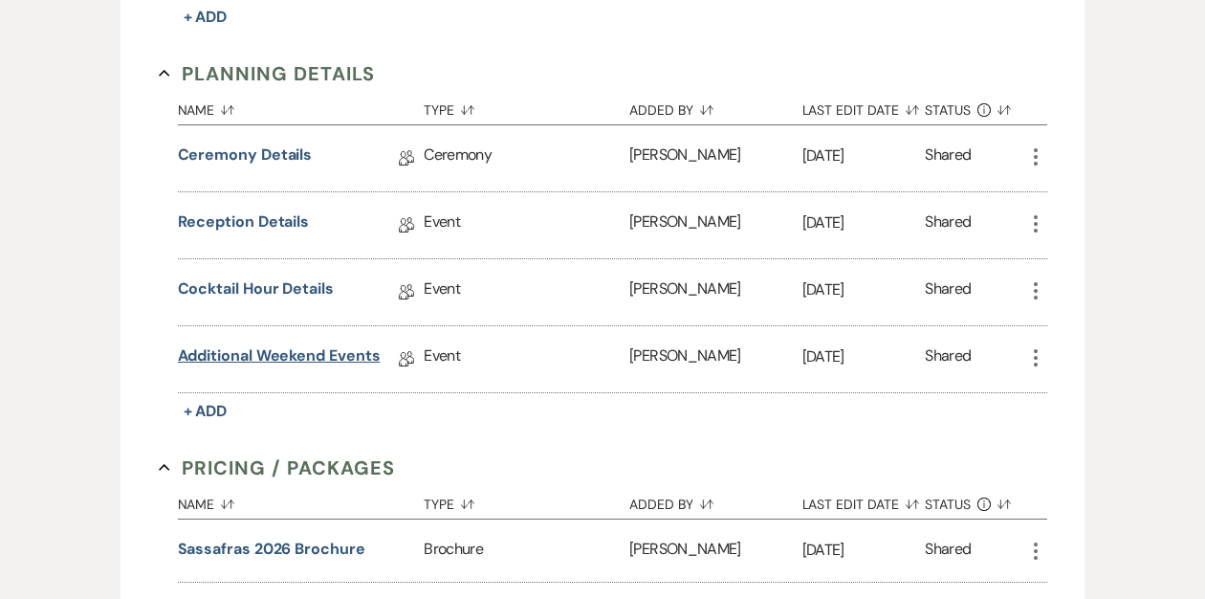
click at [249, 349] on link "Additional Weekend Events" at bounding box center [279, 359] width 203 height 30
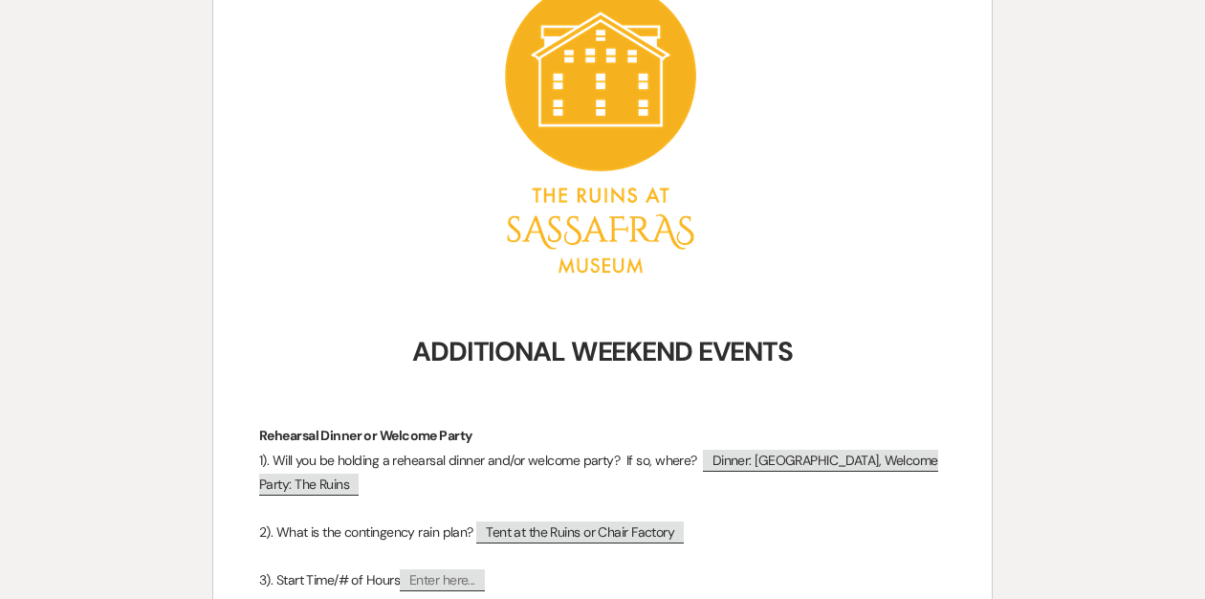
scroll to position [94, 0]
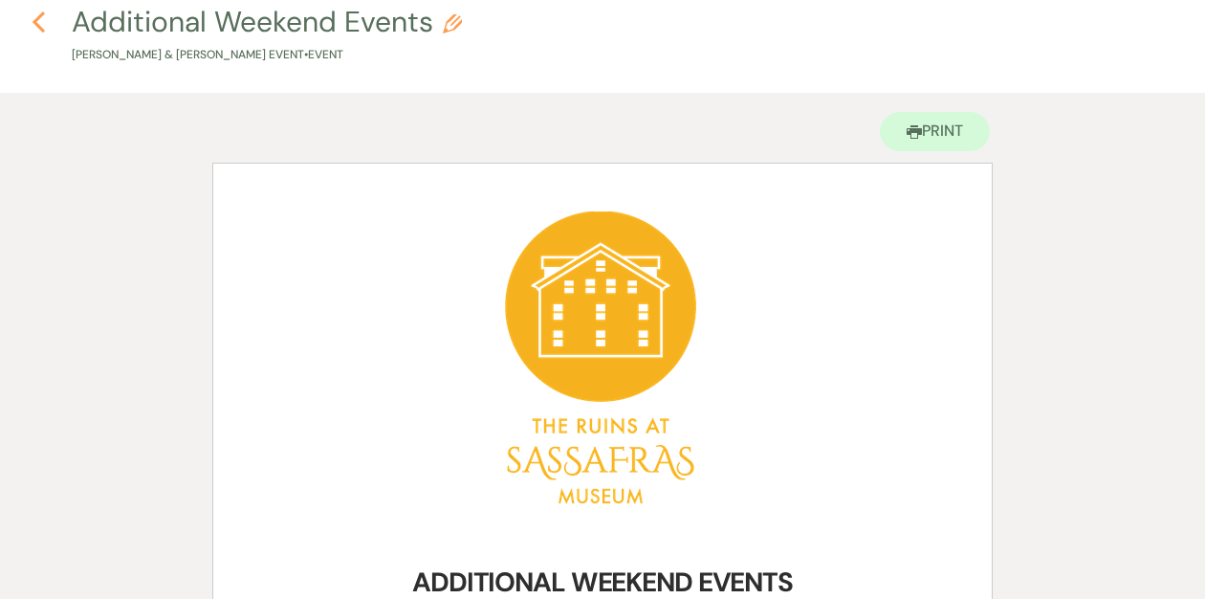
click at [34, 18] on icon "Previous" at bounding box center [39, 22] width 14 height 23
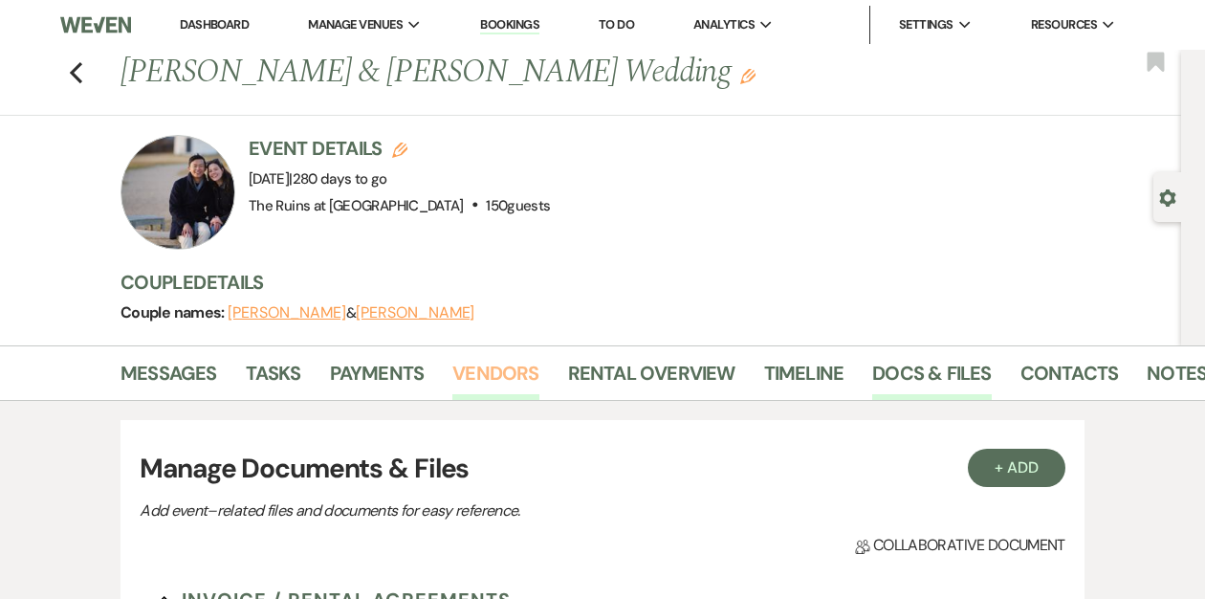
click at [495, 376] on link "Vendors" at bounding box center [495, 379] width 86 height 42
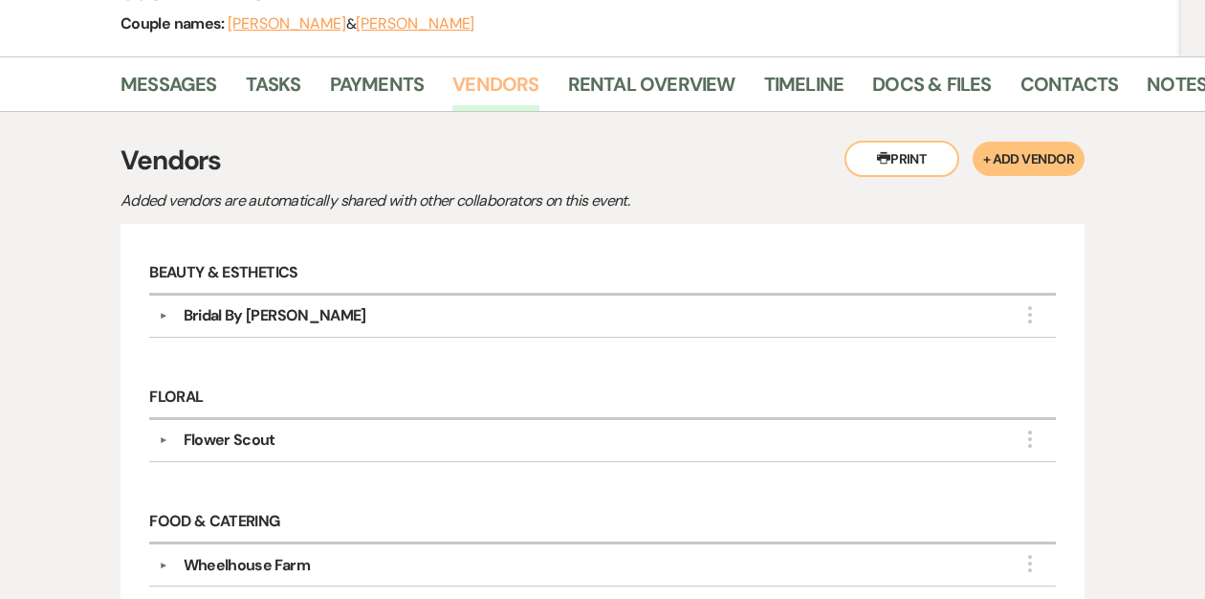
scroll to position [550, 0]
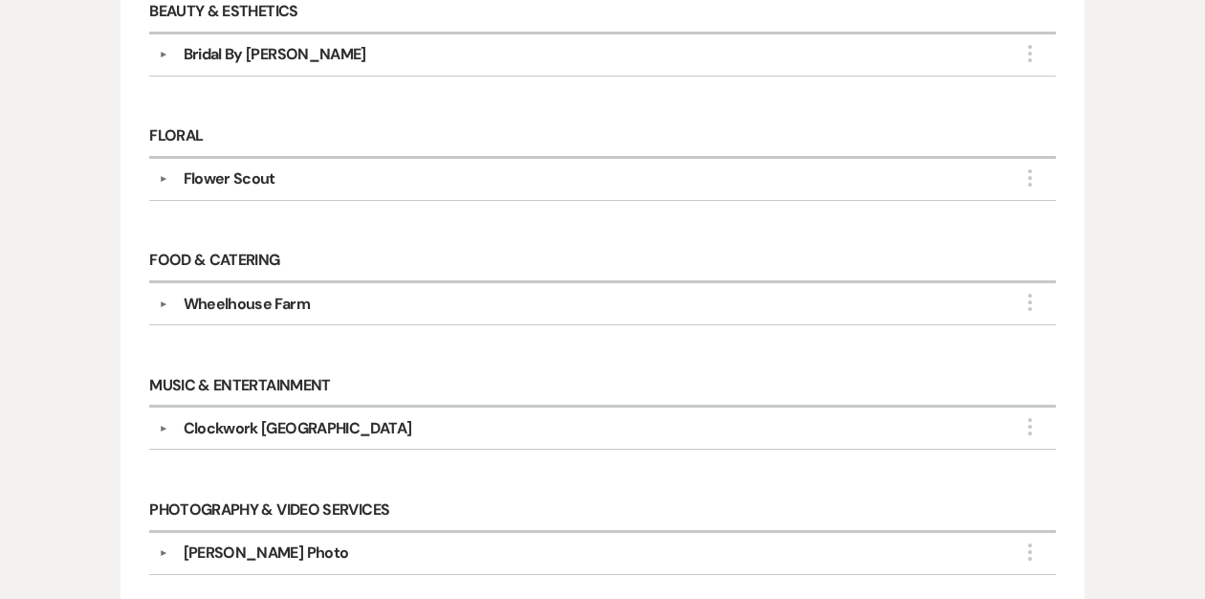
click at [165, 428] on div "▼ Clockwork [GEOGRAPHIC_DATA] More" at bounding box center [603, 428] width 889 height 23
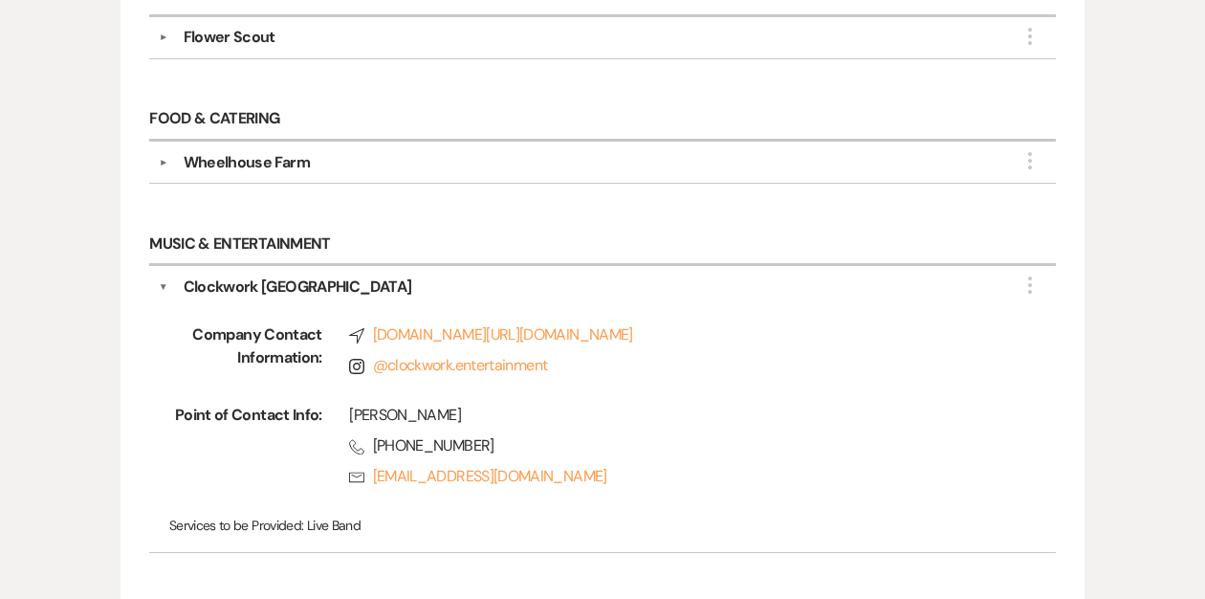
scroll to position [717, 0]
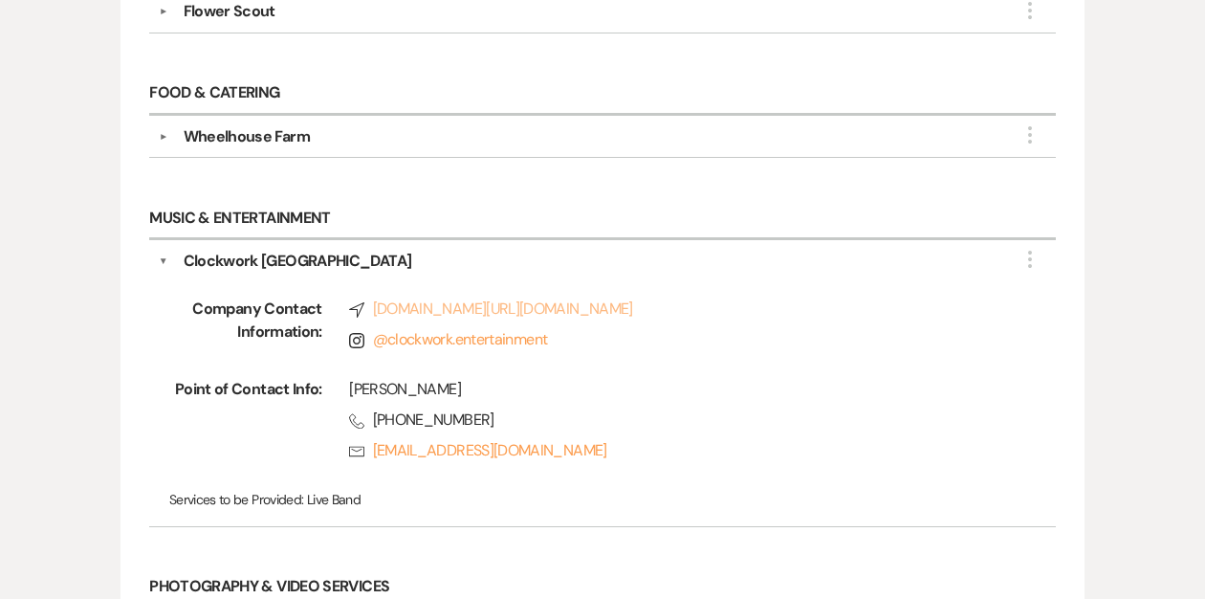
click at [455, 301] on link "Compass [DOMAIN_NAME][URL][DOMAIN_NAME]" at bounding box center [675, 308] width 652 height 23
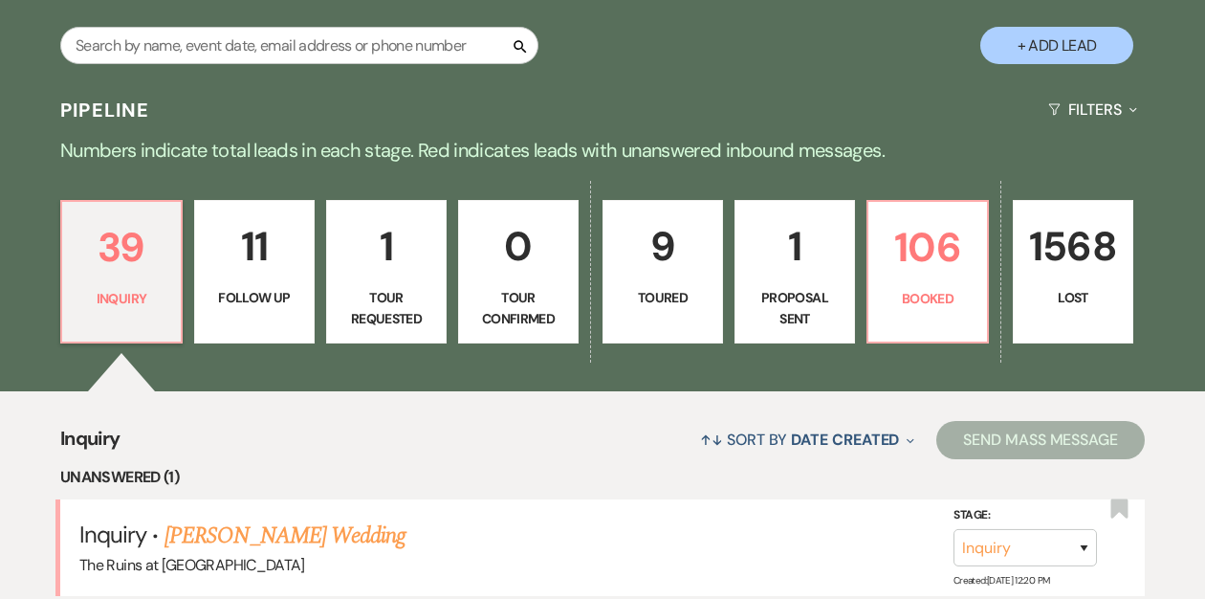
scroll to position [346, 0]
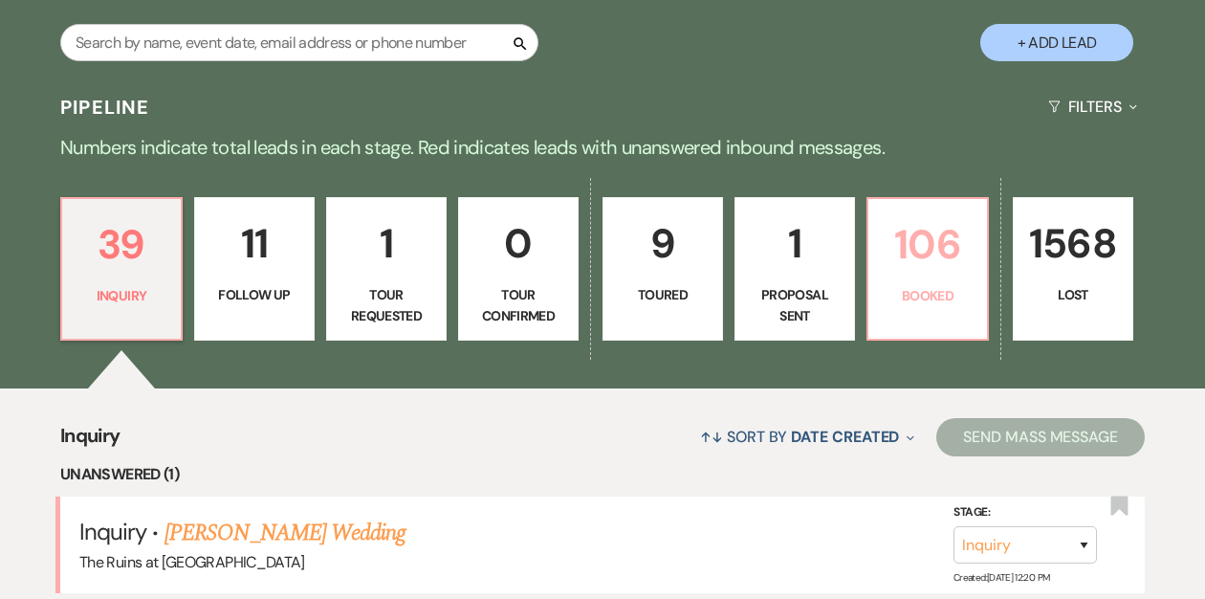
click at [917, 277] on link "106 Booked" at bounding box center [928, 268] width 122 height 143
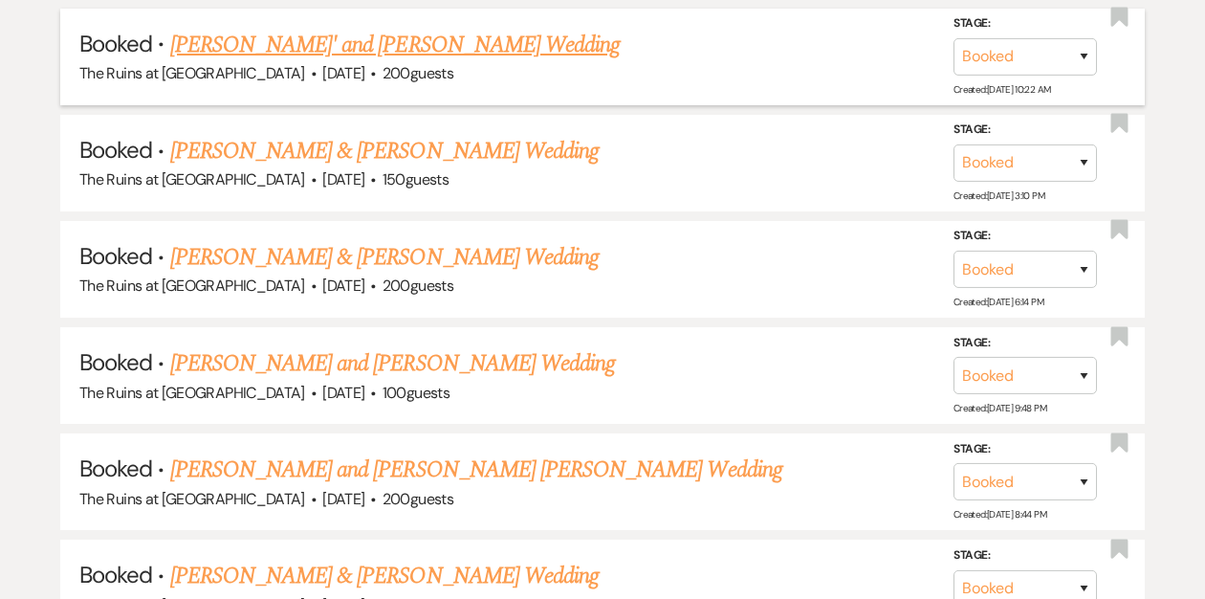
scroll to position [2875, 0]
click at [385, 134] on link "[PERSON_NAME] & [PERSON_NAME] Wedding" at bounding box center [384, 150] width 429 height 34
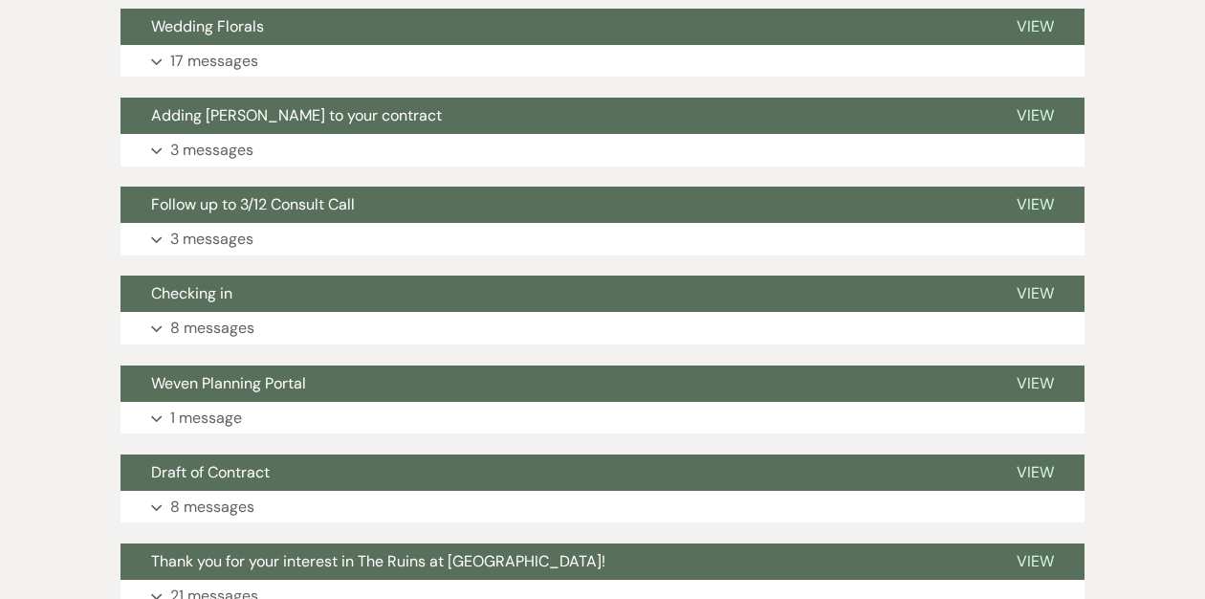
scroll to position [1795, 0]
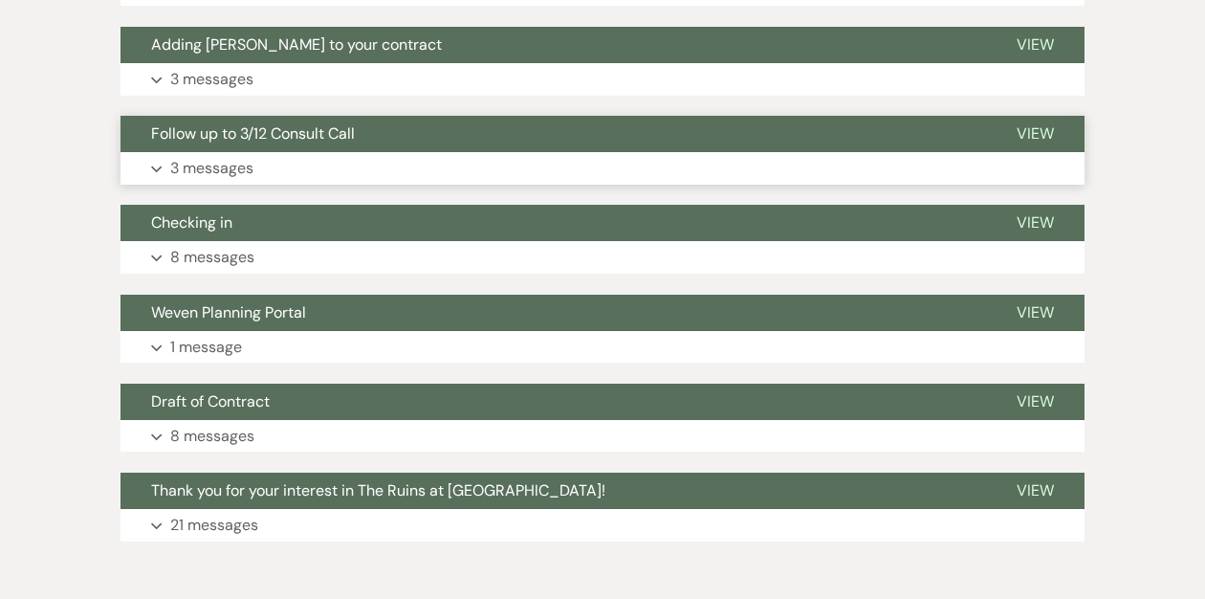
click at [353, 134] on span "Follow up to 3/12 Consult Call" at bounding box center [253, 133] width 204 height 20
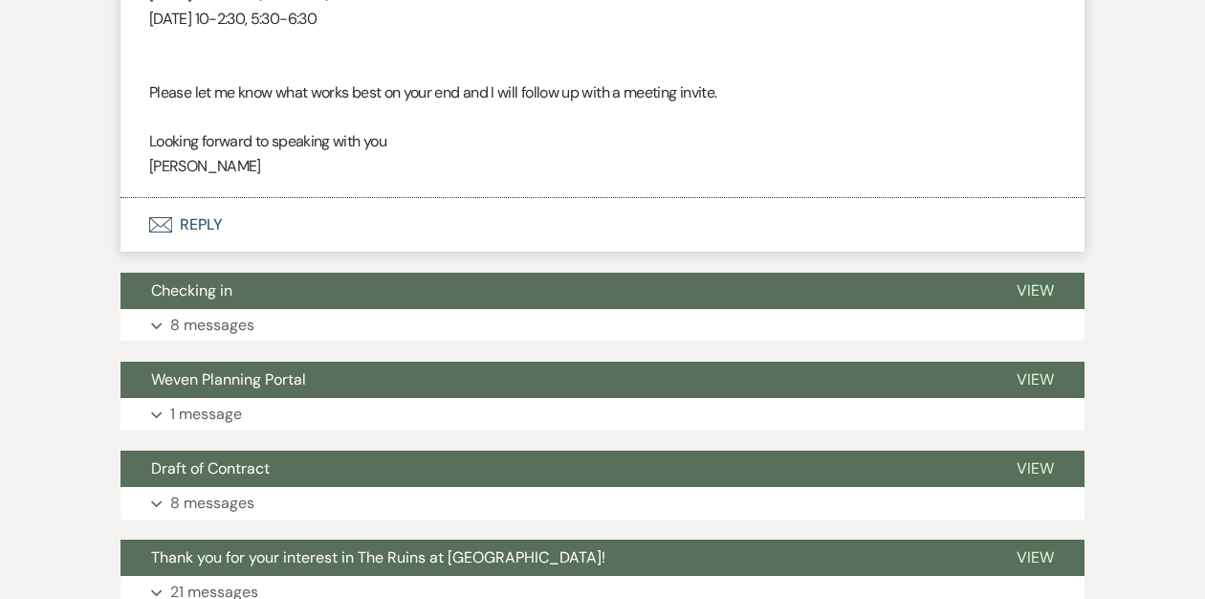
scroll to position [3621, 0]
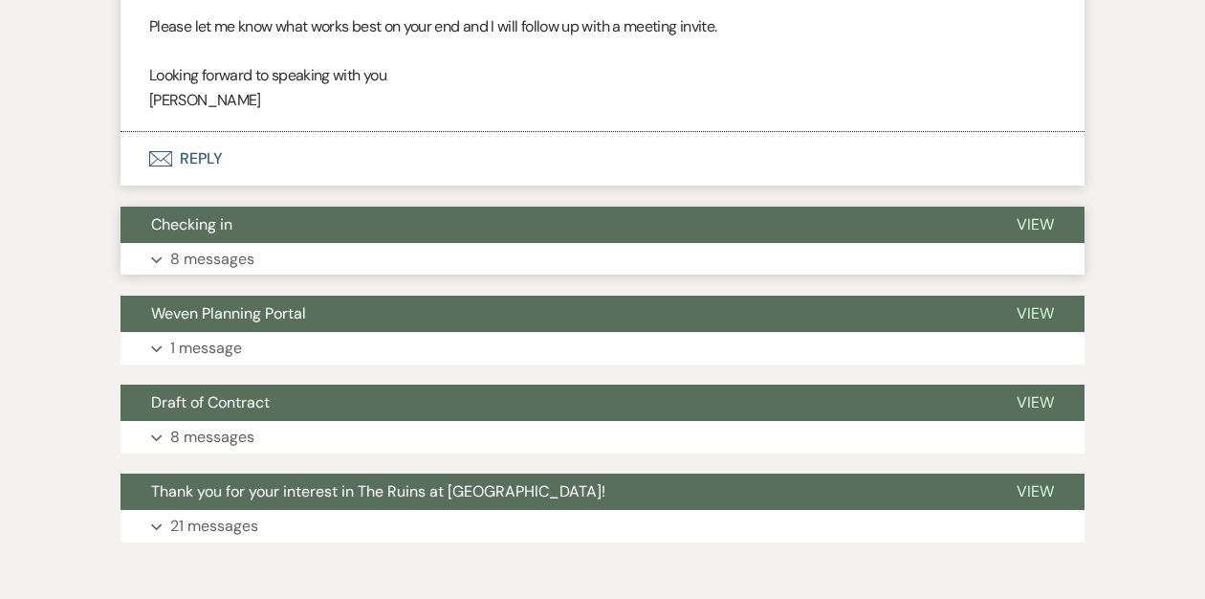
click at [311, 222] on button "Checking in" at bounding box center [554, 225] width 866 height 36
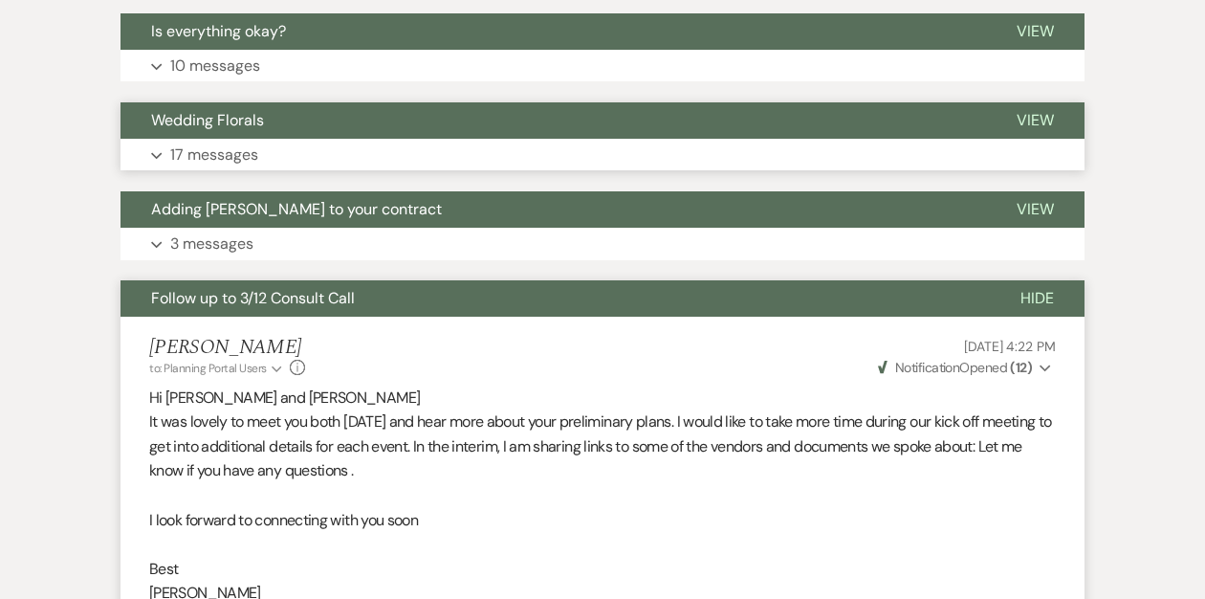
scroll to position [1535, 0]
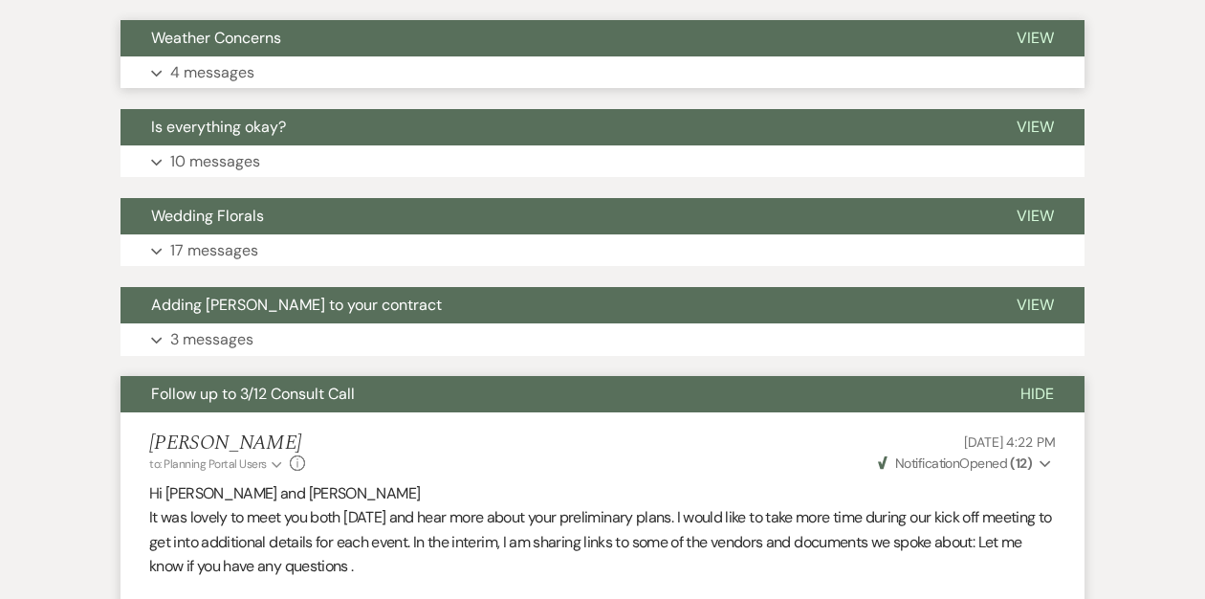
click at [338, 40] on button "Weather Concerns" at bounding box center [554, 38] width 866 height 36
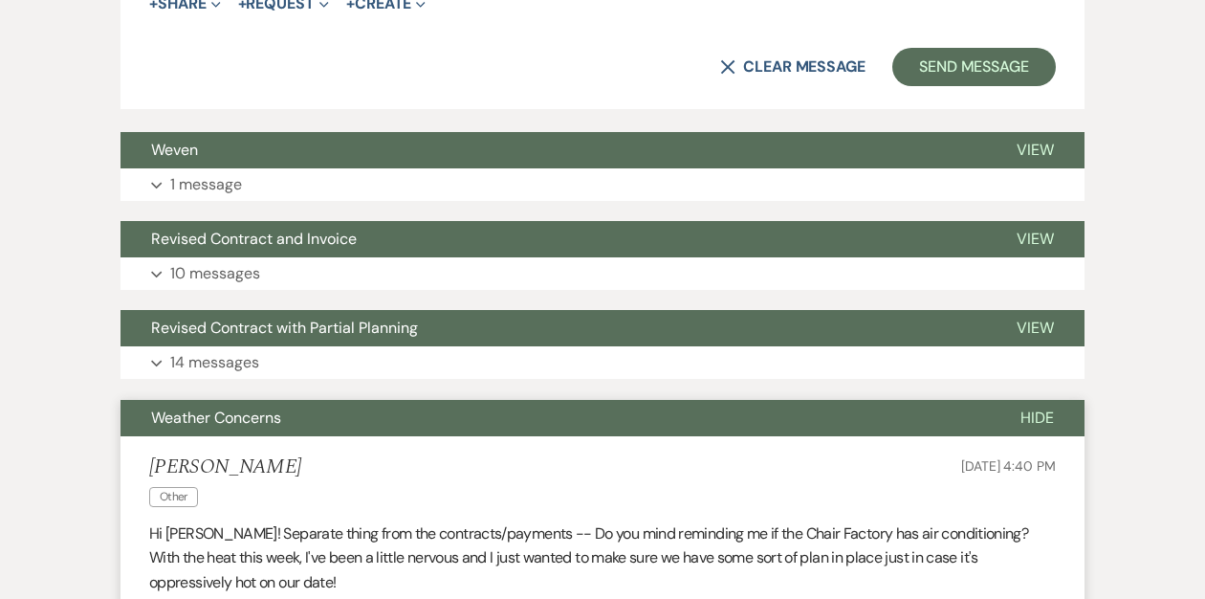
scroll to position [1163, 0]
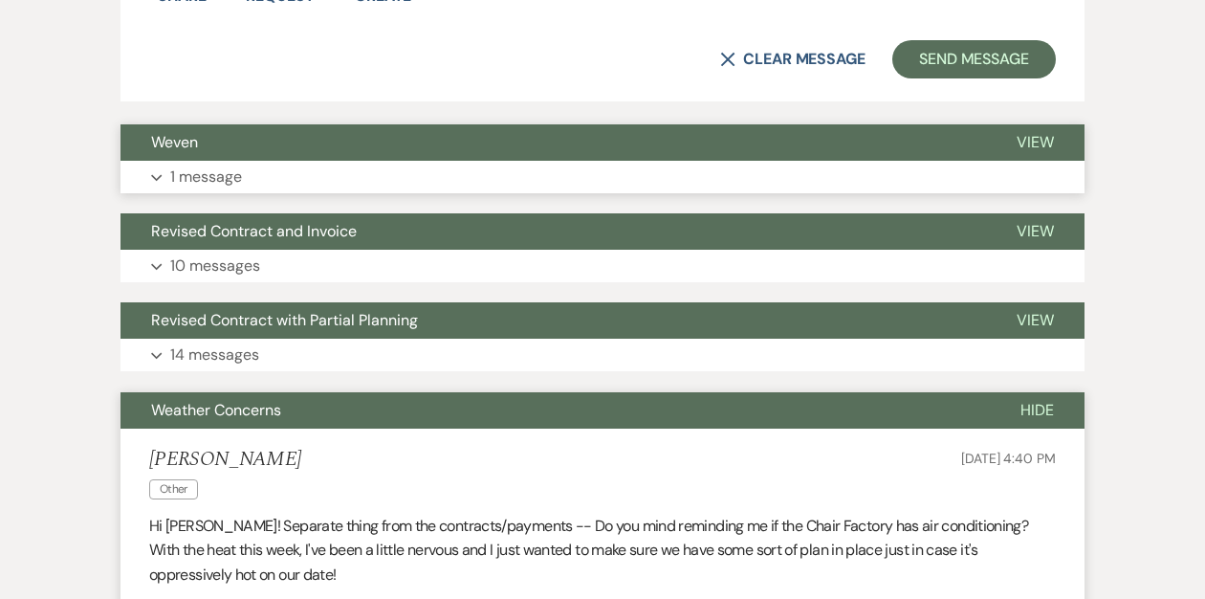
click at [261, 142] on button "Weven" at bounding box center [554, 142] width 866 height 36
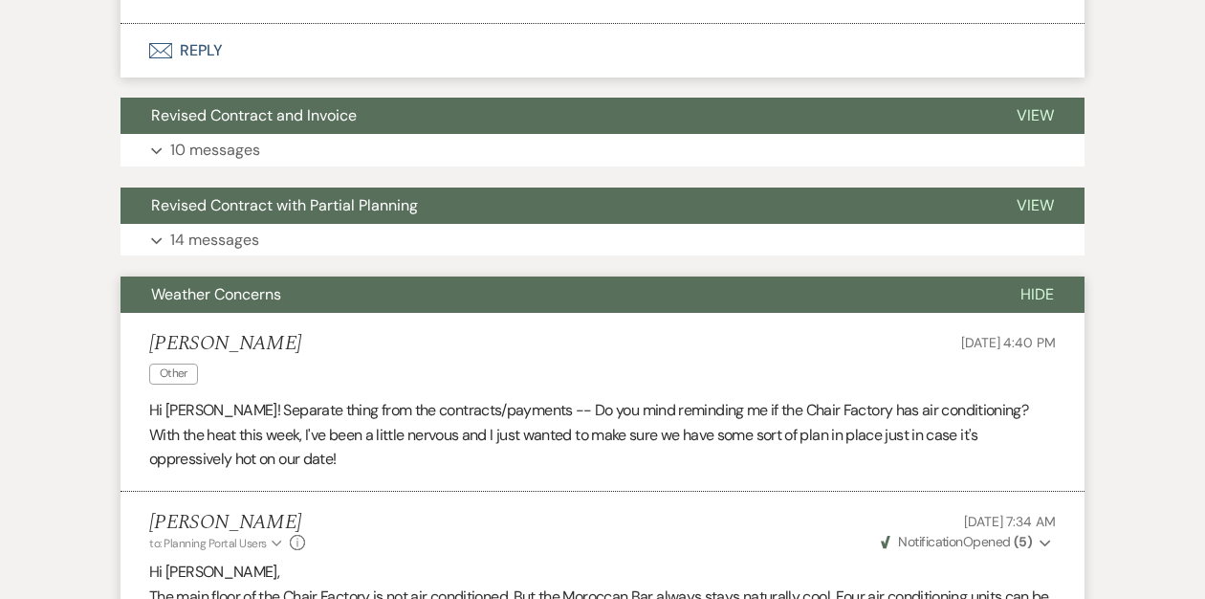
scroll to position [1560, 0]
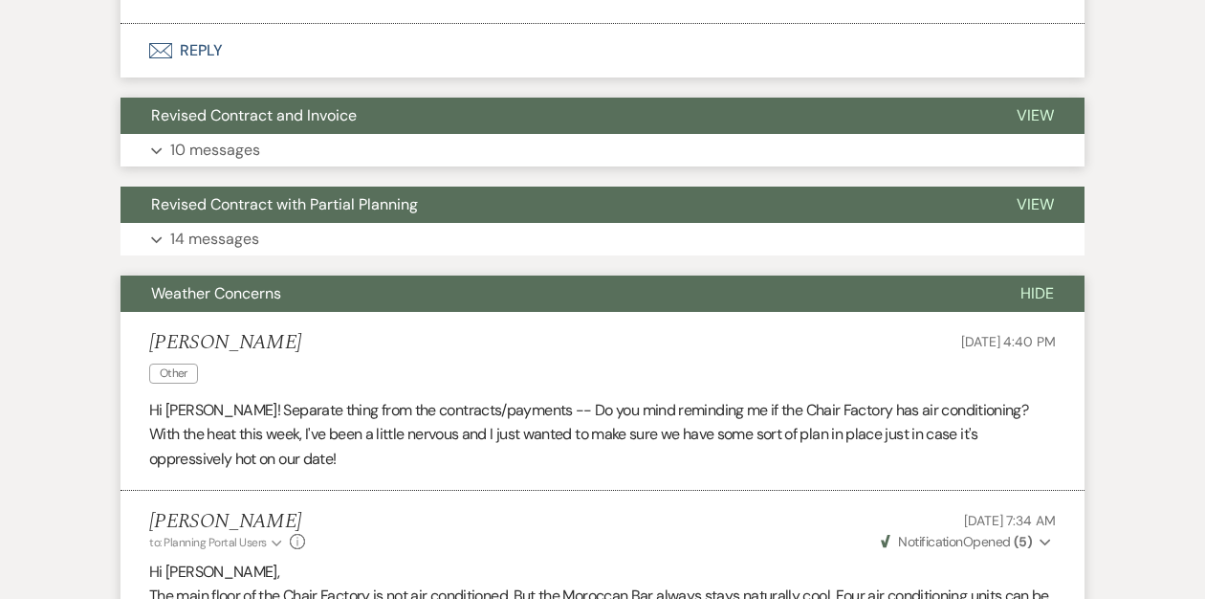
click at [260, 115] on span "Revised Contract and Invoice" at bounding box center [254, 115] width 206 height 20
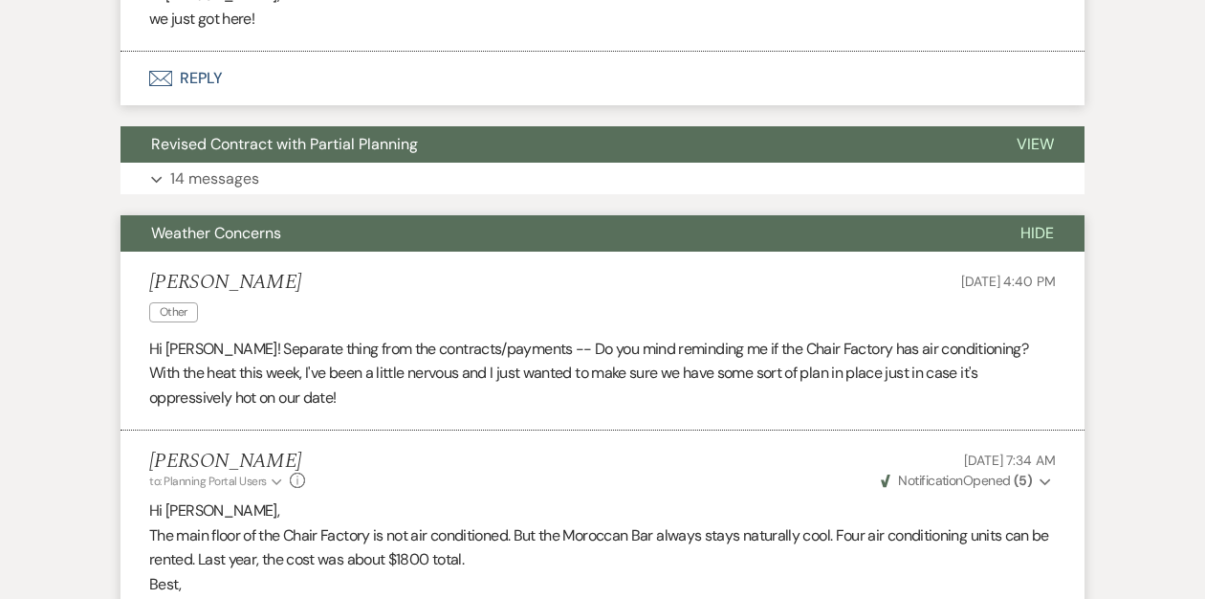
scroll to position [4053, 0]
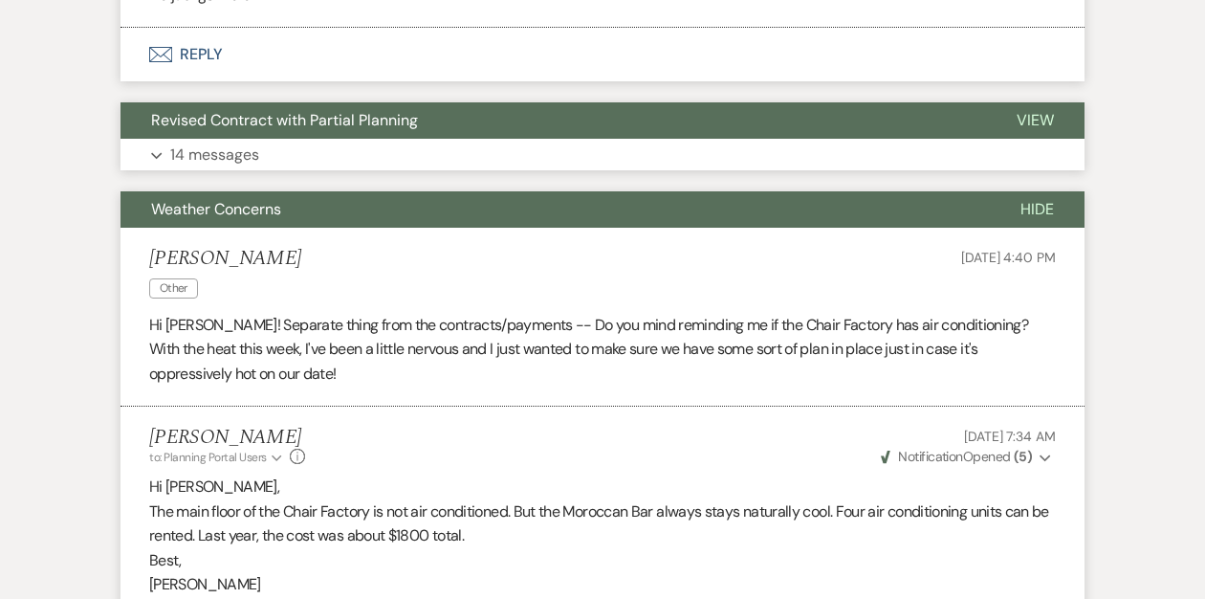
click at [247, 130] on span "Revised Contract with Partial Planning" at bounding box center [284, 120] width 267 height 20
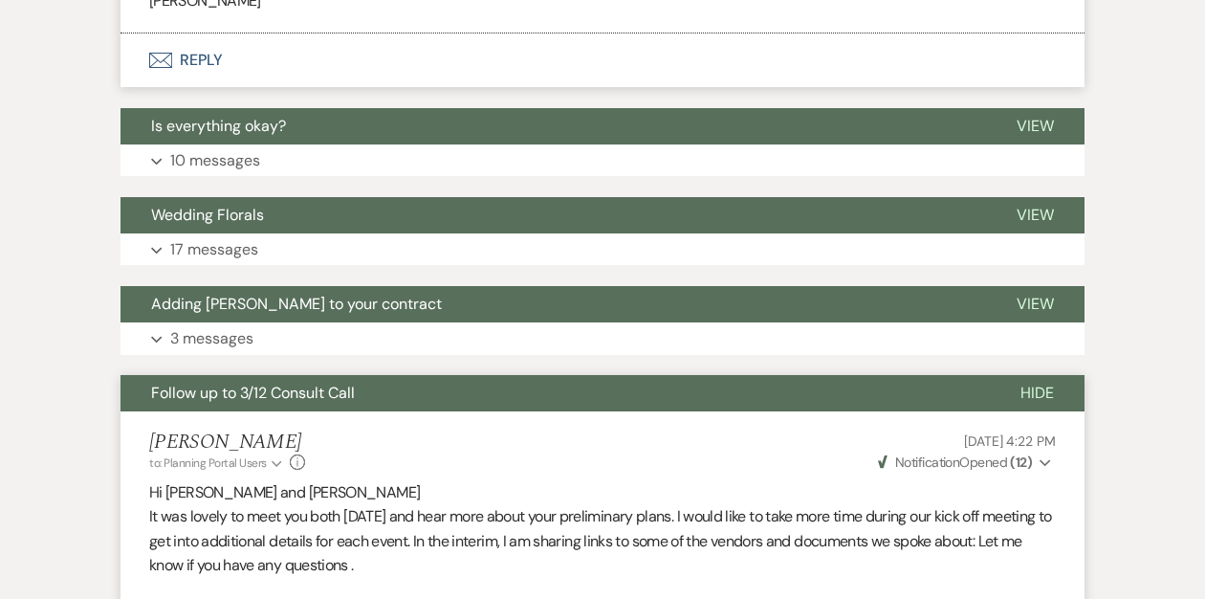
scroll to position [8297, 0]
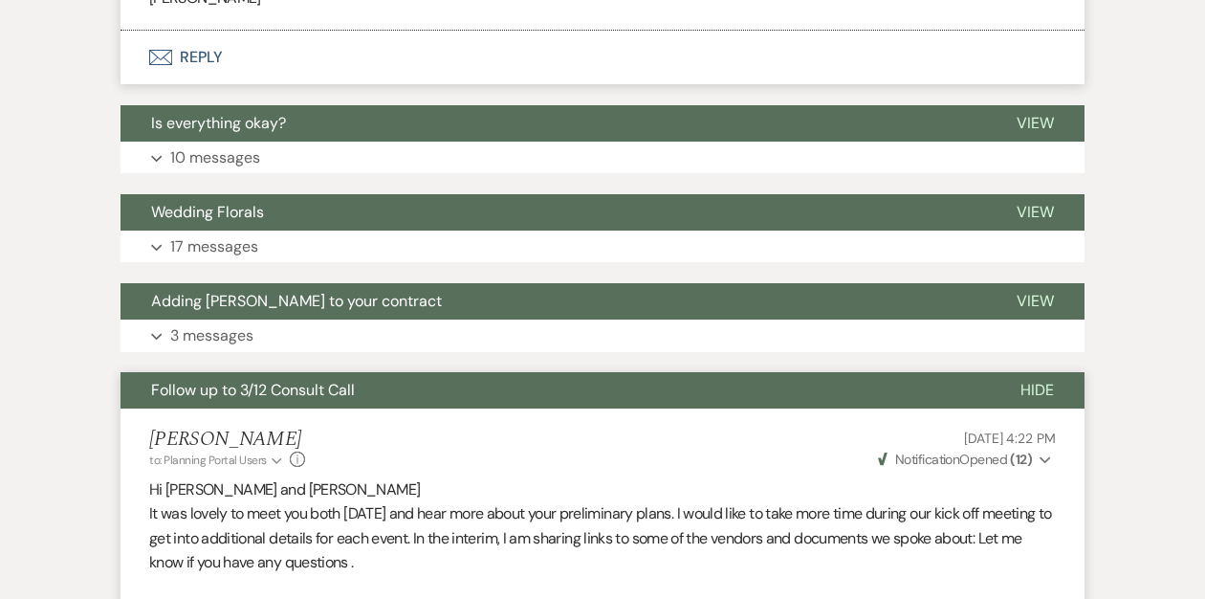
click at [247, 133] on span "Is everything okay?" at bounding box center [218, 123] width 135 height 20
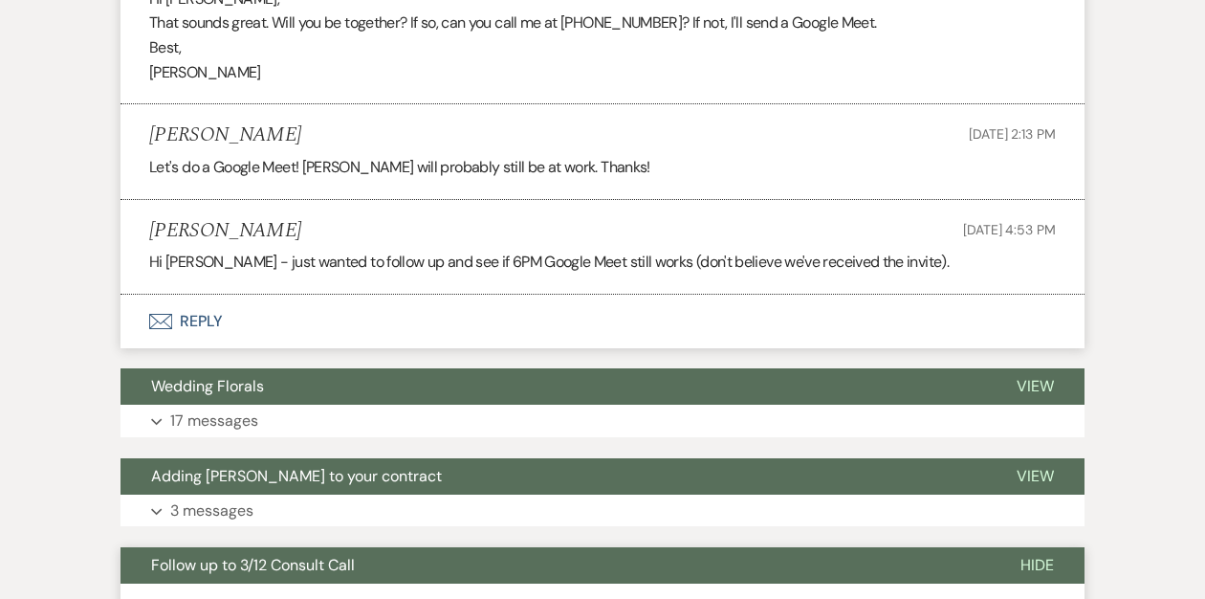
scroll to position [10746, 0]
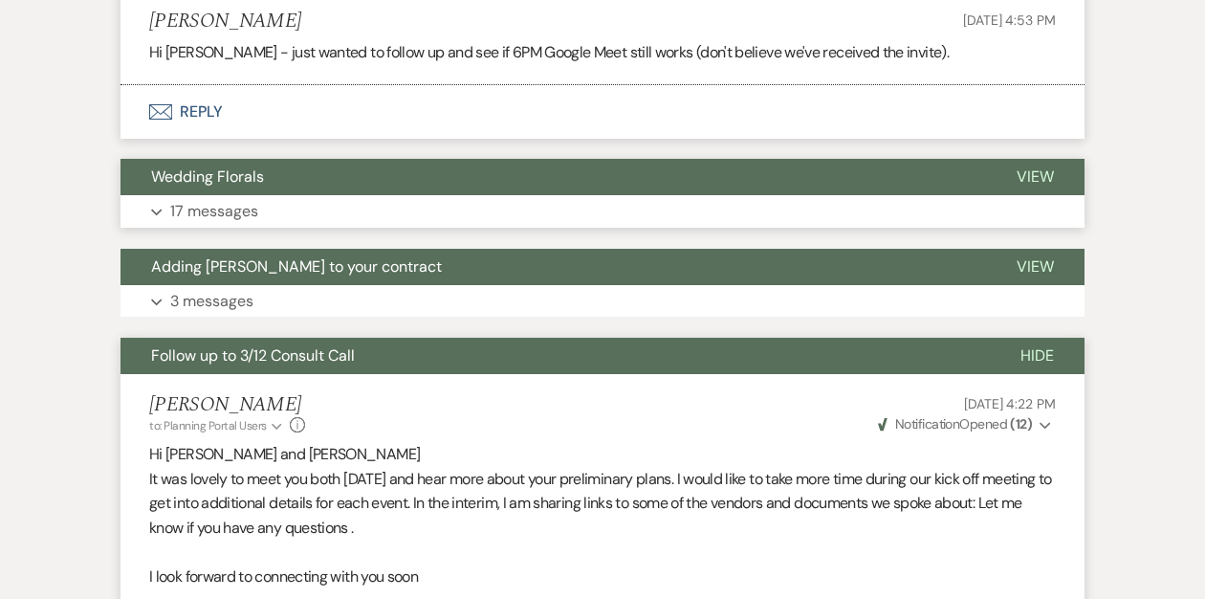
click at [308, 195] on button "Wedding Florals" at bounding box center [554, 177] width 866 height 36
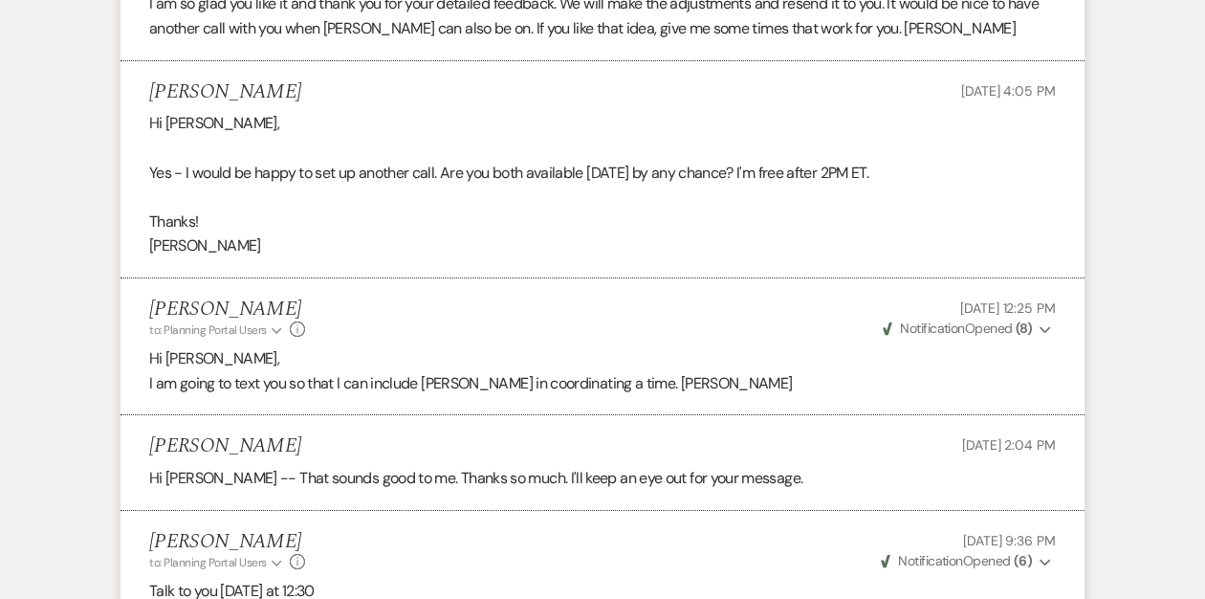
scroll to position [14512, 0]
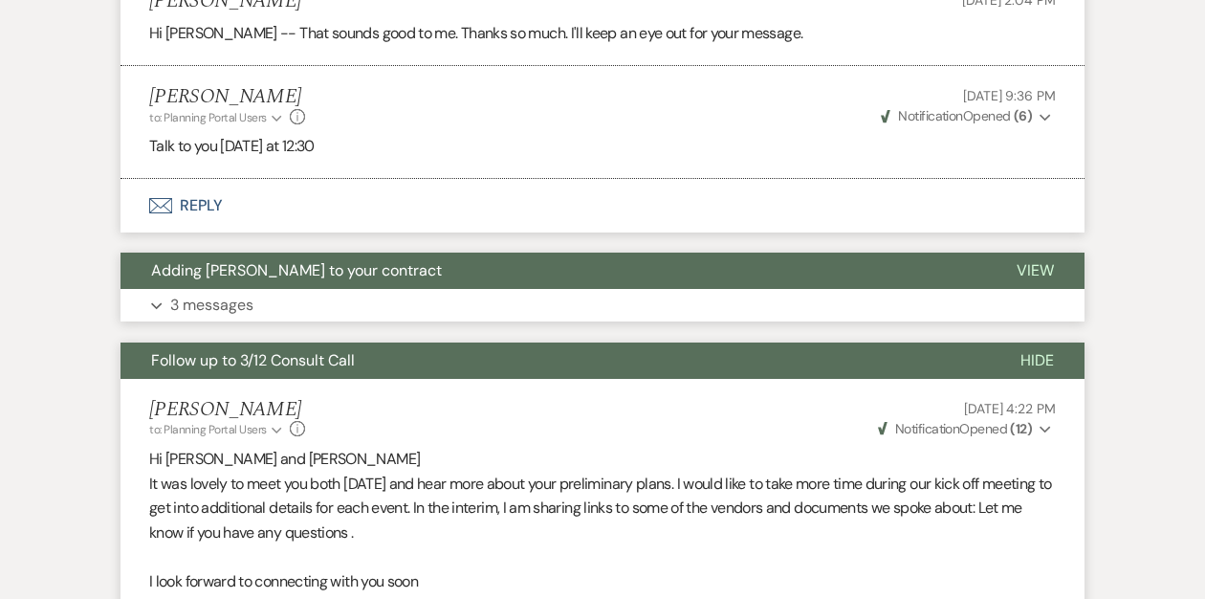
click at [253, 280] on span "Adding [PERSON_NAME] to your contract" at bounding box center [296, 270] width 291 height 20
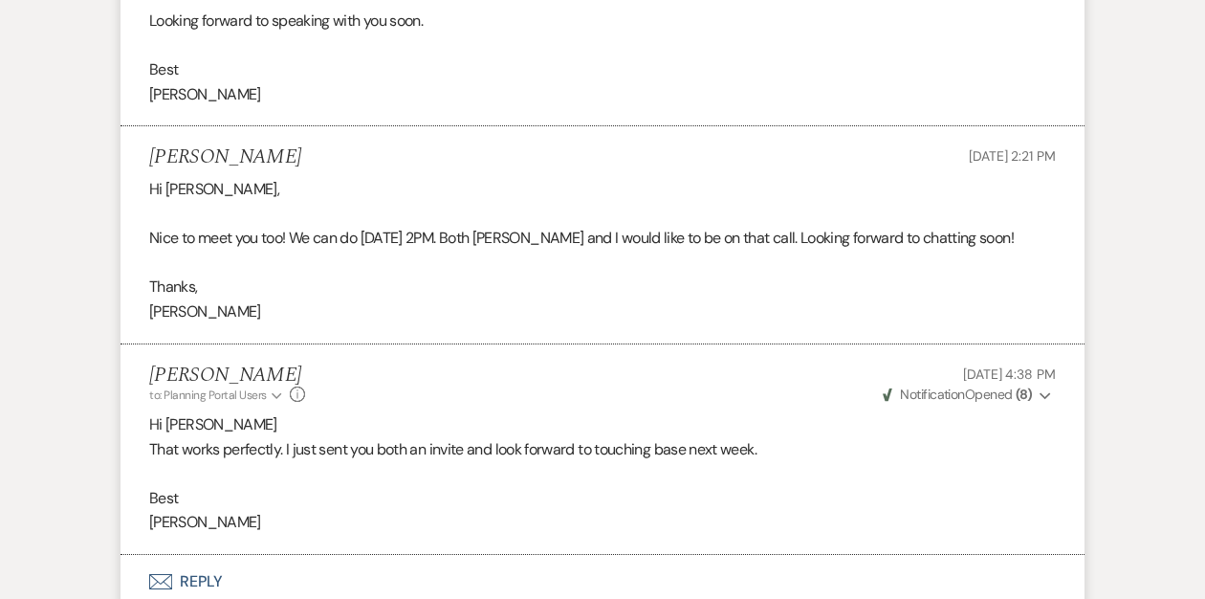
scroll to position [19350, 0]
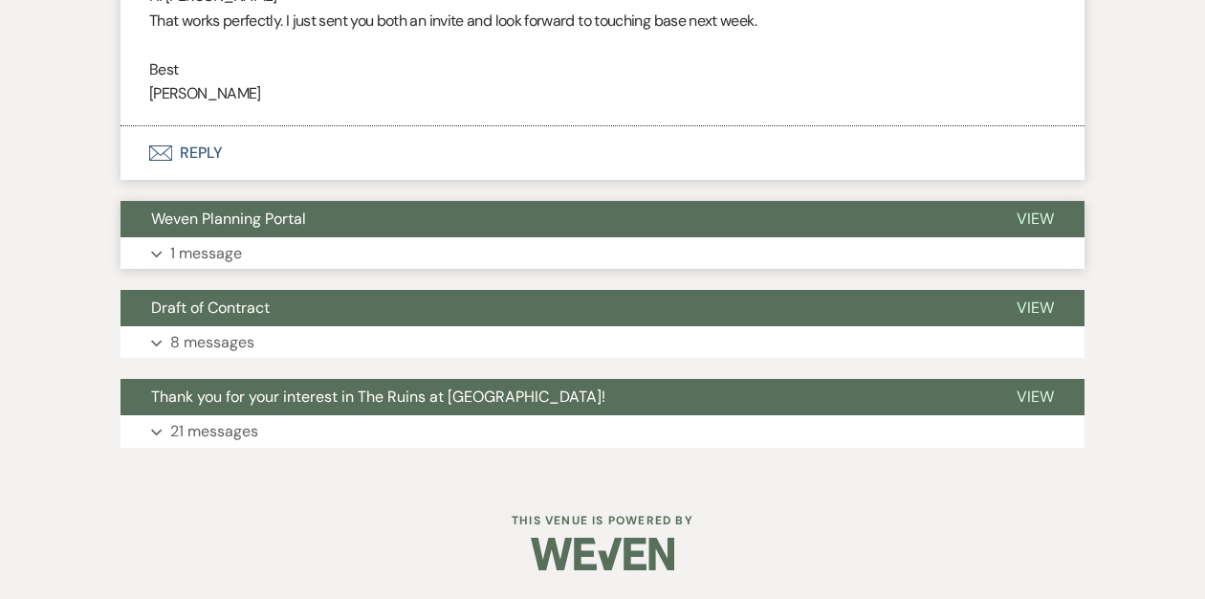
click at [291, 219] on span "Weven Planning Portal" at bounding box center [228, 219] width 155 height 20
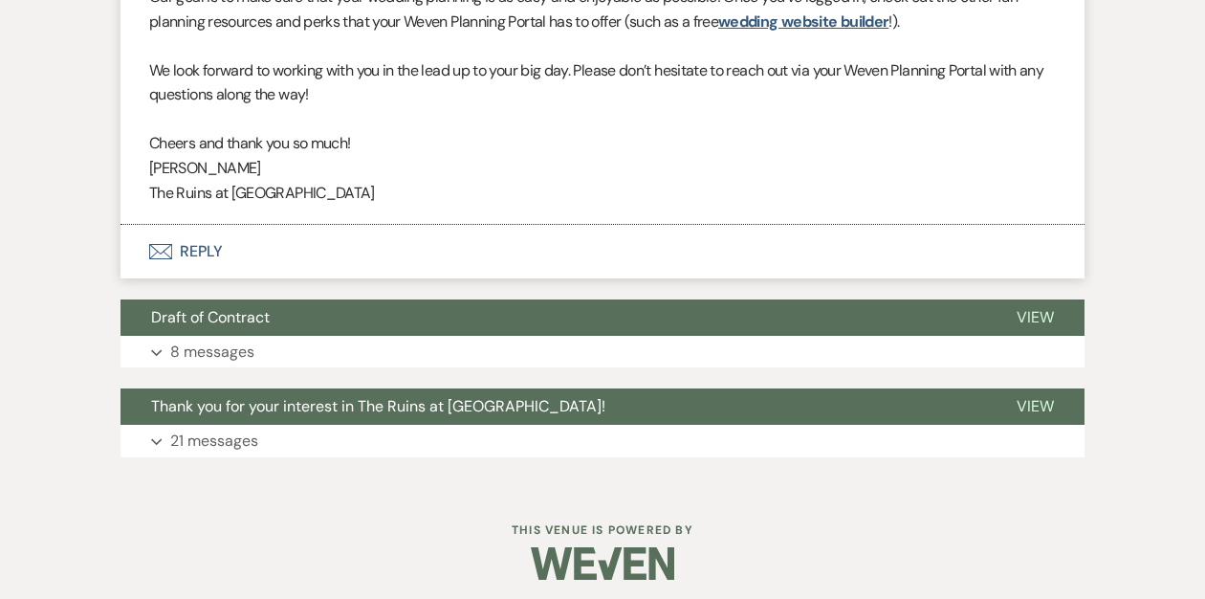
scroll to position [20047, 0]
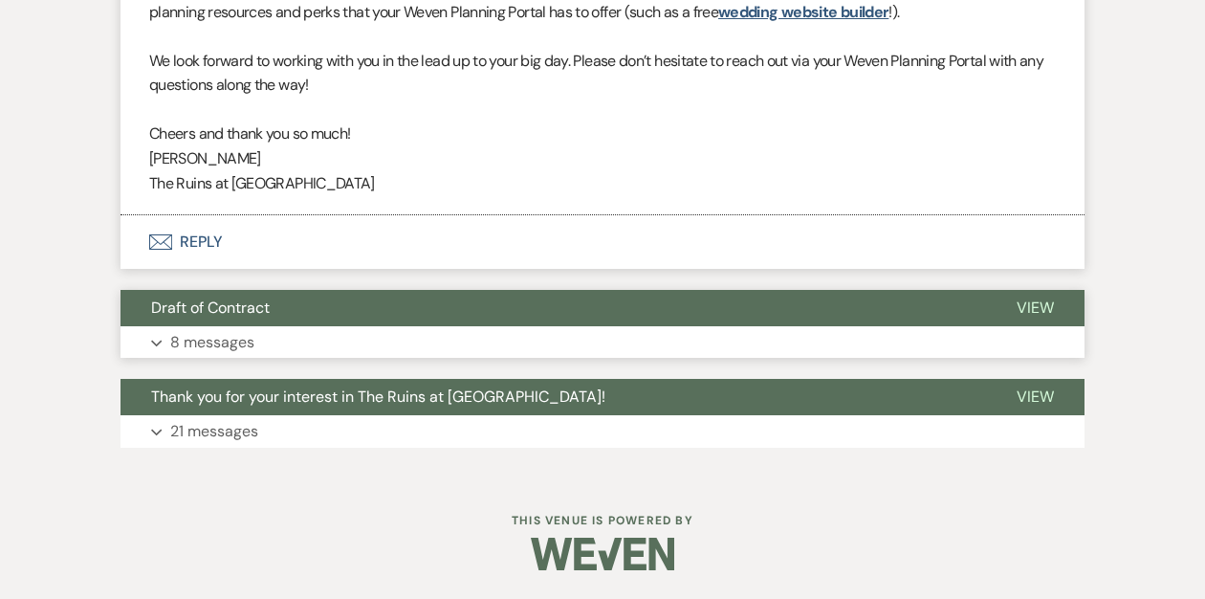
click at [269, 304] on span "Draft of Contract" at bounding box center [210, 307] width 119 height 20
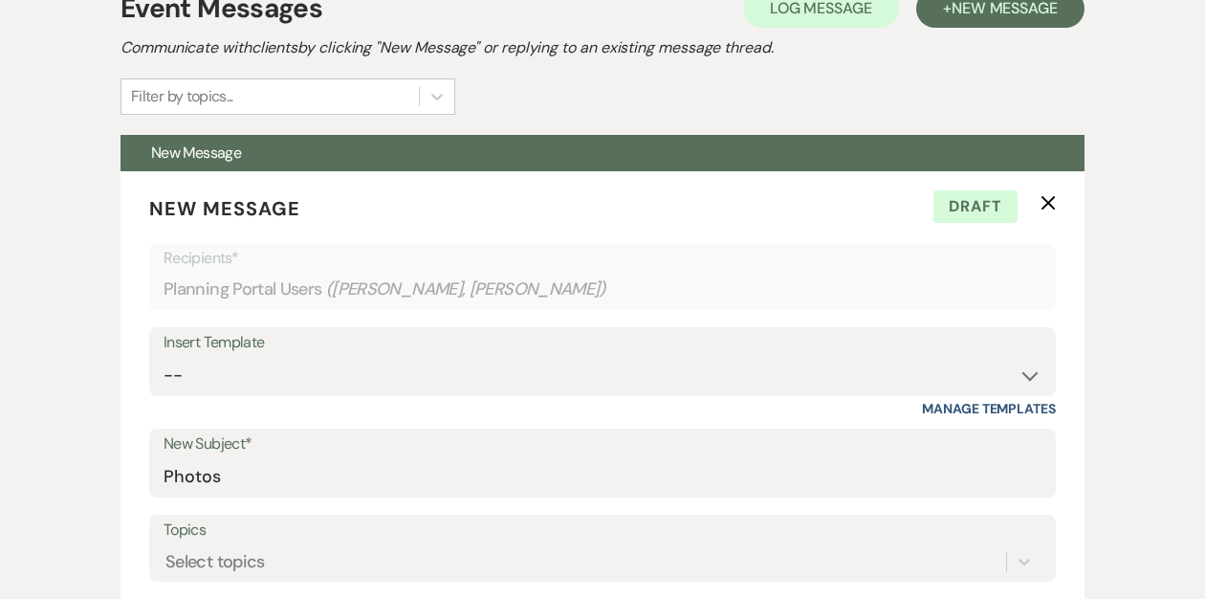
scroll to position [445, 0]
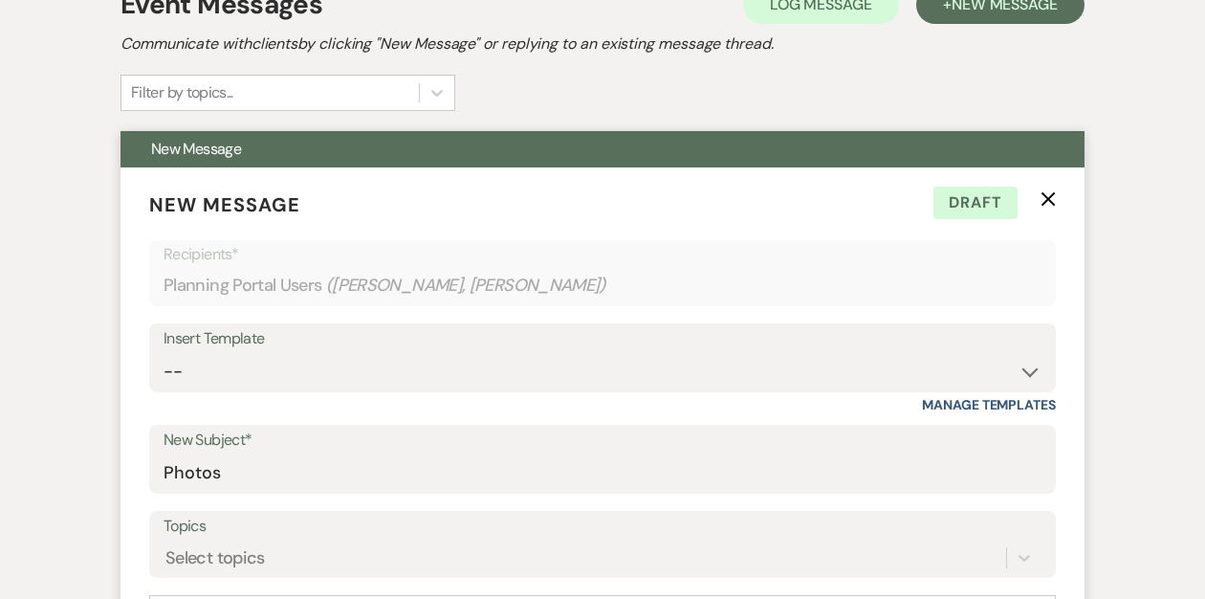
click at [1048, 200] on use "button" at bounding box center [1049, 199] width 14 height 14
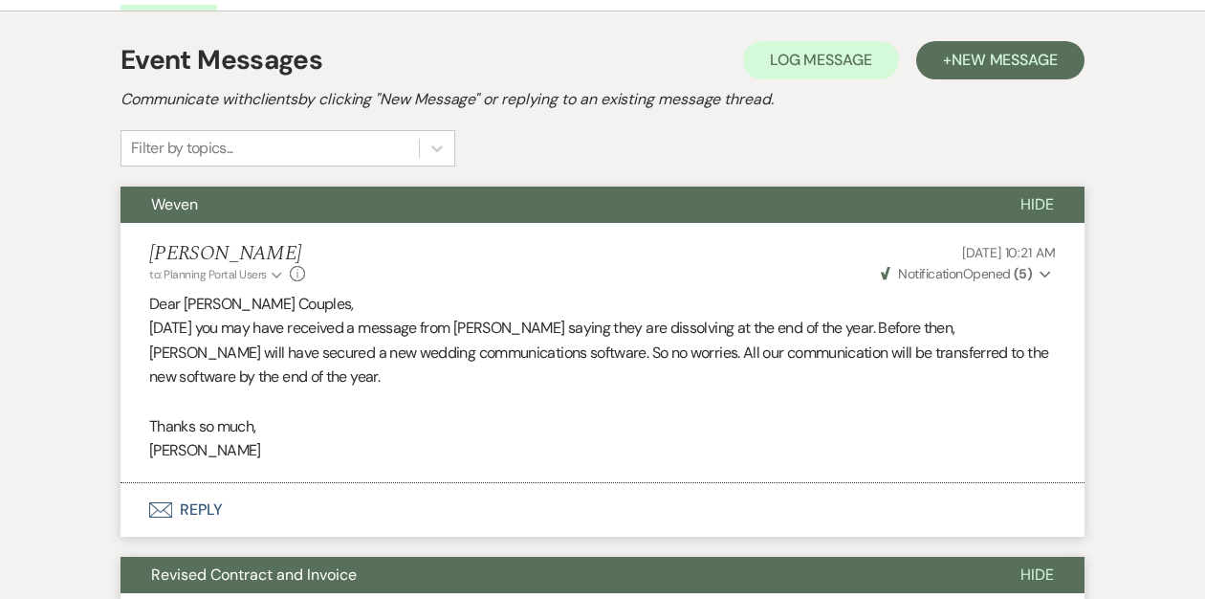
scroll to position [0, 0]
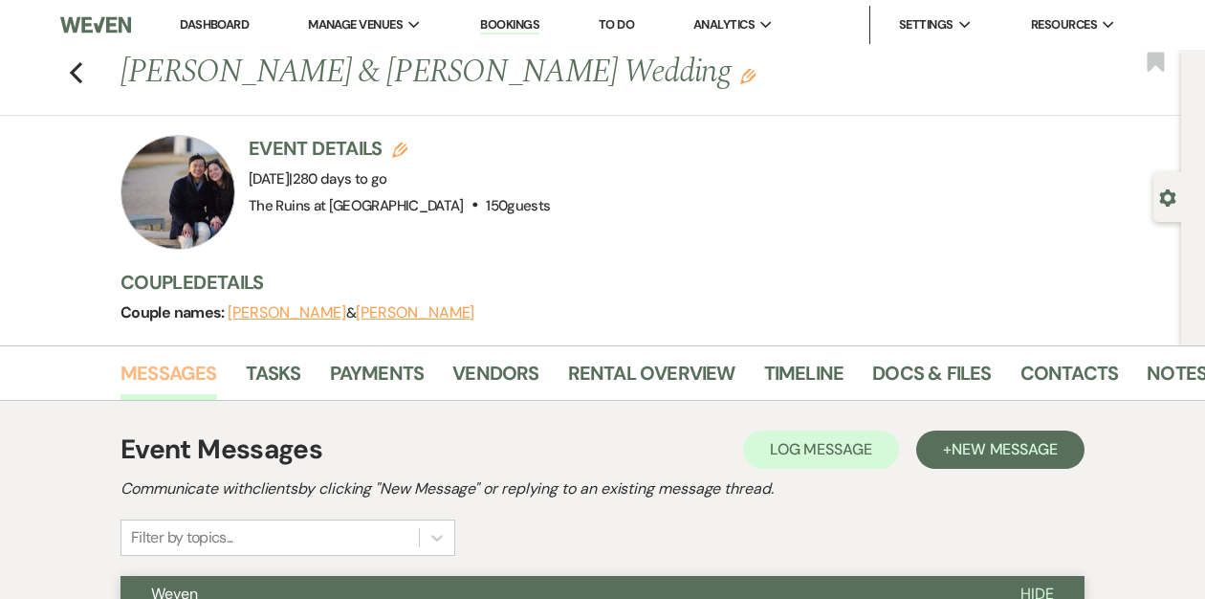
click at [168, 378] on link "Messages" at bounding box center [169, 379] width 97 height 42
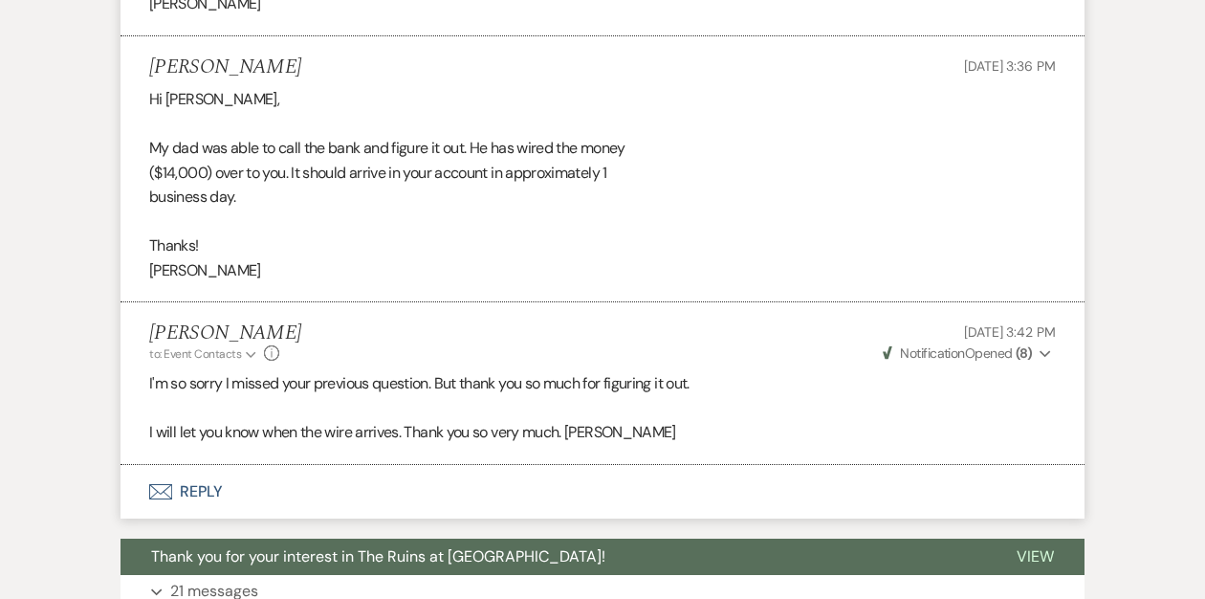
scroll to position [24720, 0]
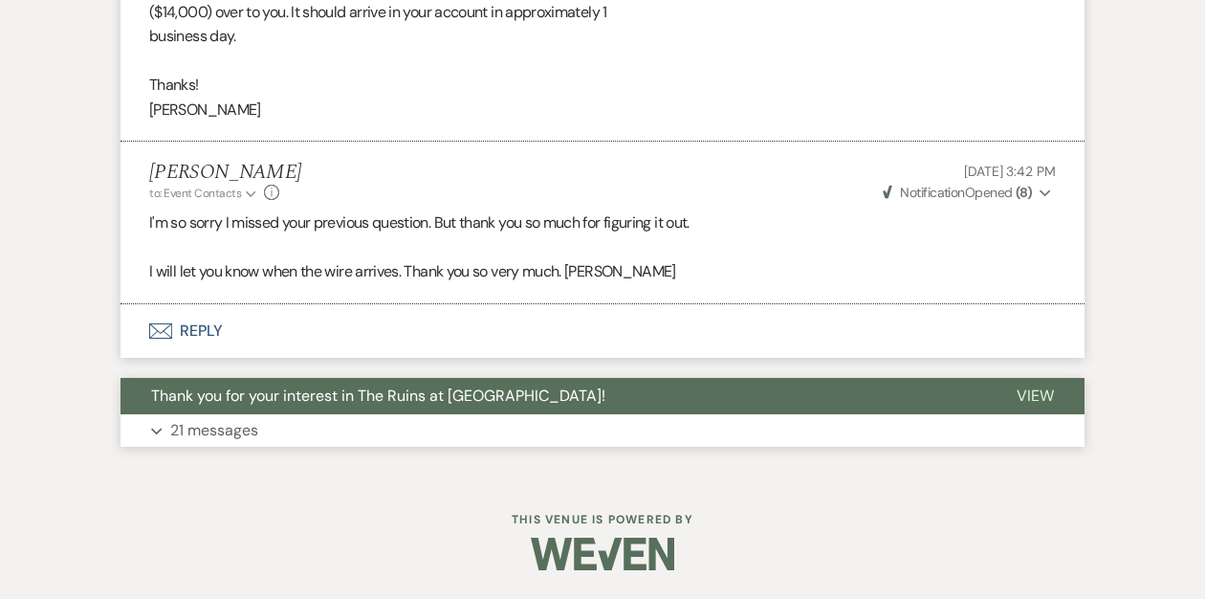
click at [277, 388] on span "Thank you for your interest in The Ruins at [GEOGRAPHIC_DATA]!" at bounding box center [378, 395] width 454 height 20
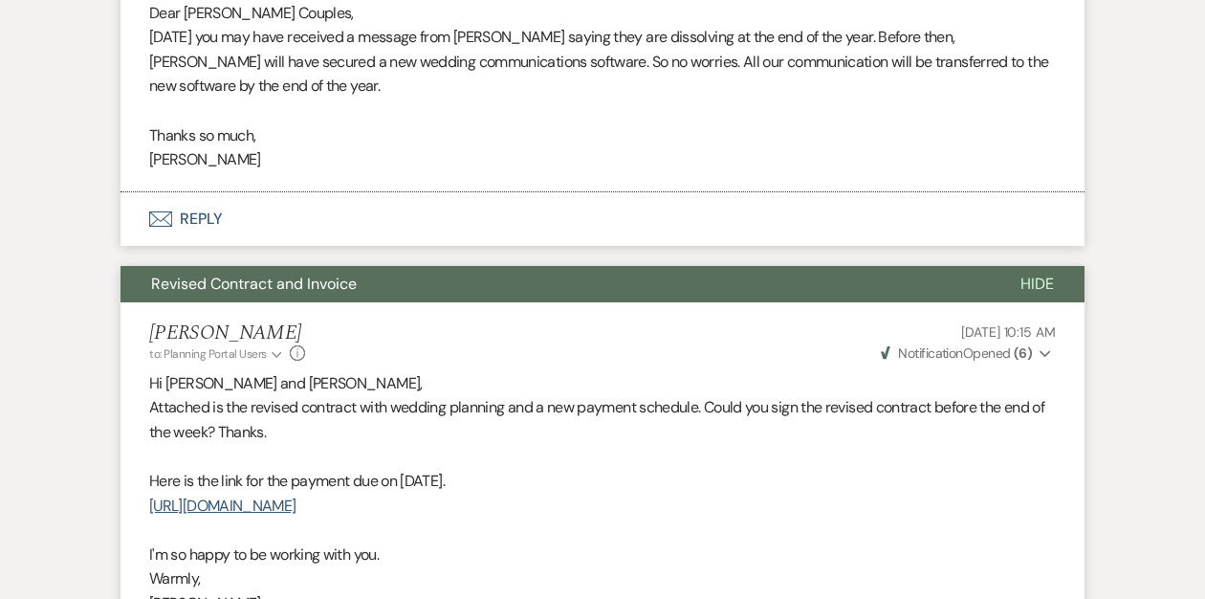
scroll to position [0, 0]
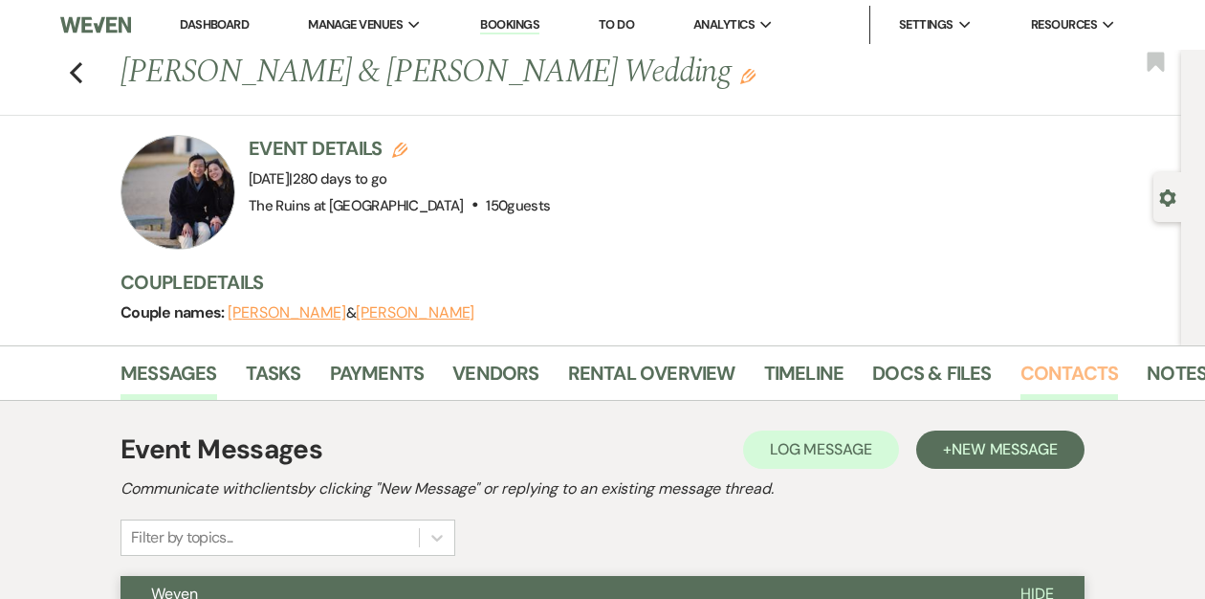
click at [1041, 369] on link "Contacts" at bounding box center [1070, 379] width 99 height 42
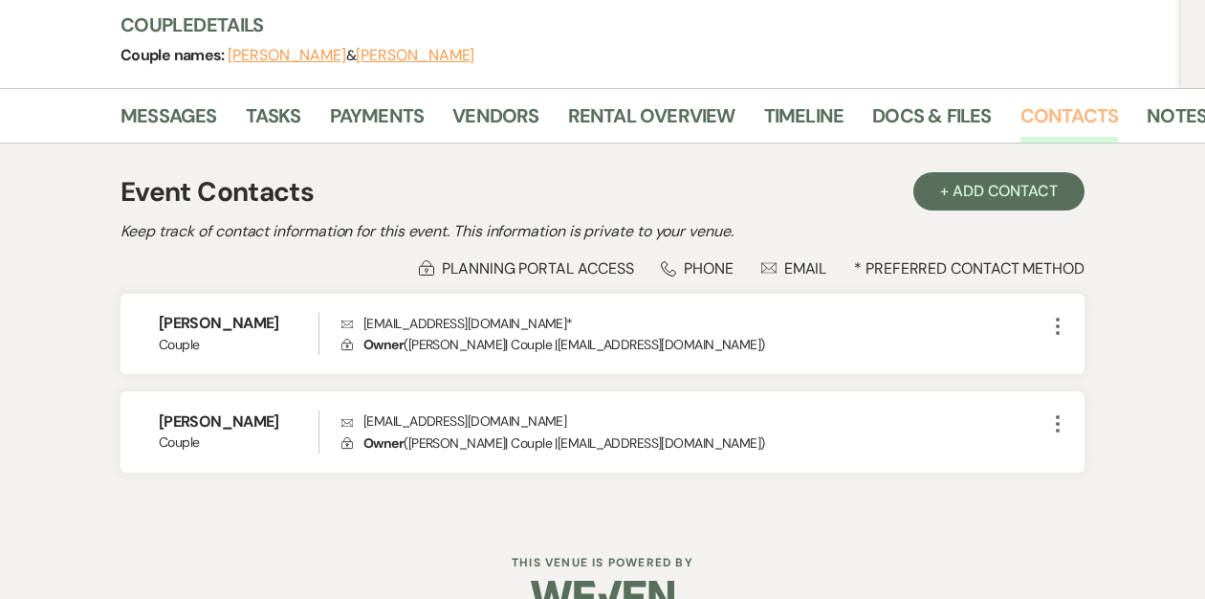
scroll to position [258, 0]
click at [174, 117] on link "Messages" at bounding box center [169, 120] width 97 height 42
